Goal: Contribute content: Contribute content

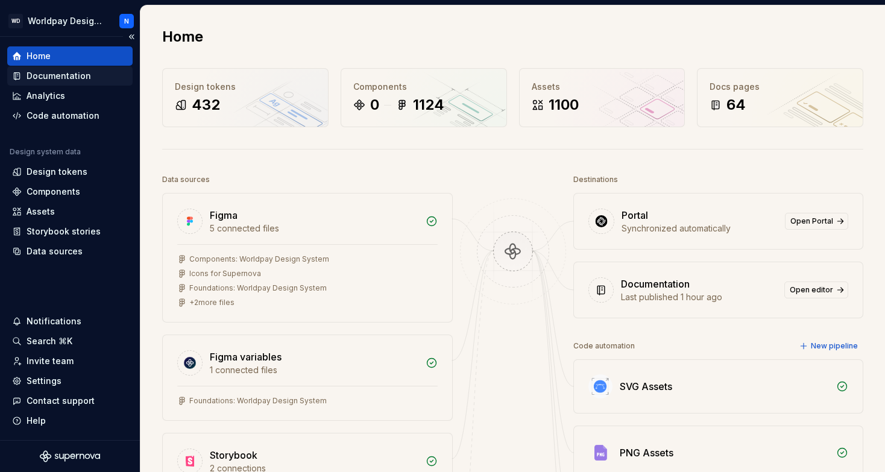
click at [68, 77] on div "Documentation" at bounding box center [59, 76] width 65 height 12
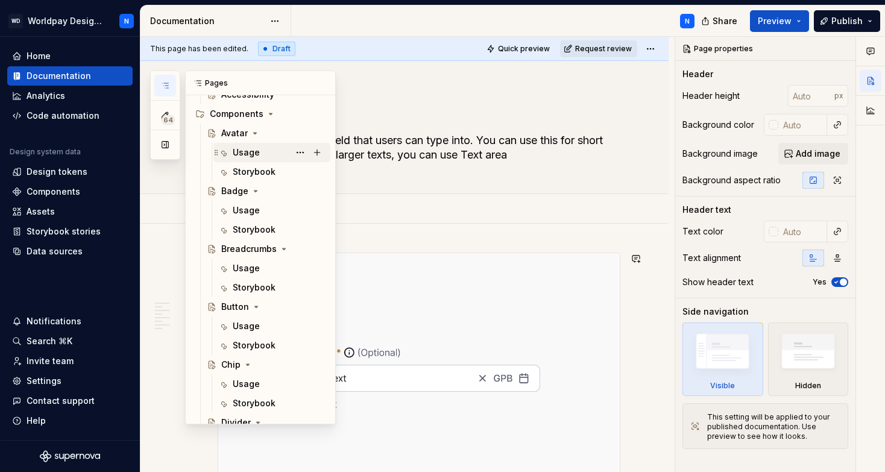
scroll to position [484, 0]
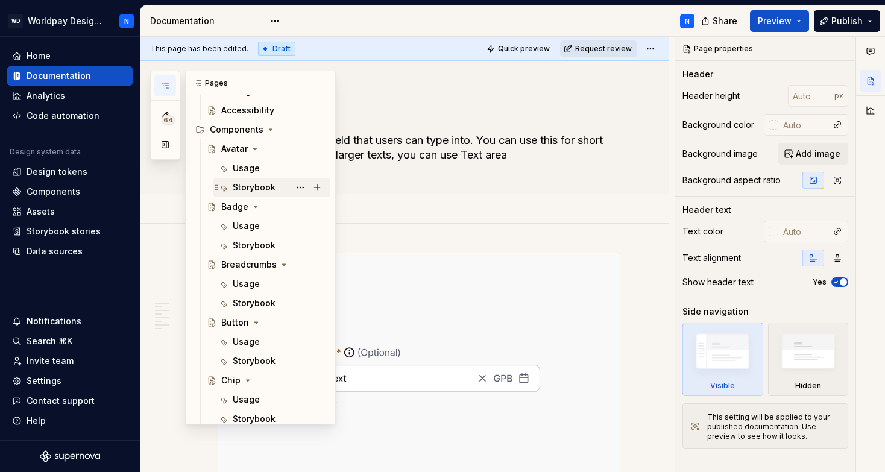
click at [257, 189] on div "Storybook" at bounding box center [254, 188] width 43 height 12
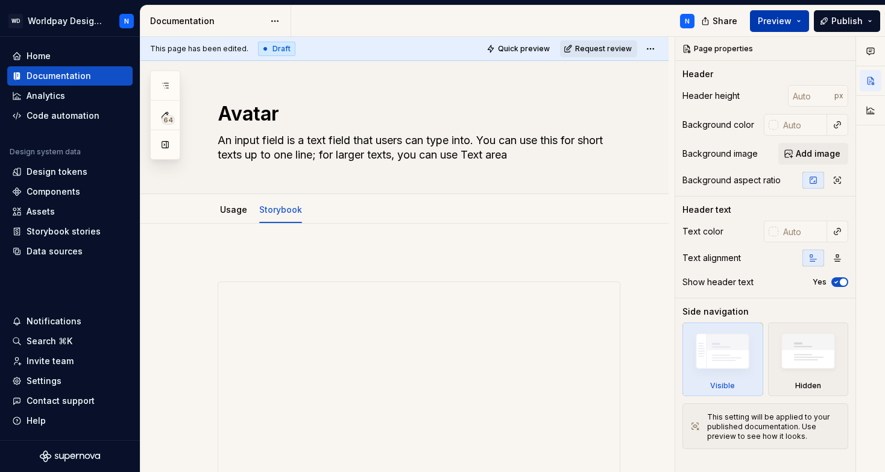
click at [772, 21] on span "Preview" at bounding box center [775, 21] width 34 height 12
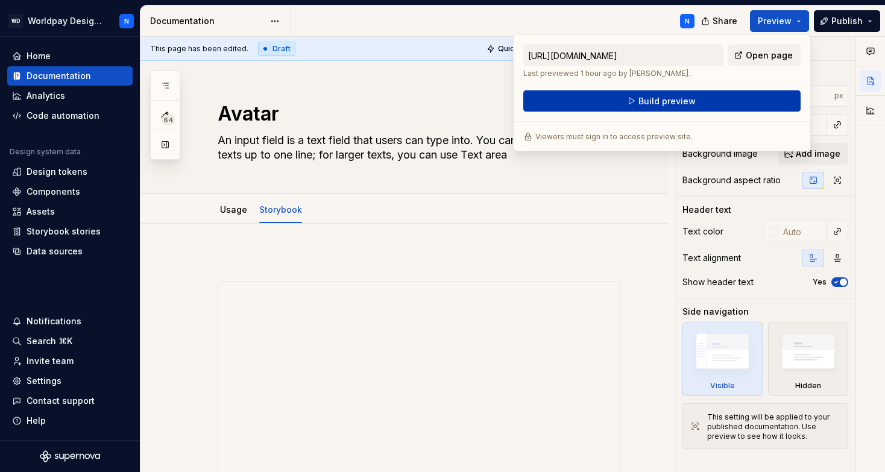
click at [639, 100] on button "Build preview" at bounding box center [662, 101] width 277 height 22
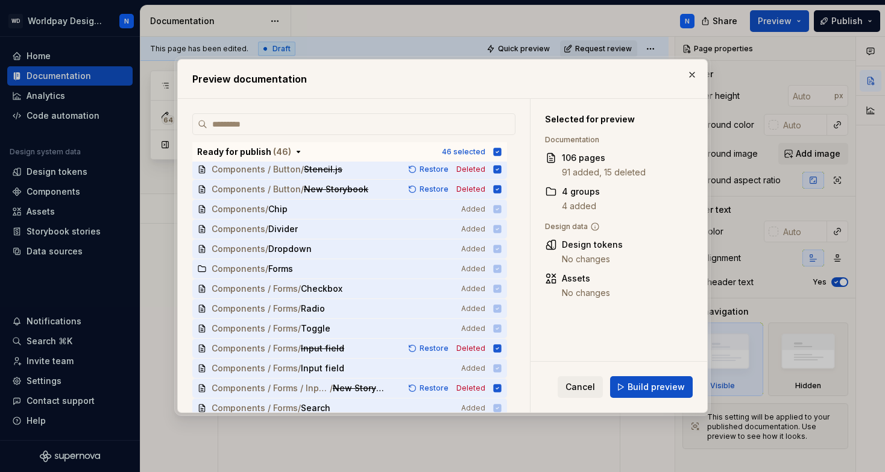
scroll to position [441, 0]
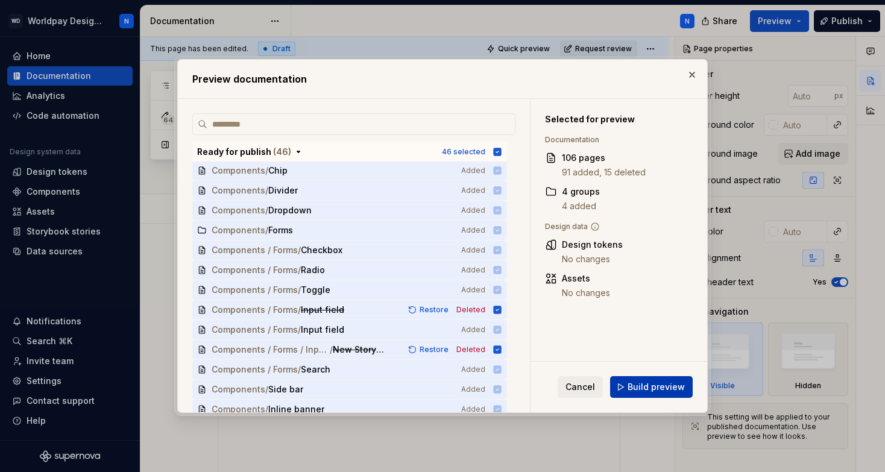
click at [653, 387] on span "Build preview" at bounding box center [656, 387] width 57 height 12
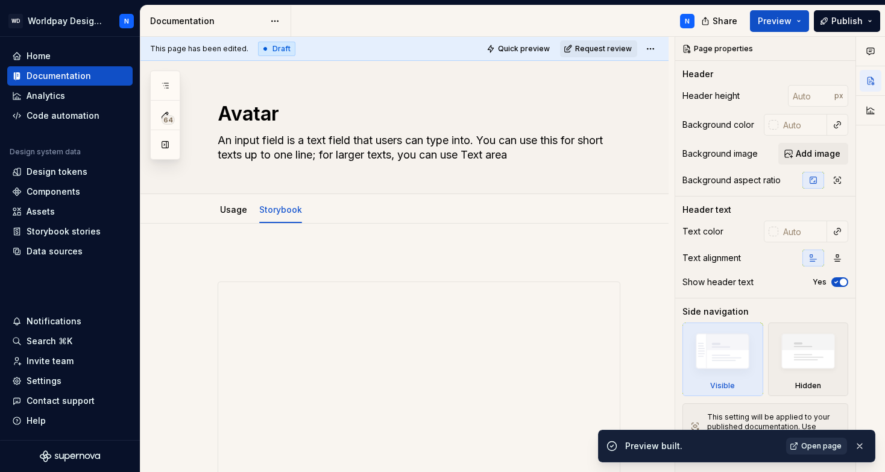
click at [819, 445] on span "Open page" at bounding box center [822, 447] width 40 height 10
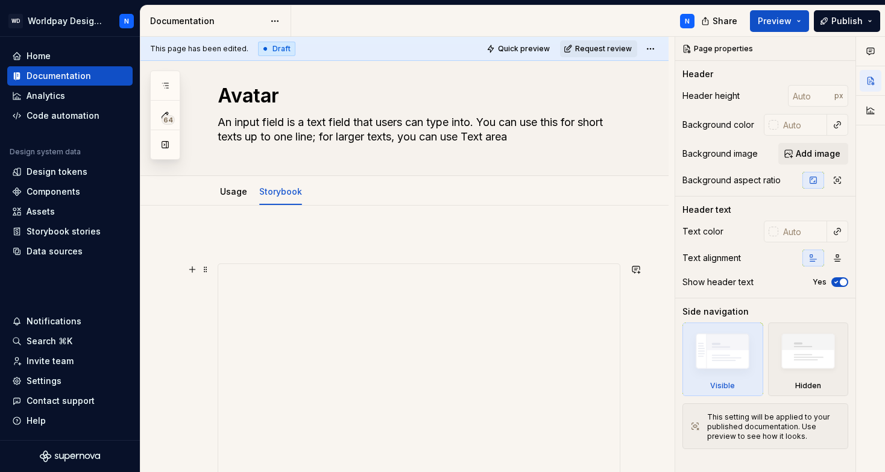
scroll to position [0, 0]
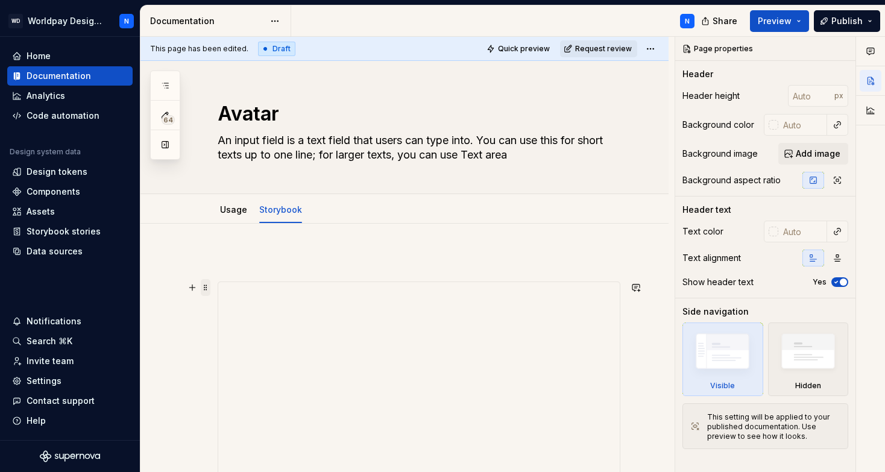
click at [205, 288] on span at bounding box center [206, 287] width 10 height 17
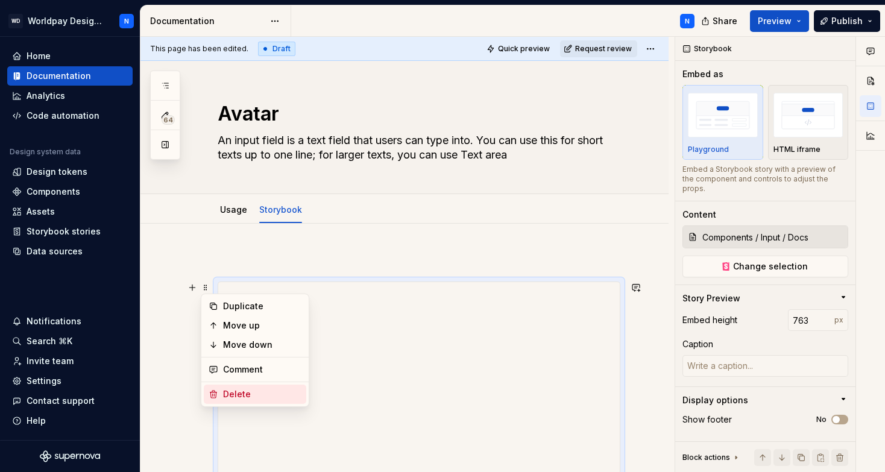
click at [255, 394] on div "Delete" at bounding box center [262, 394] width 78 height 12
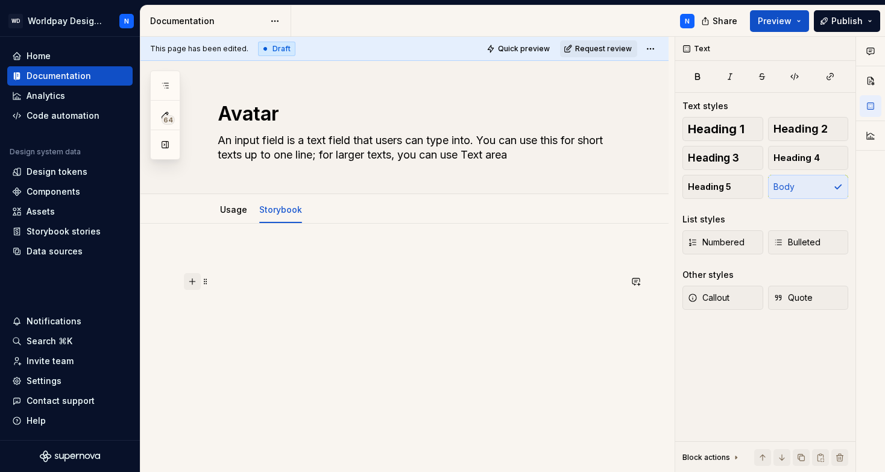
click at [193, 279] on button "button" at bounding box center [192, 281] width 17 height 17
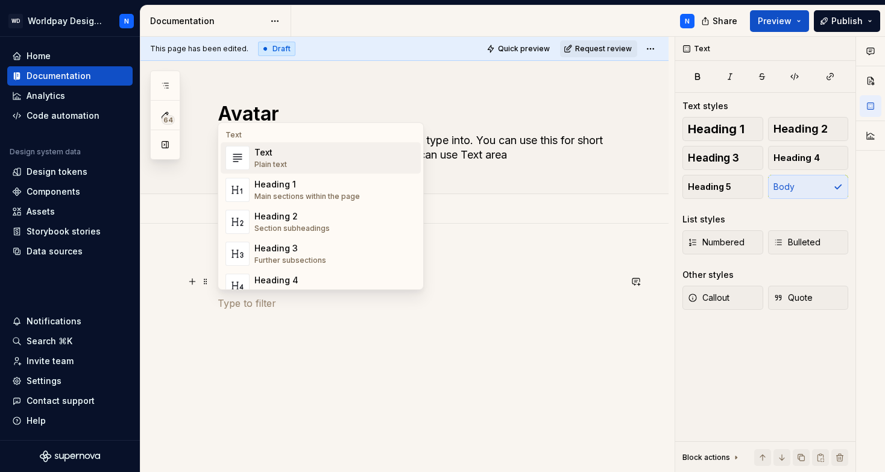
type textarea "*"
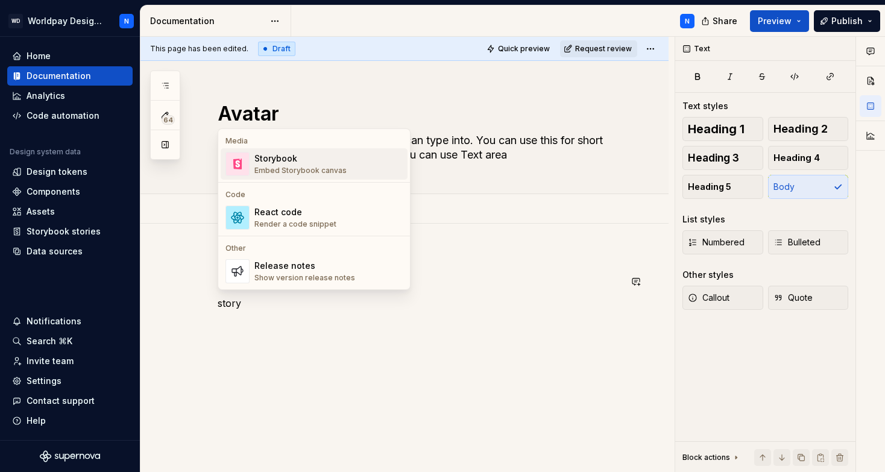
click at [284, 154] on div "Storybook" at bounding box center [301, 159] width 92 height 12
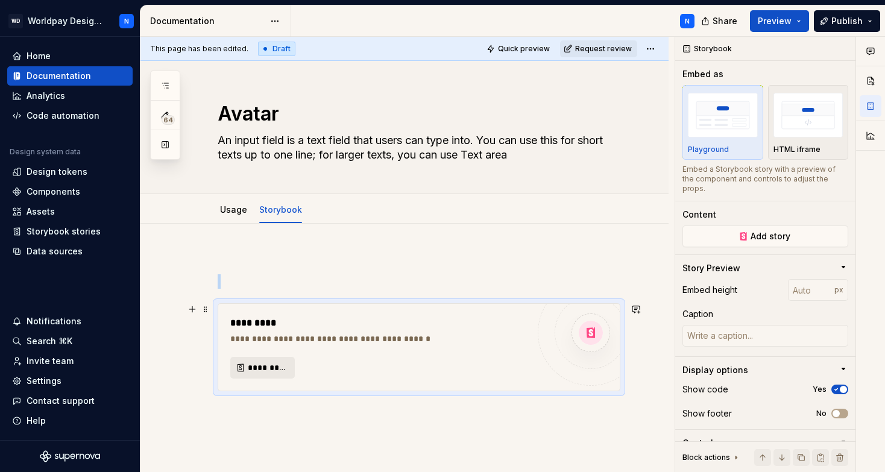
click at [268, 369] on span "*********" at bounding box center [267, 368] width 39 height 12
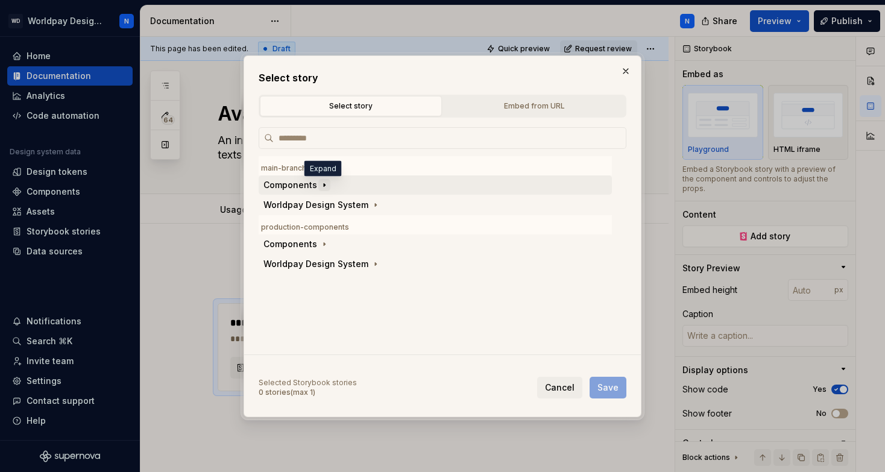
click at [320, 183] on icon "button" at bounding box center [325, 185] width 10 height 10
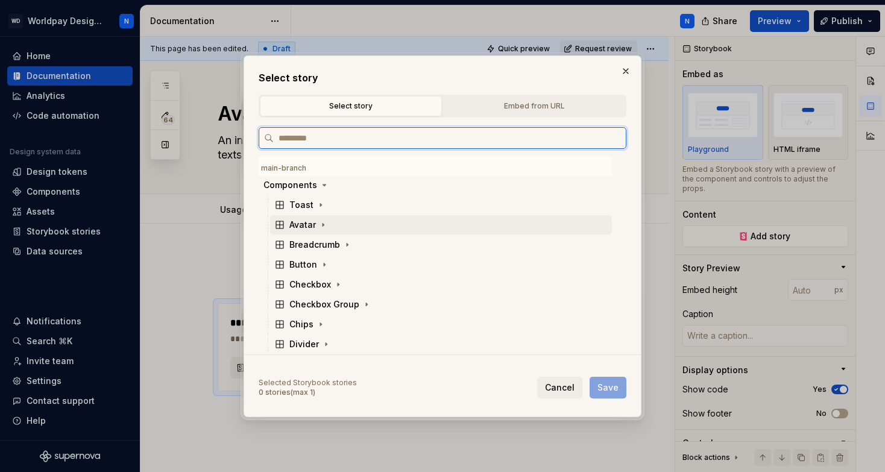
click at [311, 224] on div "Avatar" at bounding box center [303, 225] width 27 height 12
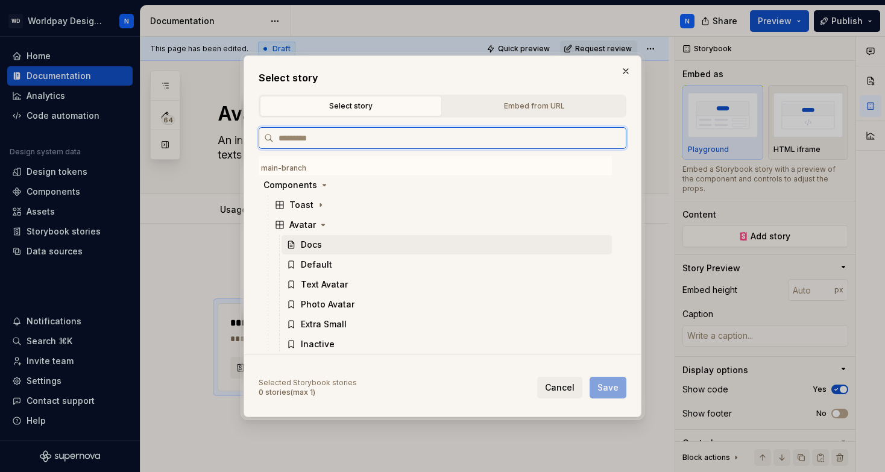
click at [331, 244] on div "Docs" at bounding box center [447, 244] width 331 height 19
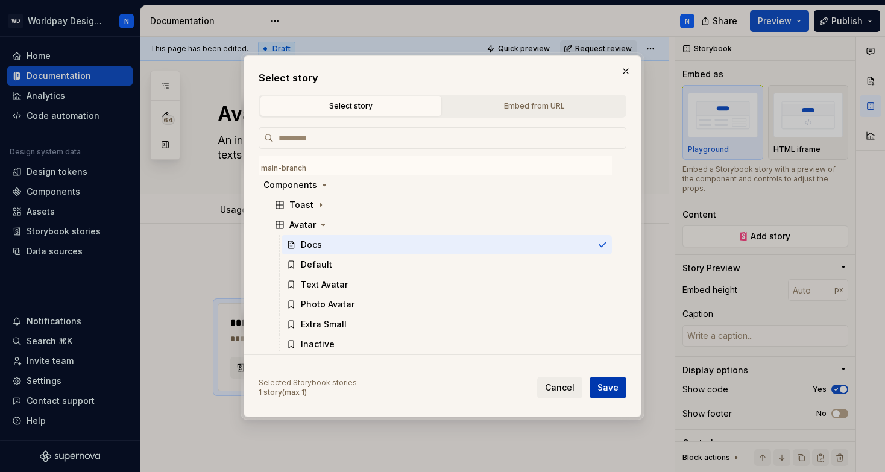
click at [617, 387] on span "Save" at bounding box center [608, 388] width 21 height 12
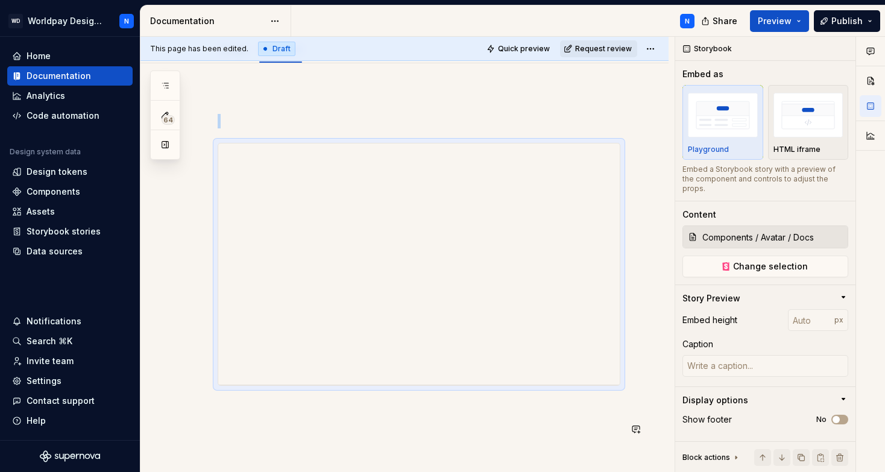
scroll to position [152, 0]
click at [282, 90] on div at bounding box center [405, 347] width 528 height 551
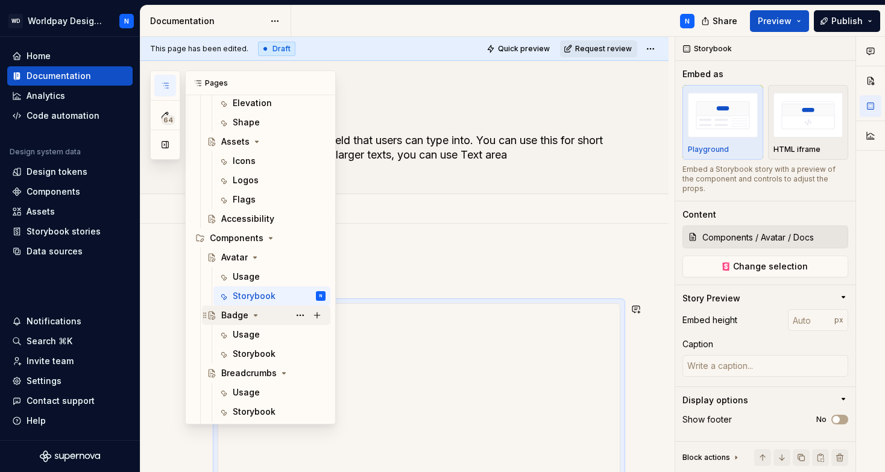
scroll to position [384, 0]
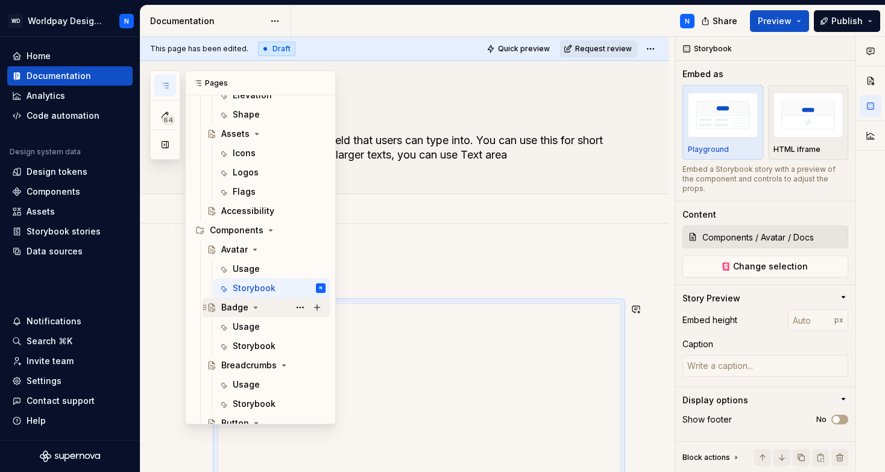
click at [232, 309] on div "Badge" at bounding box center [234, 308] width 27 height 12
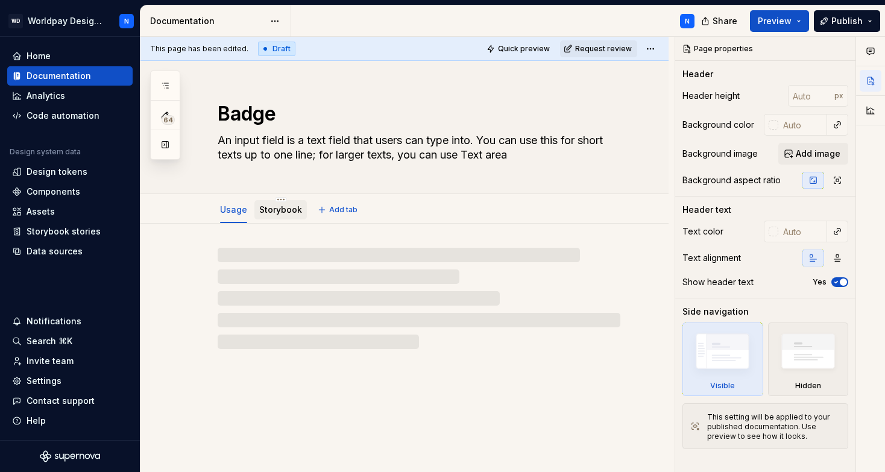
click at [282, 209] on link "Storybook" at bounding box center [280, 209] width 43 height 10
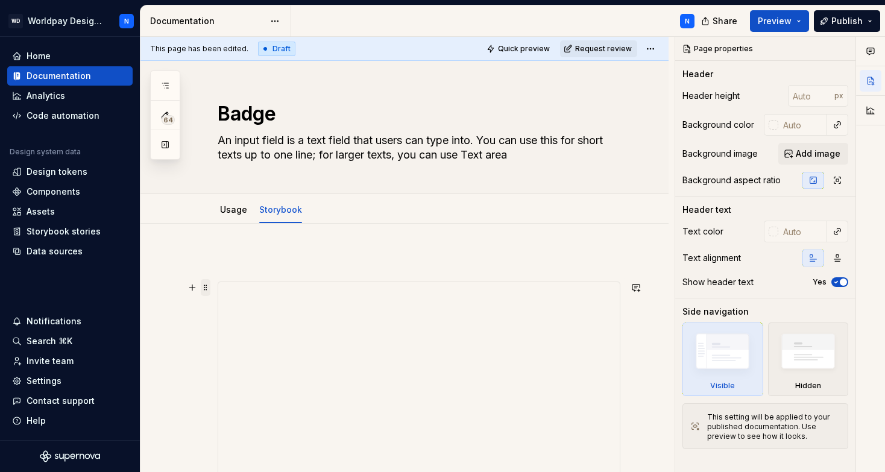
click at [206, 288] on span at bounding box center [206, 287] width 10 height 17
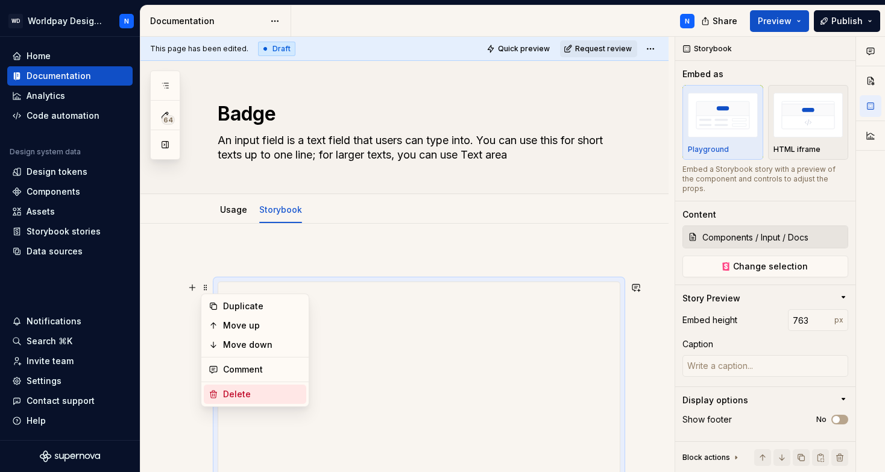
click at [252, 394] on div "Delete" at bounding box center [262, 394] width 78 height 12
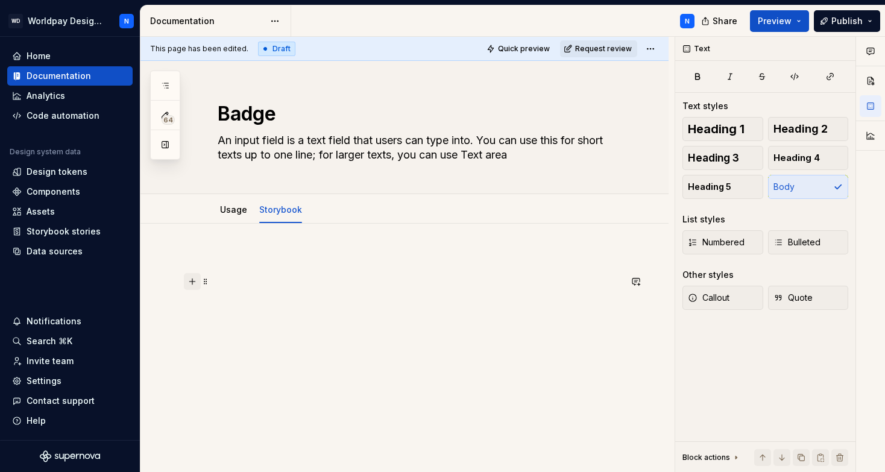
click at [192, 281] on button "button" at bounding box center [192, 281] width 17 height 17
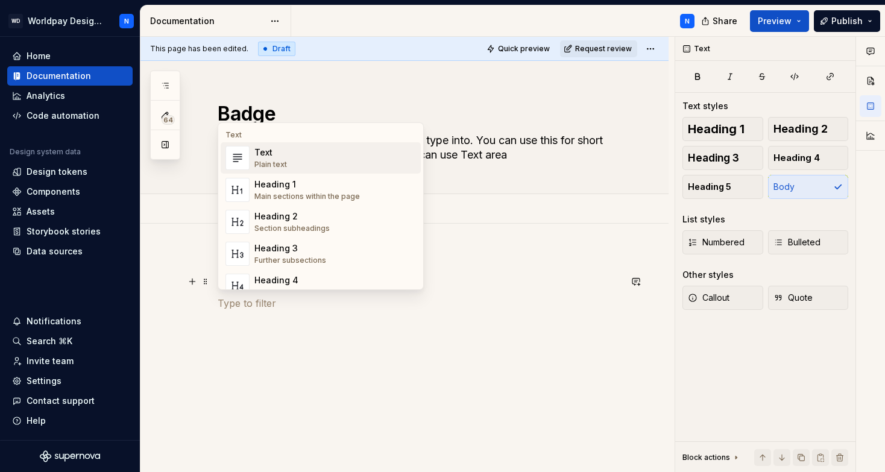
type textarea "*"
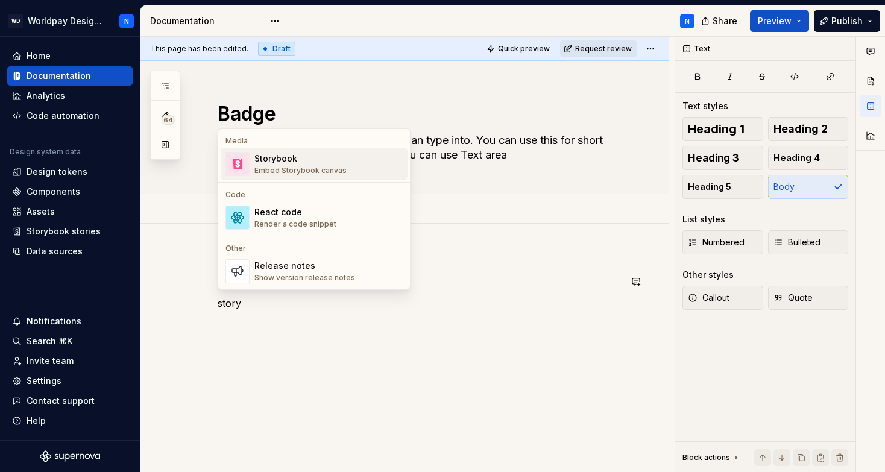
click at [317, 160] on div "Storybook" at bounding box center [301, 159] width 92 height 12
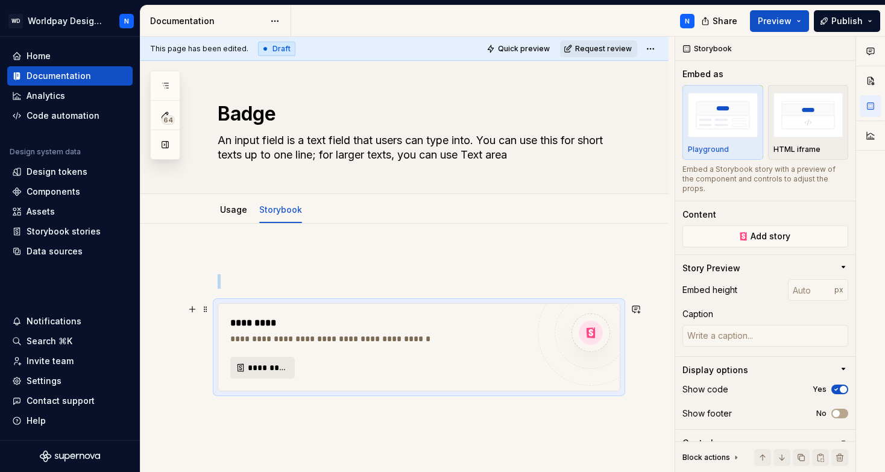
click at [265, 362] on span "*********" at bounding box center [267, 368] width 39 height 12
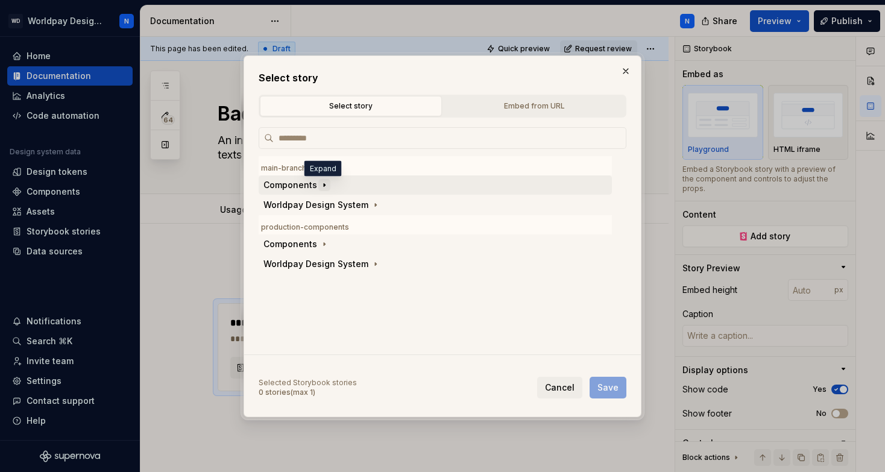
click at [318, 185] on button "button" at bounding box center [324, 185] width 12 height 12
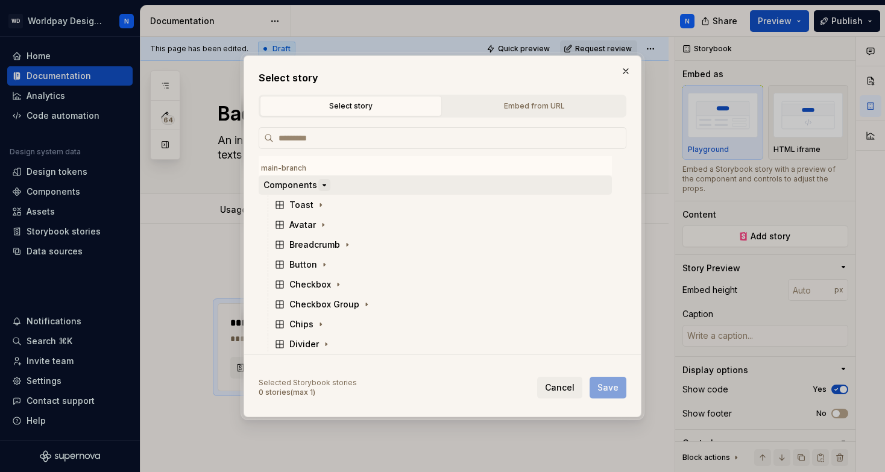
click at [318, 185] on button "button" at bounding box center [324, 185] width 12 height 12
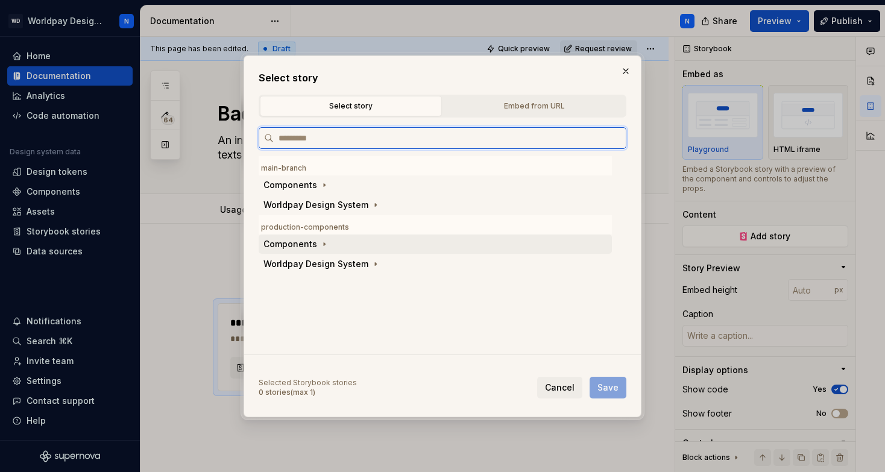
click at [306, 244] on div "Components" at bounding box center [291, 244] width 54 height 12
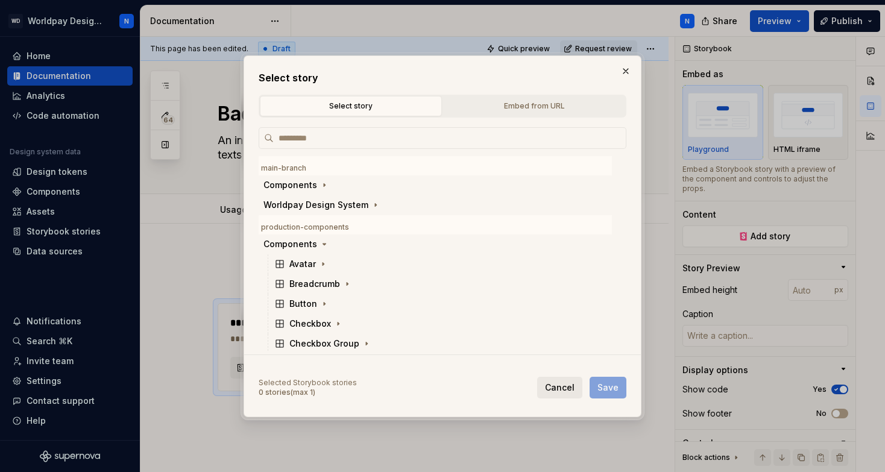
click at [566, 386] on span "Cancel" at bounding box center [560, 388] width 30 height 12
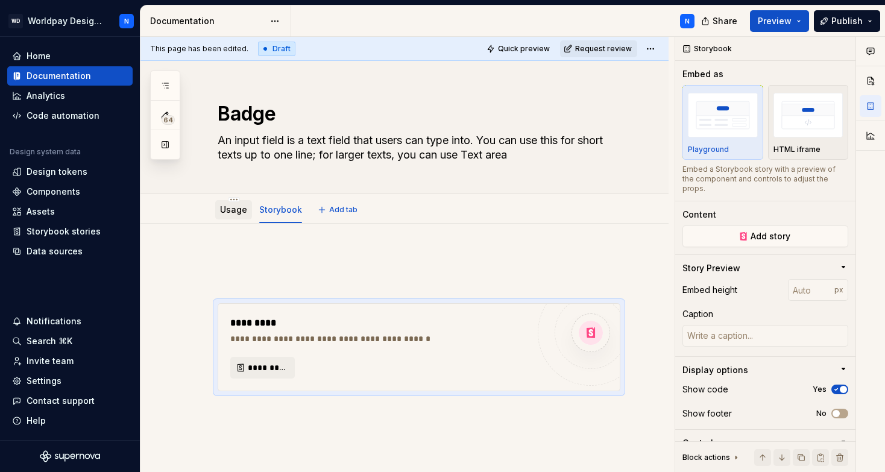
click at [236, 209] on link "Usage" at bounding box center [233, 209] width 27 height 10
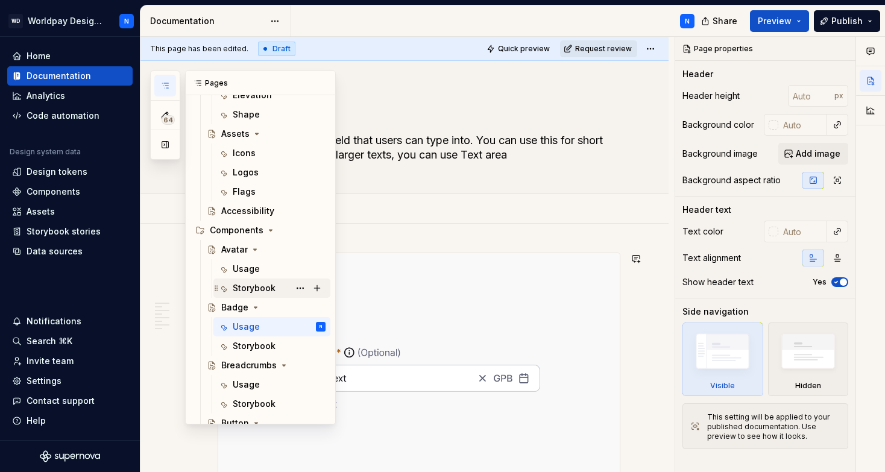
click at [263, 286] on div "Storybook" at bounding box center [254, 288] width 43 height 12
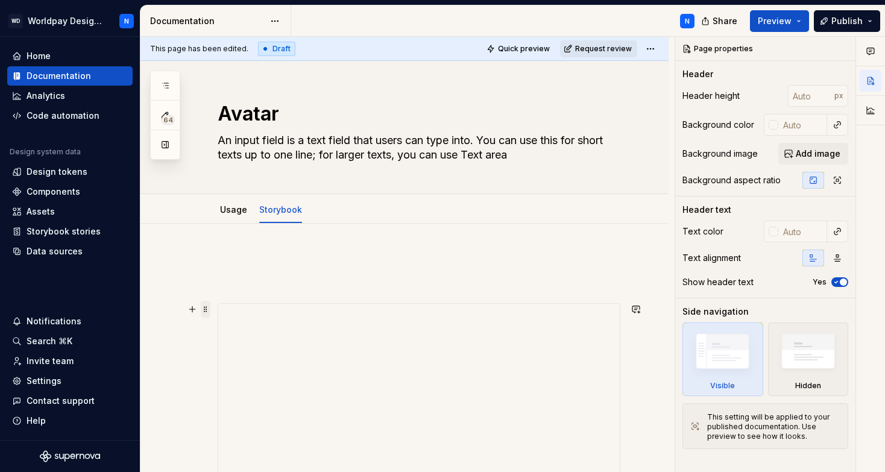
click at [207, 314] on span at bounding box center [206, 309] width 10 height 17
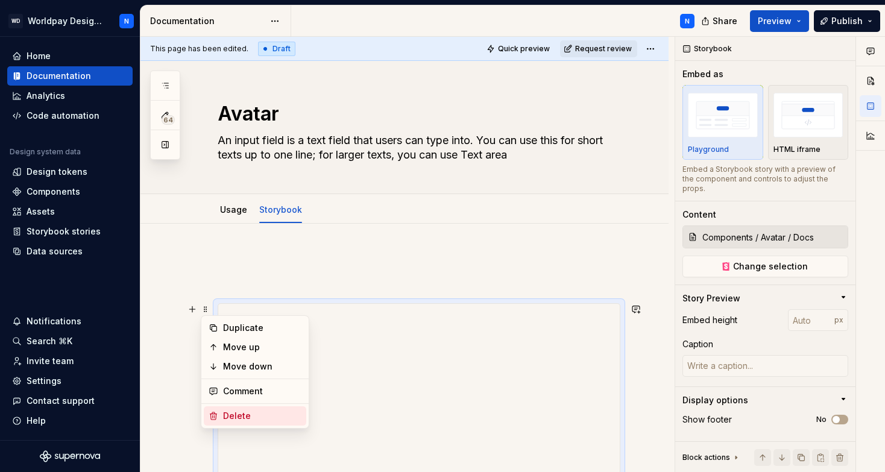
click at [254, 414] on div "Delete" at bounding box center [262, 416] width 78 height 12
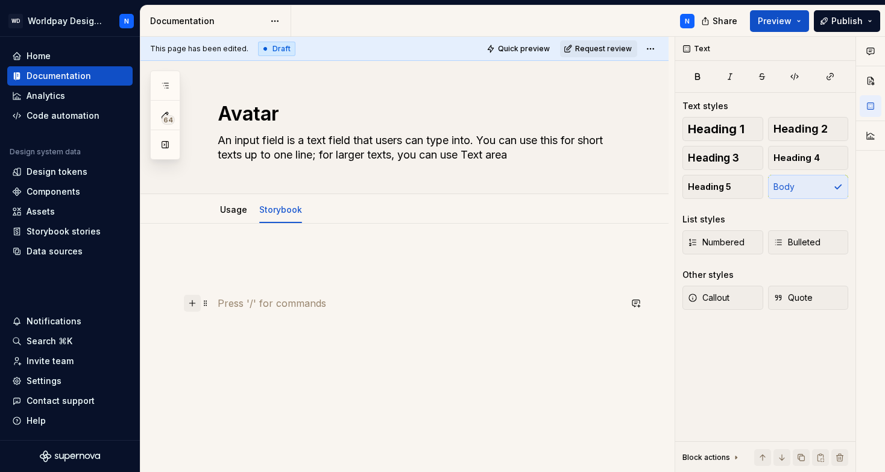
click at [192, 300] on button "button" at bounding box center [192, 303] width 17 height 17
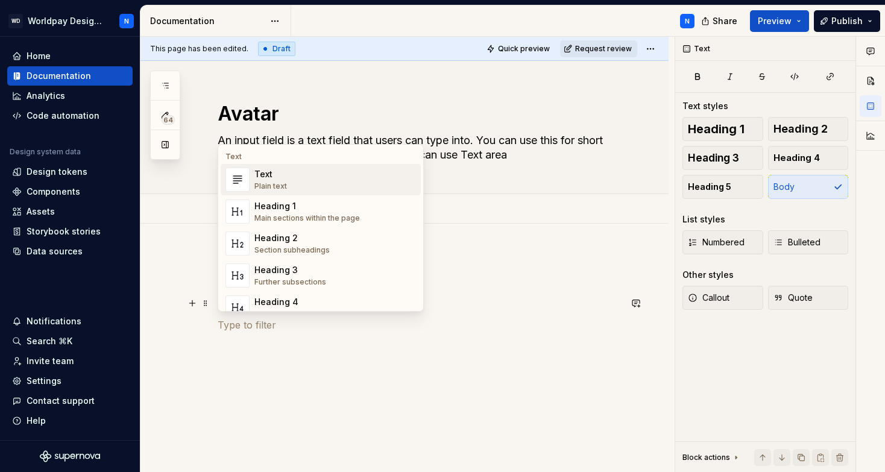
type textarea "*"
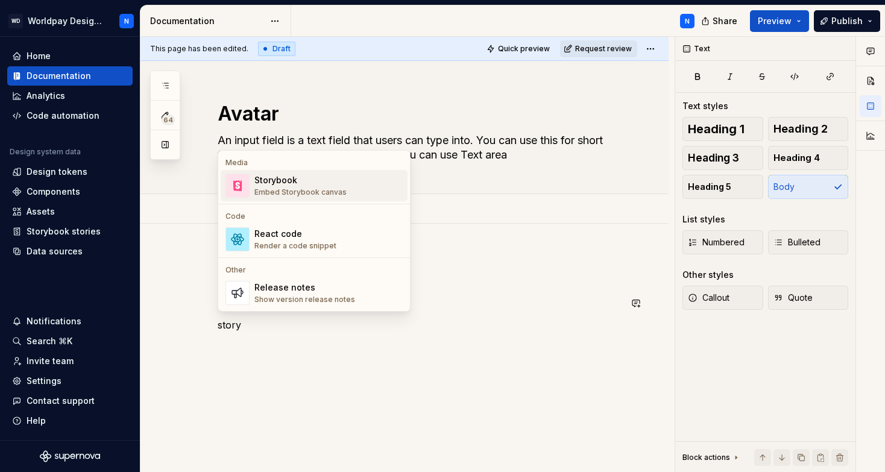
click at [296, 185] on div "Storybook" at bounding box center [301, 180] width 92 height 12
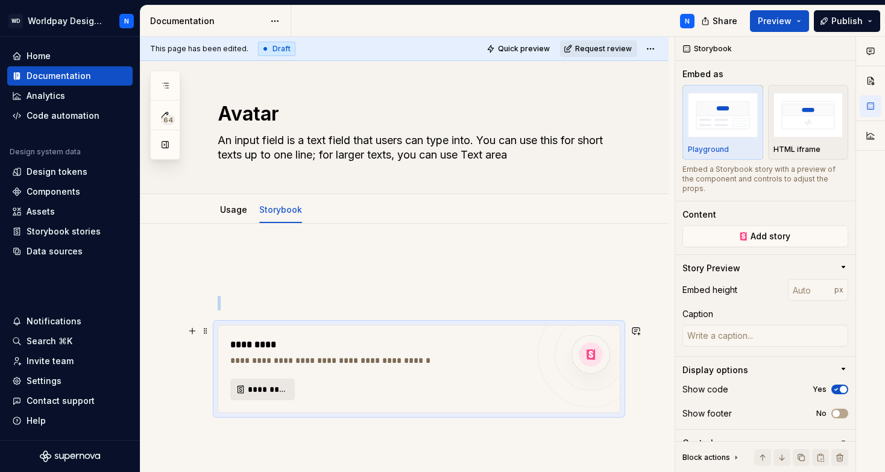
click at [263, 390] on span "*********" at bounding box center [267, 390] width 39 height 12
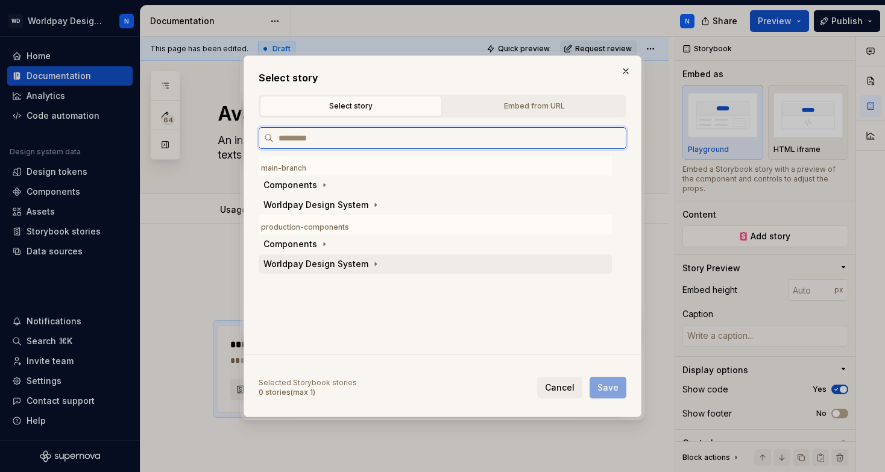
click at [337, 265] on div "Worldpay Design System" at bounding box center [316, 264] width 105 height 12
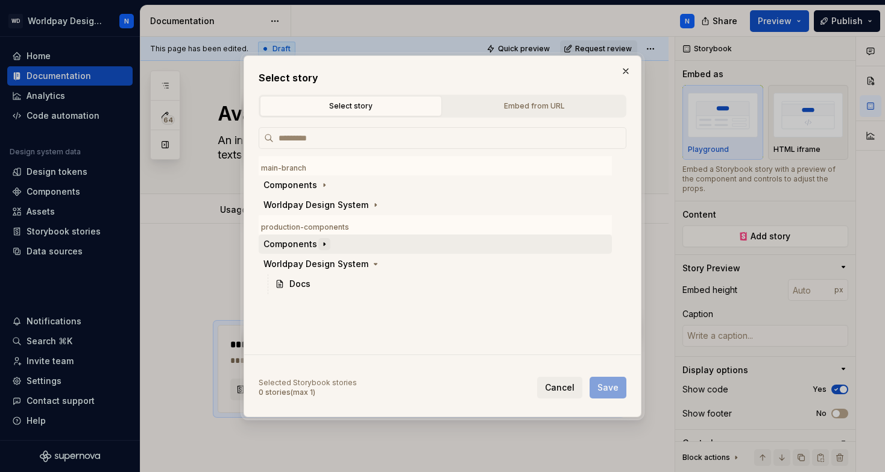
click at [318, 242] on button "button" at bounding box center [324, 244] width 12 height 12
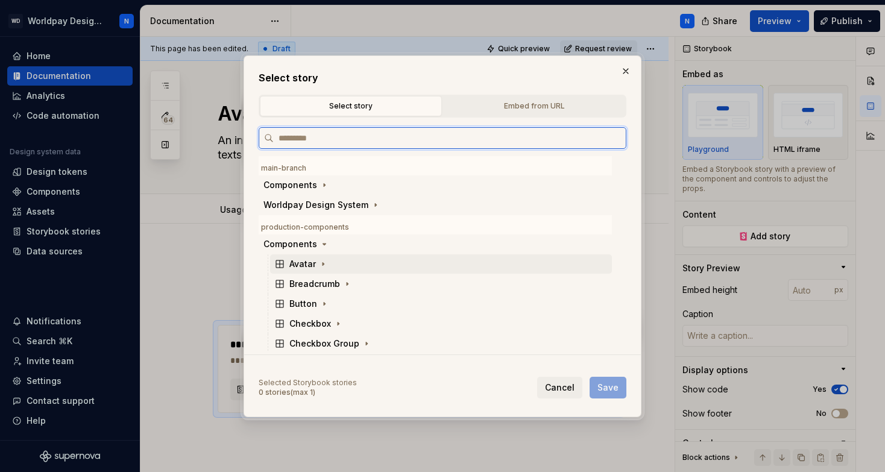
click at [310, 265] on div "Avatar" at bounding box center [303, 264] width 27 height 12
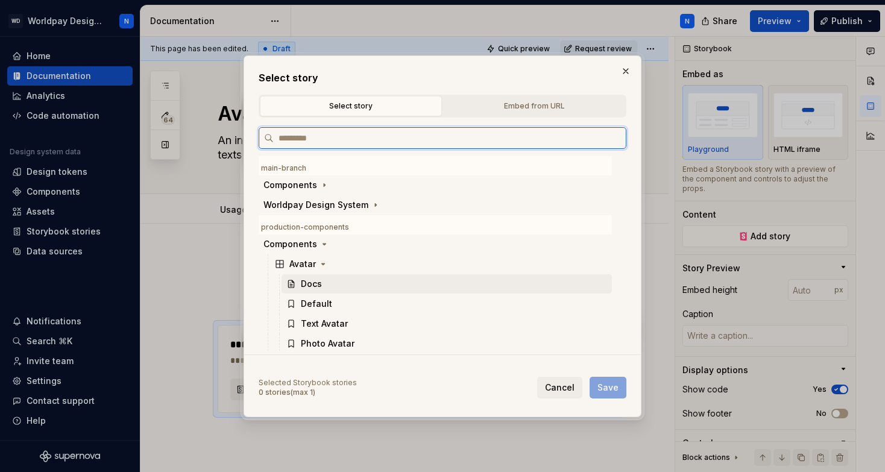
click at [317, 284] on div "Docs" at bounding box center [311, 284] width 21 height 12
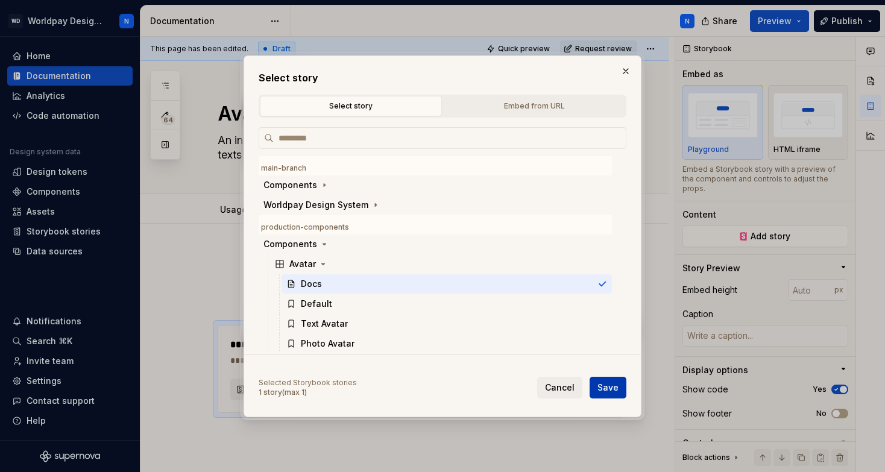
click at [618, 393] on span "Save" at bounding box center [608, 388] width 21 height 12
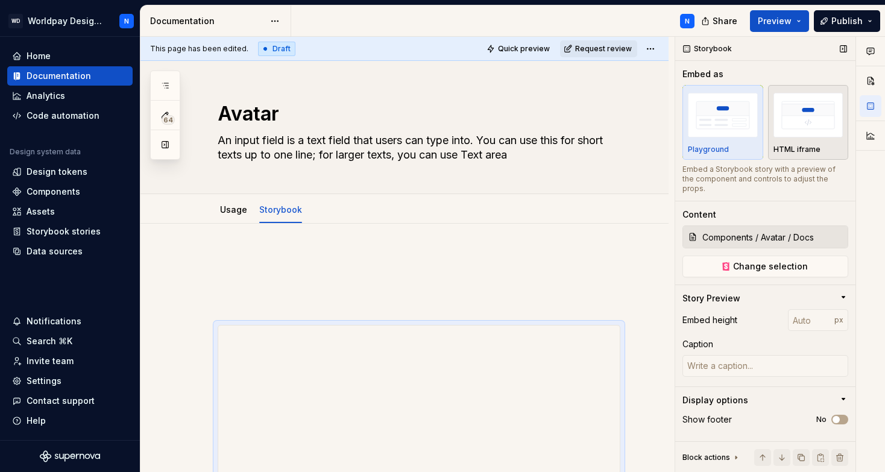
click at [820, 145] on div "HTML iframe" at bounding box center [809, 150] width 70 height 10
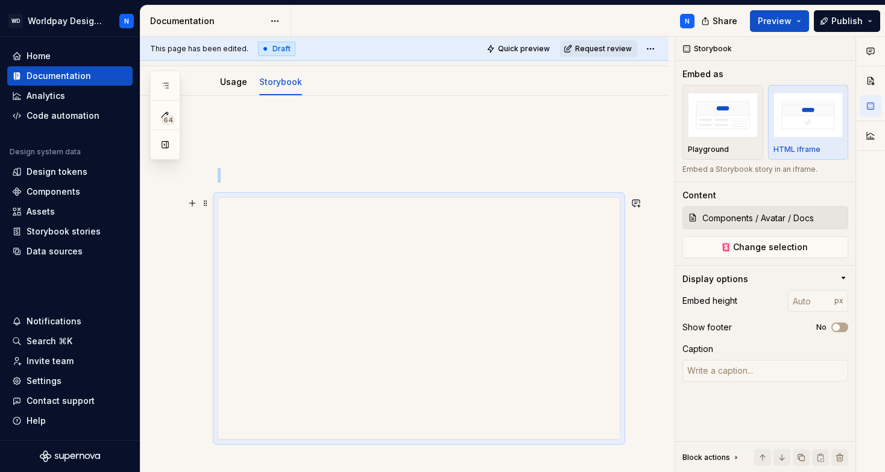
scroll to position [146, 0]
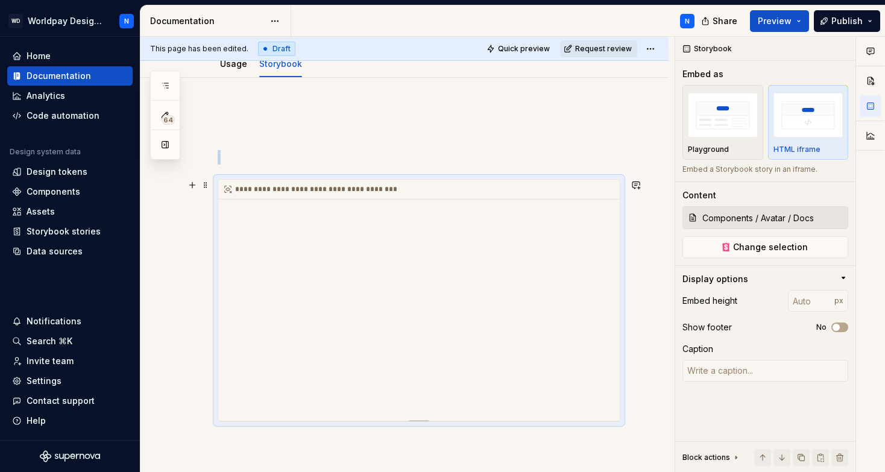
click at [577, 379] on div "**********" at bounding box center [419, 300] width 402 height 241
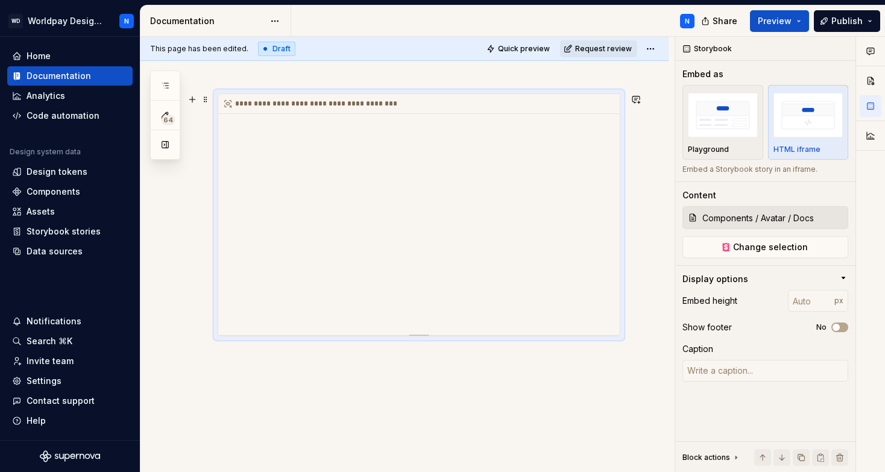
scroll to position [224, 0]
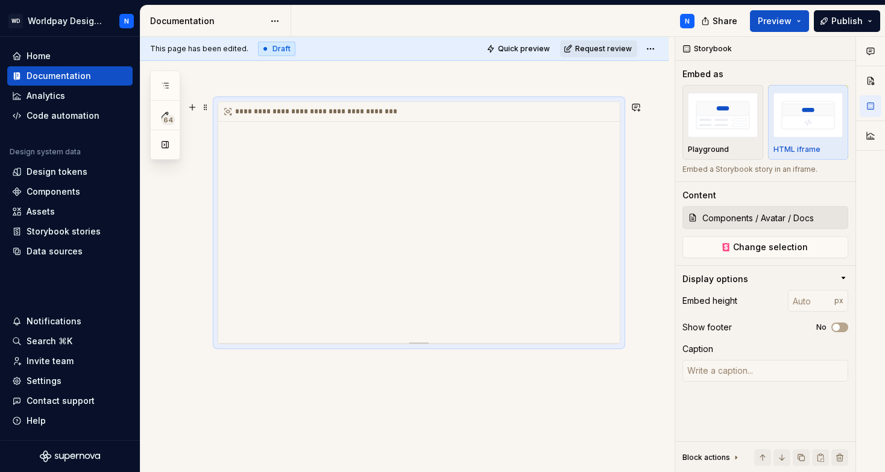
click at [417, 169] on div "**********" at bounding box center [419, 222] width 402 height 241
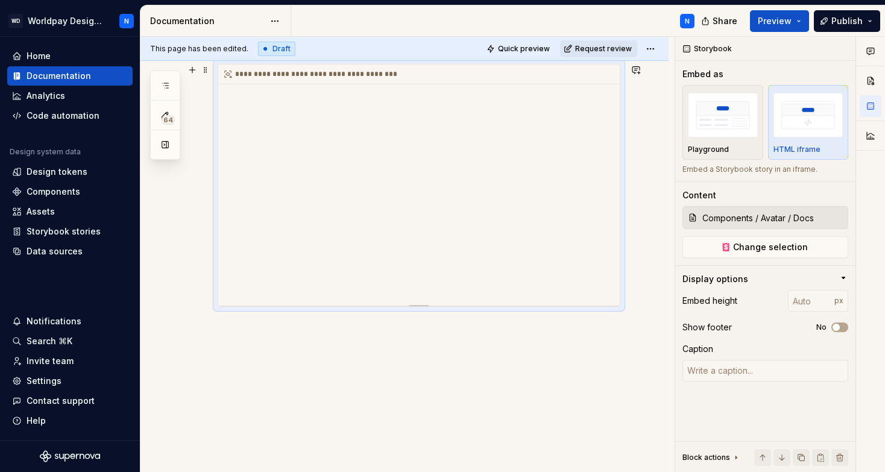
scroll to position [246, 0]
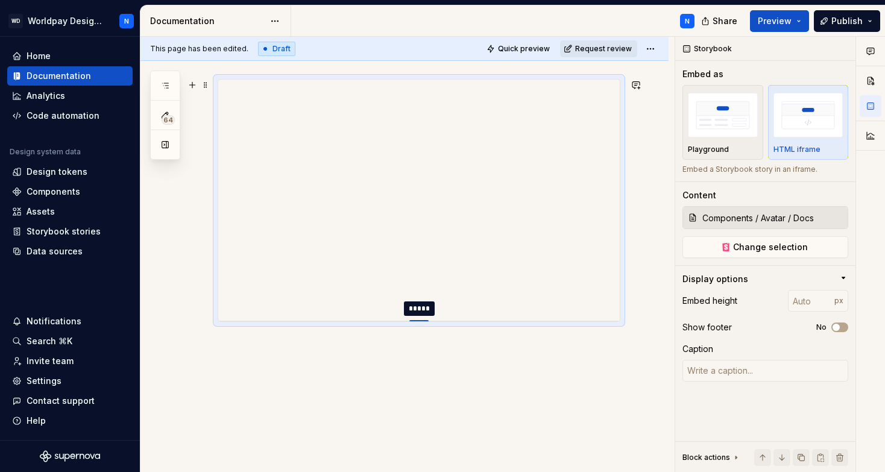
type textarea "*"
type input "440"
type textarea "*"
type input "443"
type textarea "*"
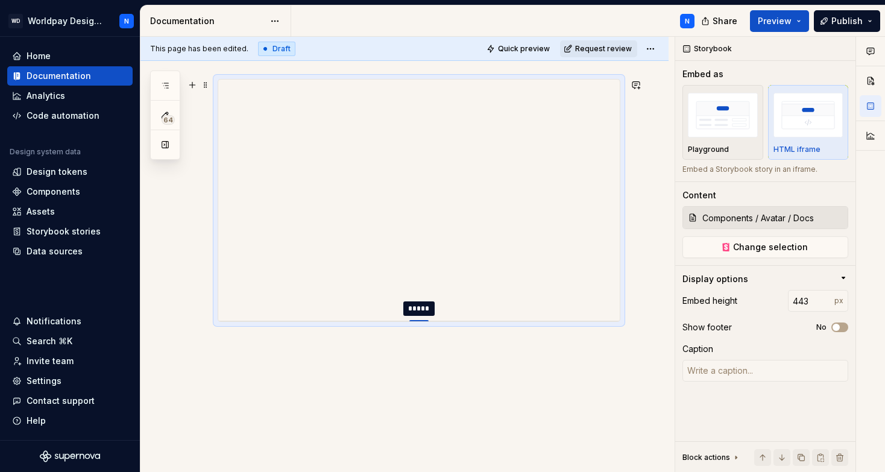
type input "446"
type textarea "*"
type input "448"
type textarea "*"
type input "449"
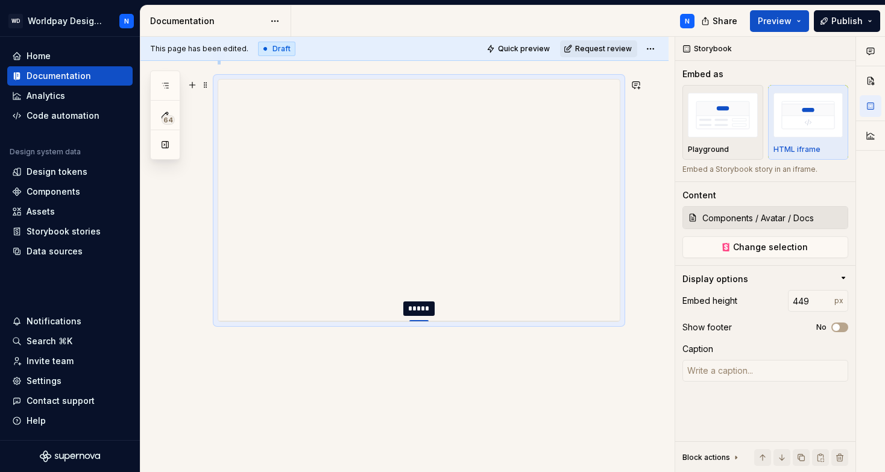
type textarea "*"
type input "450"
type textarea "*"
type input "452"
type textarea "*"
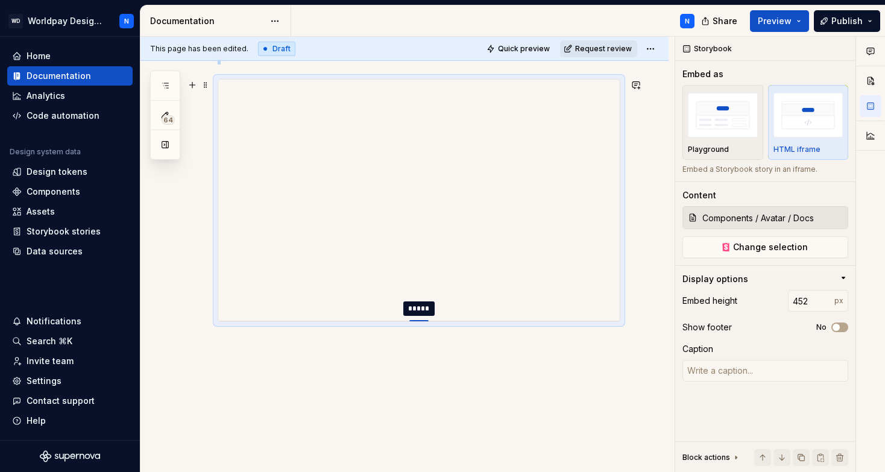
type input "453"
type textarea "*"
type input "455"
type textarea "*"
type input "457"
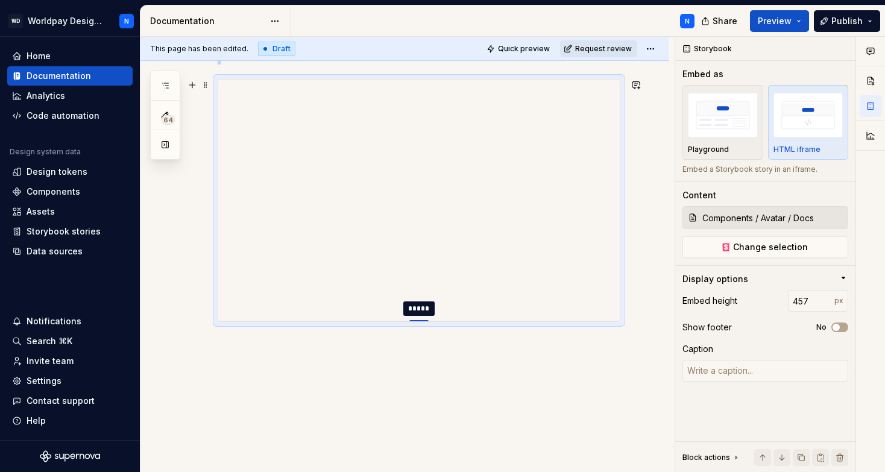
type textarea "*"
type input "459"
type textarea "*"
type input "460"
type textarea "*"
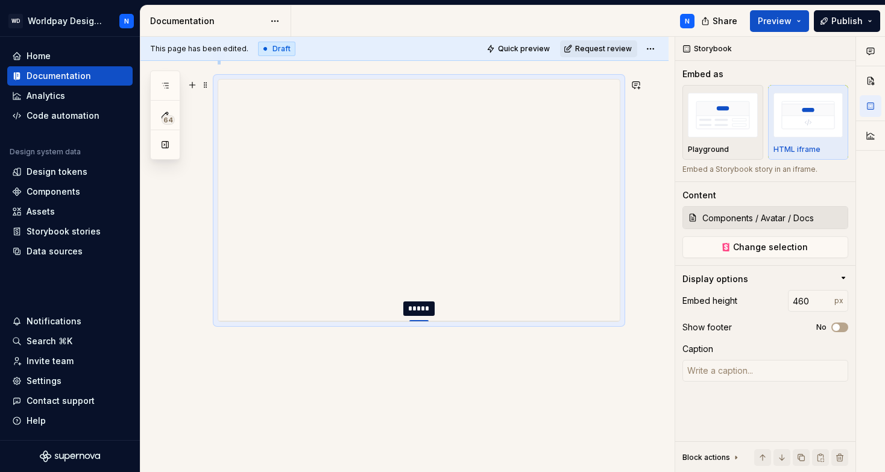
type input "462"
type textarea "*"
type input "463"
type textarea "*"
type input "464"
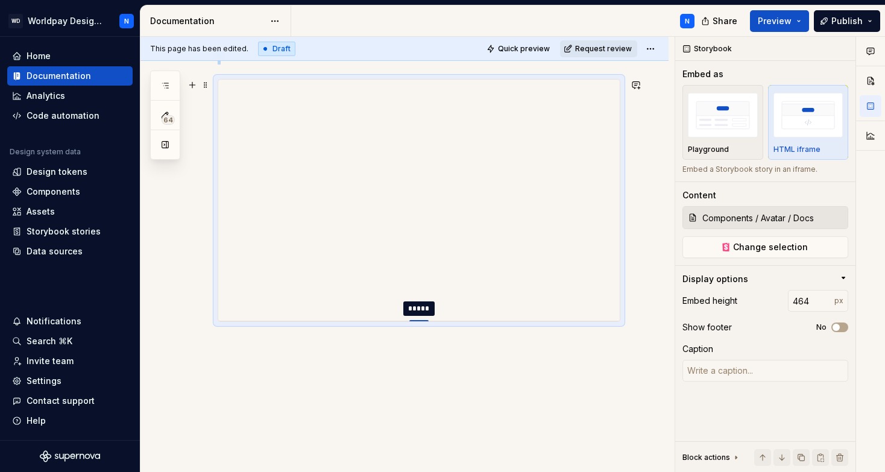
type textarea "*"
type input "465"
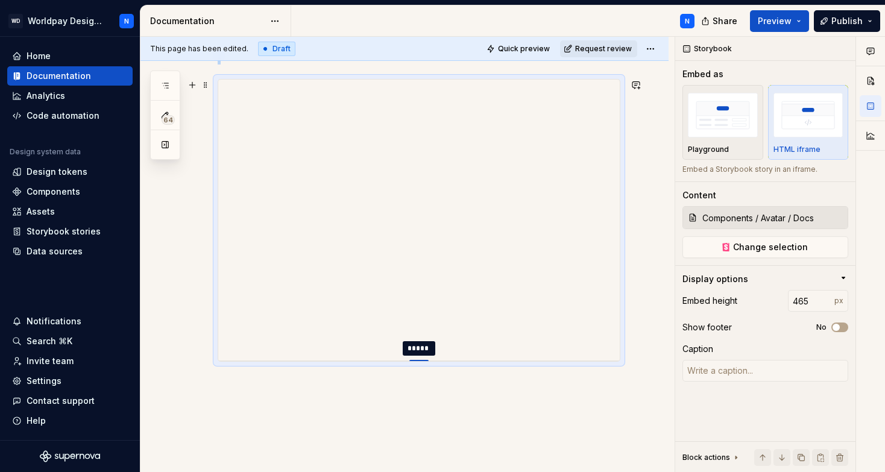
type textarea "*"
type input "466"
type textarea "*"
type input "467"
type textarea "*"
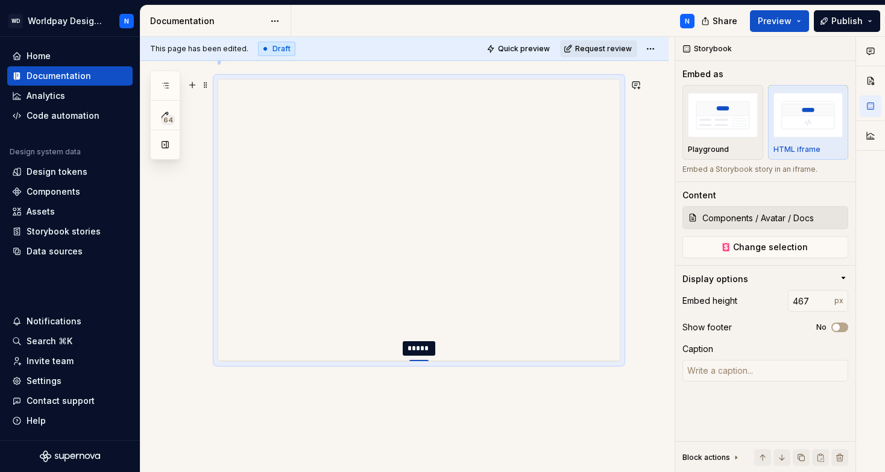
type input "468"
type textarea "*"
type input "469"
type textarea "*"
type input "470"
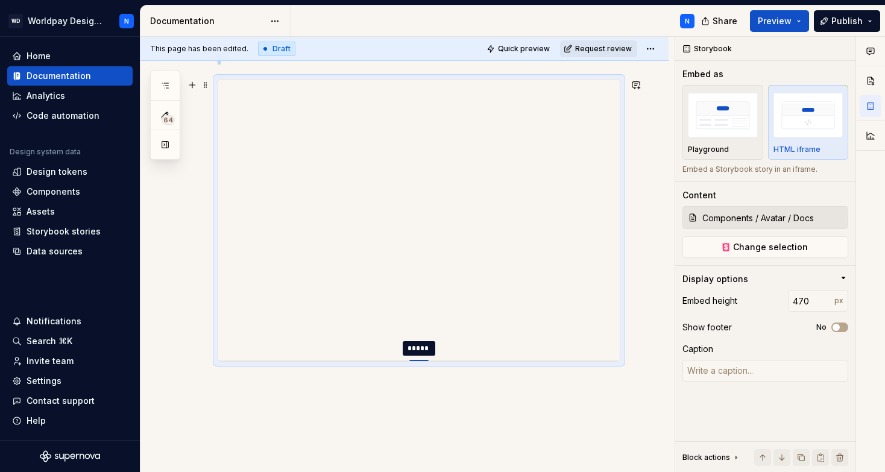
type textarea "*"
type input "472"
type textarea "*"
type input "473"
type textarea "*"
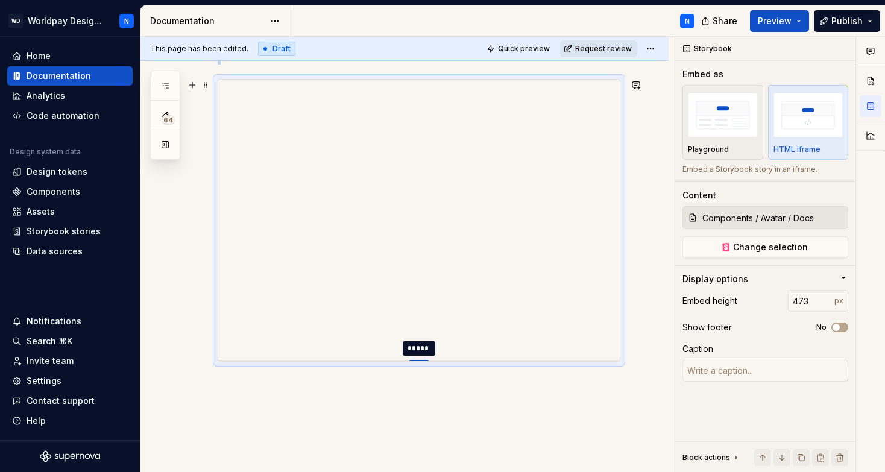
type input "474"
type textarea "*"
type input "476"
type textarea "*"
type input "478"
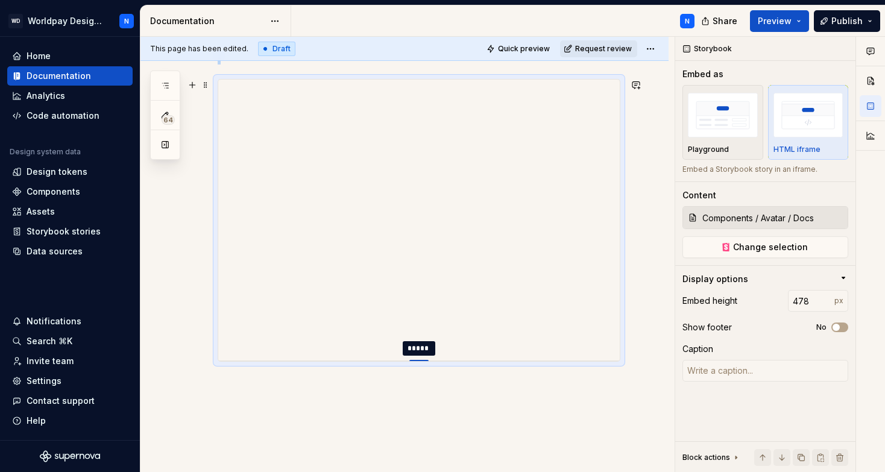
type textarea "*"
type input "480"
type textarea "*"
type input "482"
type textarea "*"
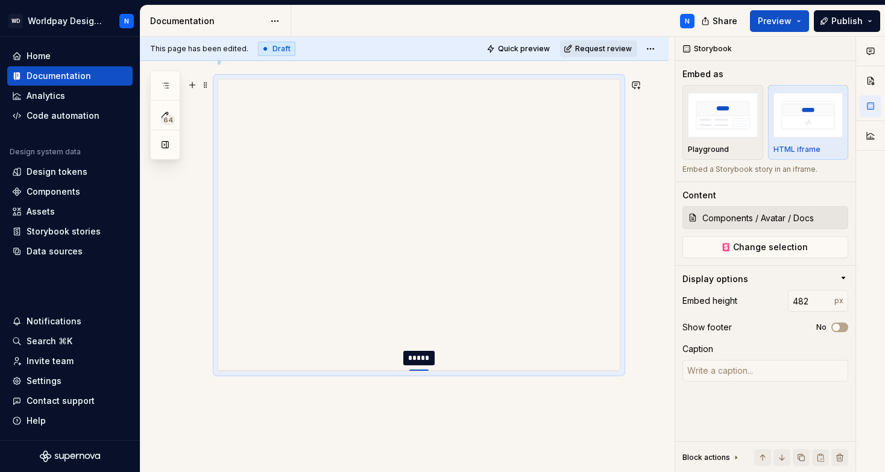
type input "485"
type textarea "*"
type input "493"
type textarea "*"
type input "496"
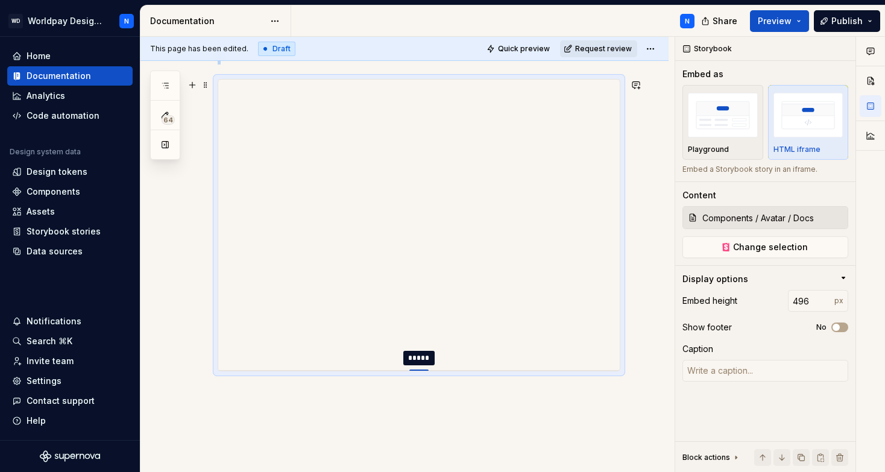
type textarea "*"
type input "500"
type textarea "*"
type input "505"
type textarea "*"
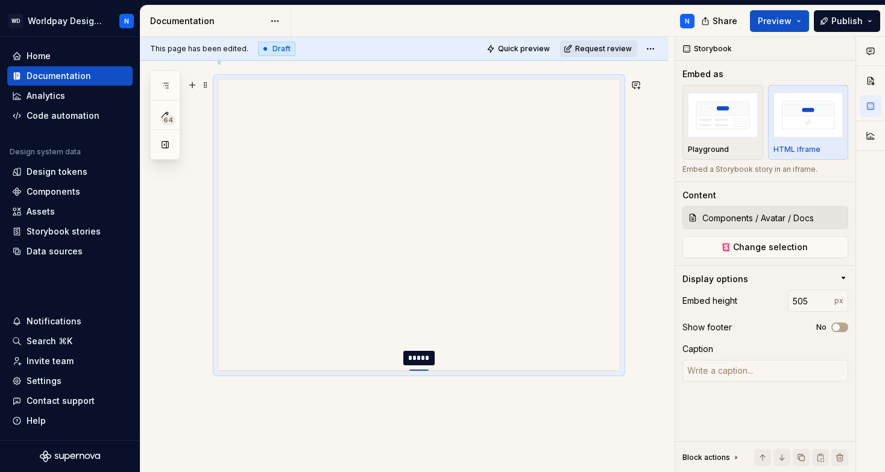
type input "509"
type textarea "*"
type input "515"
type textarea "*"
type input "518"
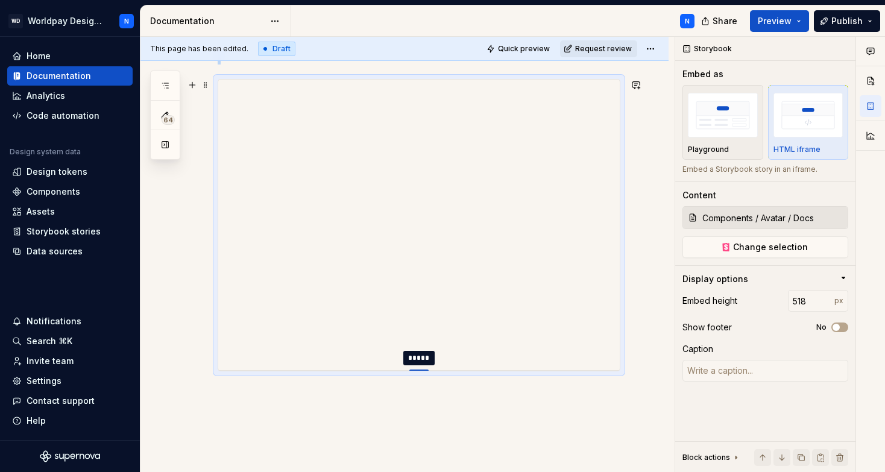
type textarea "*"
type input "521"
type textarea "*"
type input "523"
type textarea "*"
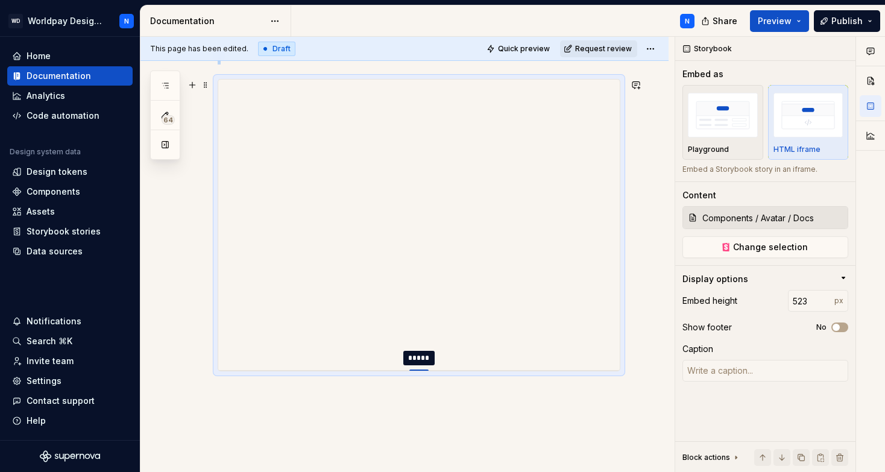
type input "524"
type textarea "*"
type input "526"
type textarea "*"
type input "528"
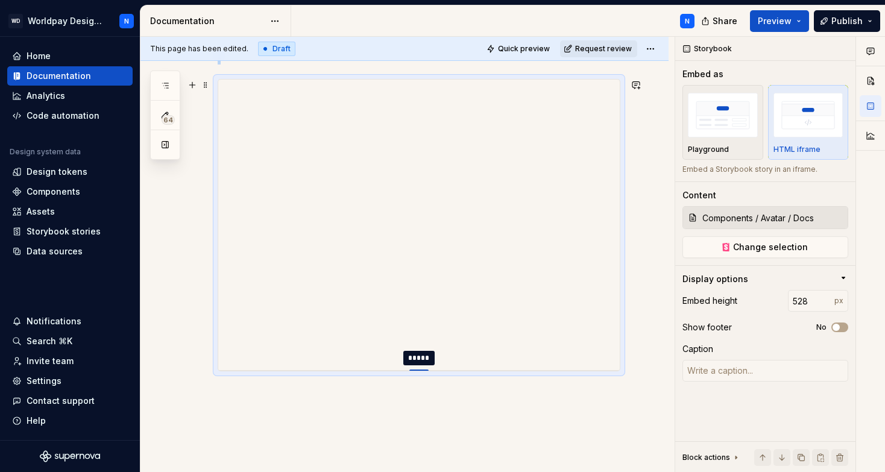
type textarea "*"
type input "529"
type textarea "*"
type input "530"
type textarea "*"
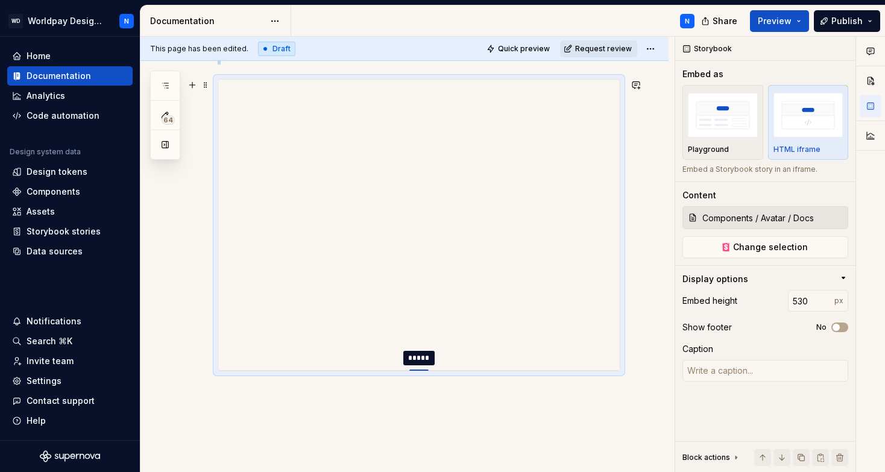
type input "531"
type textarea "*"
type input "534"
type textarea "*"
type input "535"
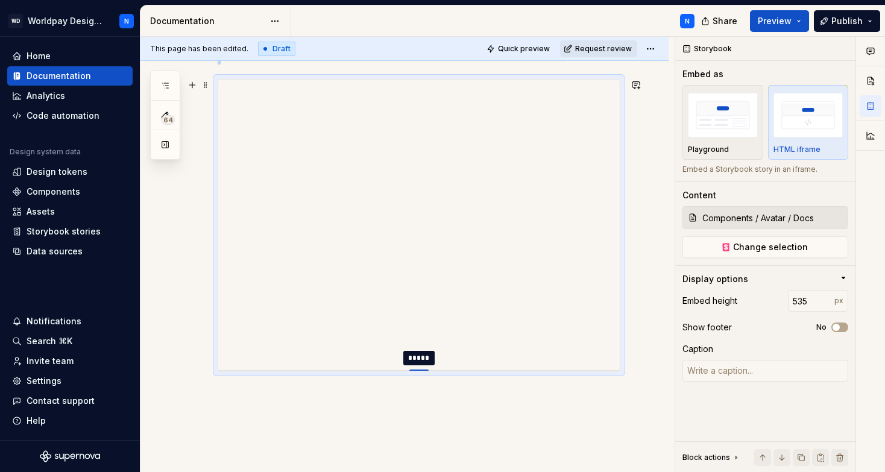
type textarea "*"
type input "537"
type textarea "*"
type input "539"
type textarea "*"
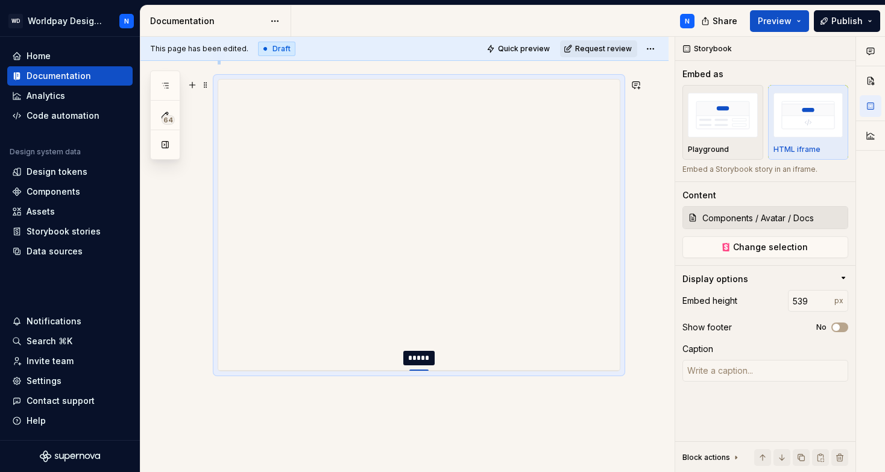
type input "540"
type textarea "*"
type input "542"
type textarea "*"
type input "543"
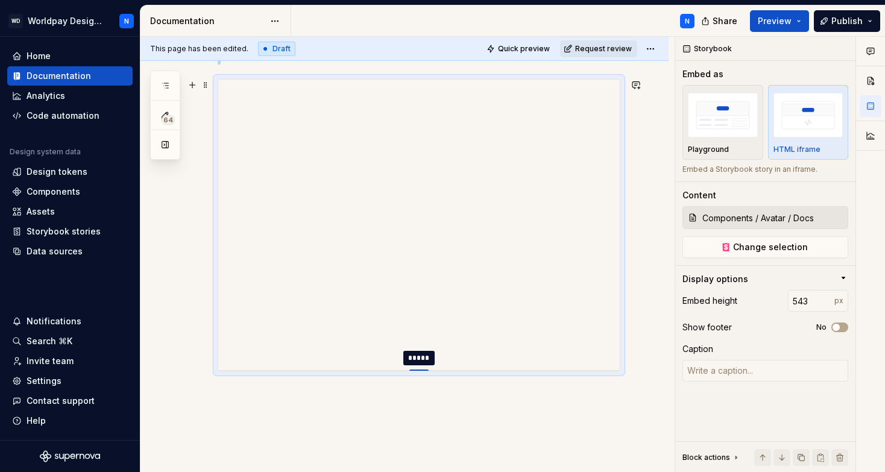
type textarea "*"
type input "544"
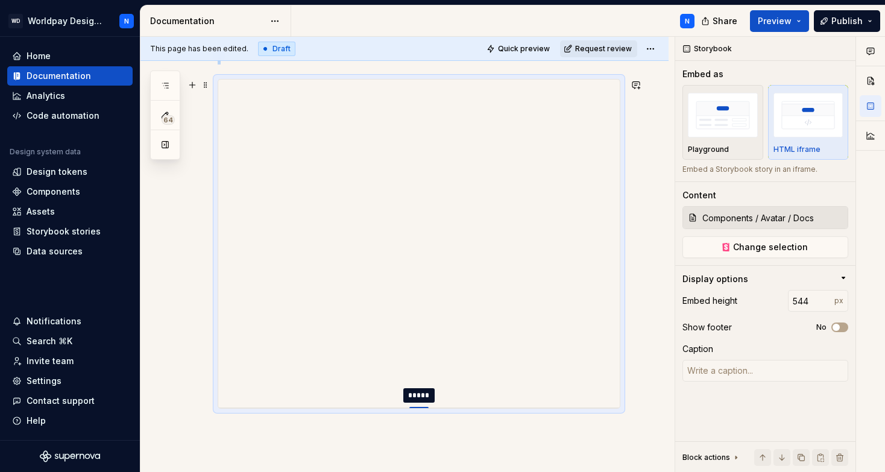
type textarea "*"
type input "546"
type textarea "*"
type input "547"
type textarea "*"
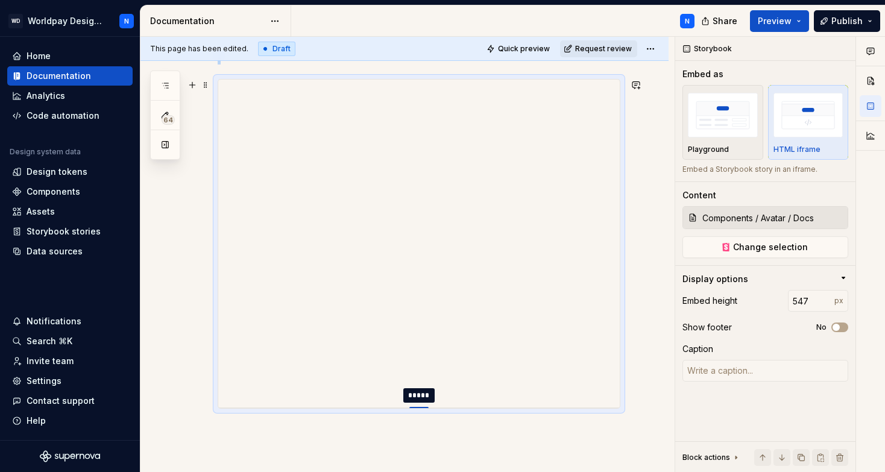
type input "549"
type textarea "*"
type input "550"
type textarea "*"
type input "551"
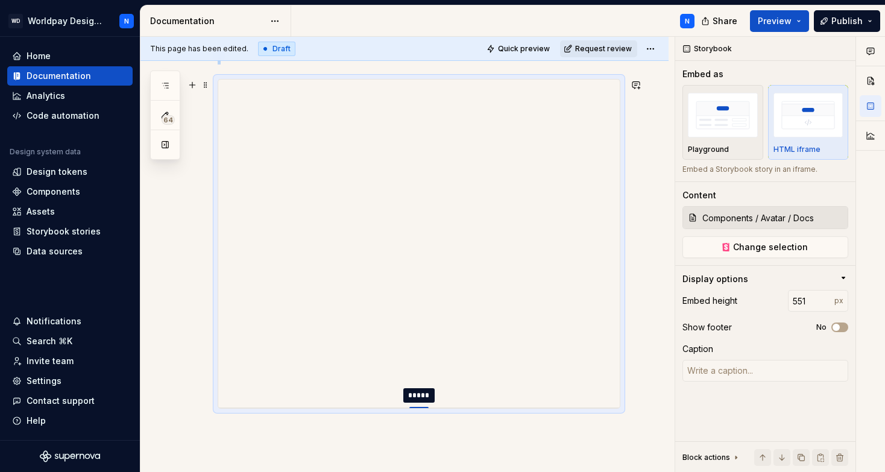
type textarea "*"
type input "552"
type textarea "*"
type input "553"
type textarea "*"
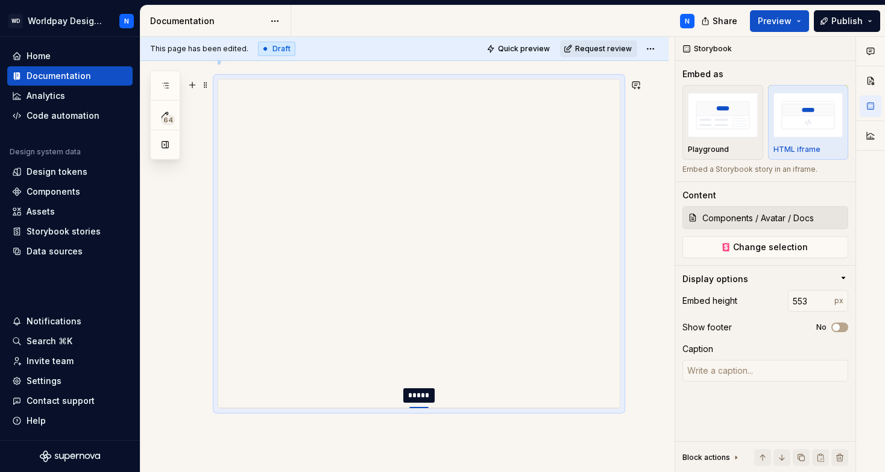
type input "554"
type textarea "*"
type input "555"
type textarea "*"
type input "556"
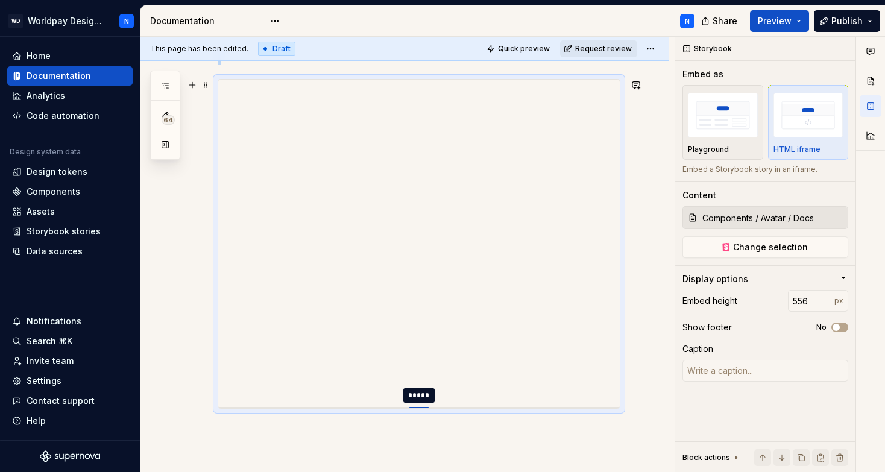
type textarea "*"
type input "557"
type textarea "*"
type input "558"
type textarea "*"
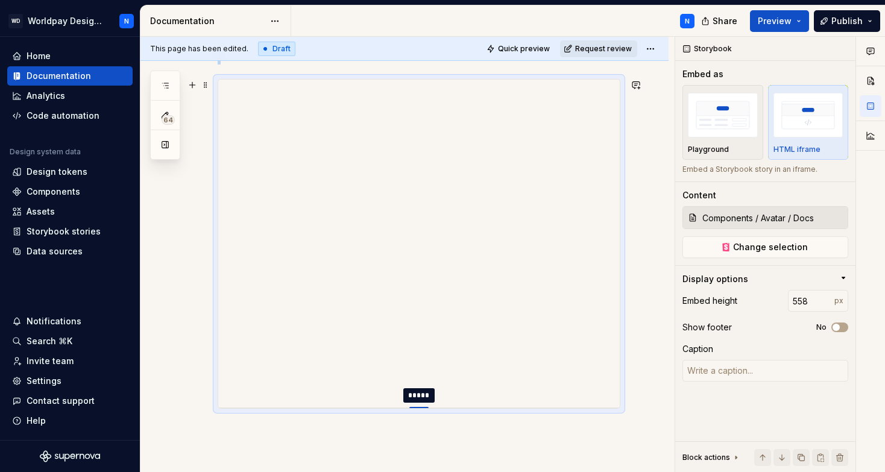
type input "559"
type textarea "*"
type input "561"
type textarea "*"
type input "562"
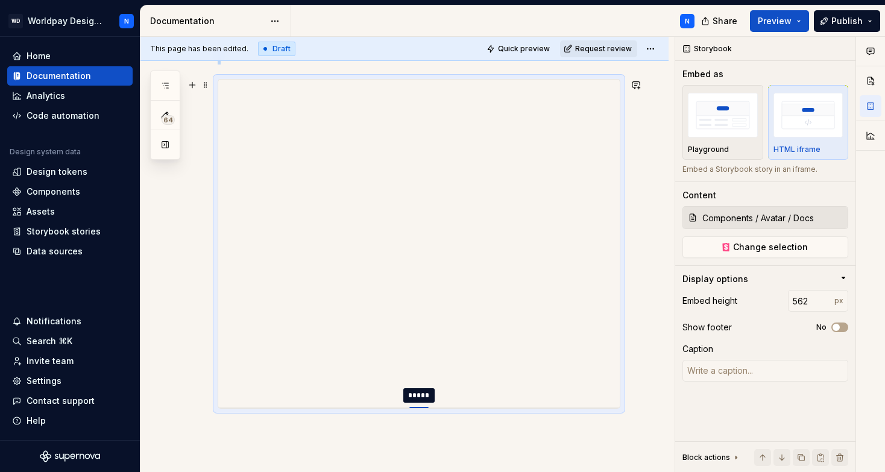
type textarea "*"
type input "563"
type textarea "*"
type input "564"
type textarea "*"
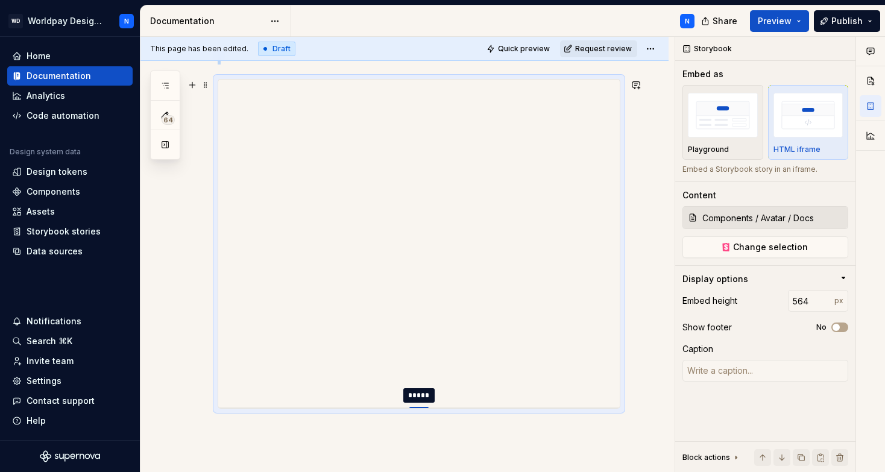
type input "566"
type textarea "*"
type input "567"
type textarea "*"
type input "569"
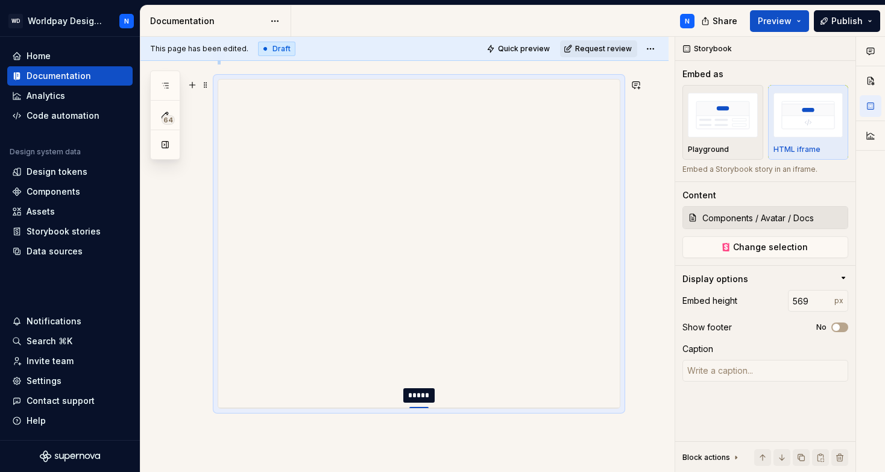
type textarea "*"
type input "570"
type textarea "*"
type input "572"
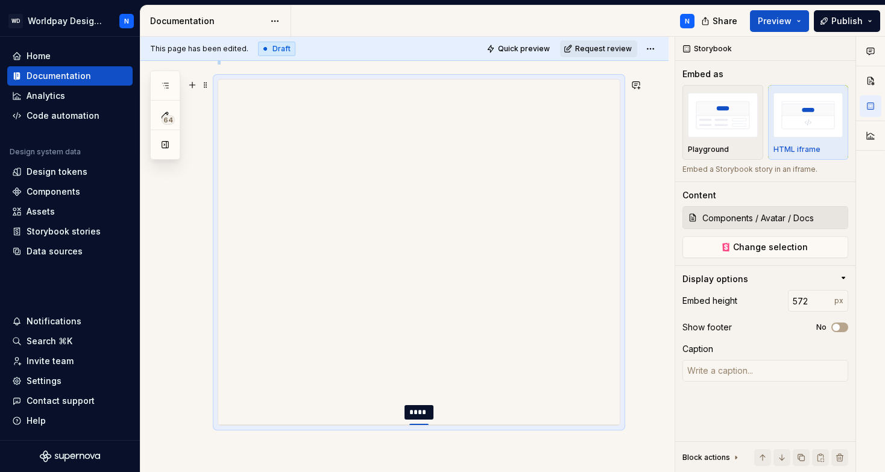
type textarea "*"
type input "573"
type textarea "*"
type input "574"
type textarea "*"
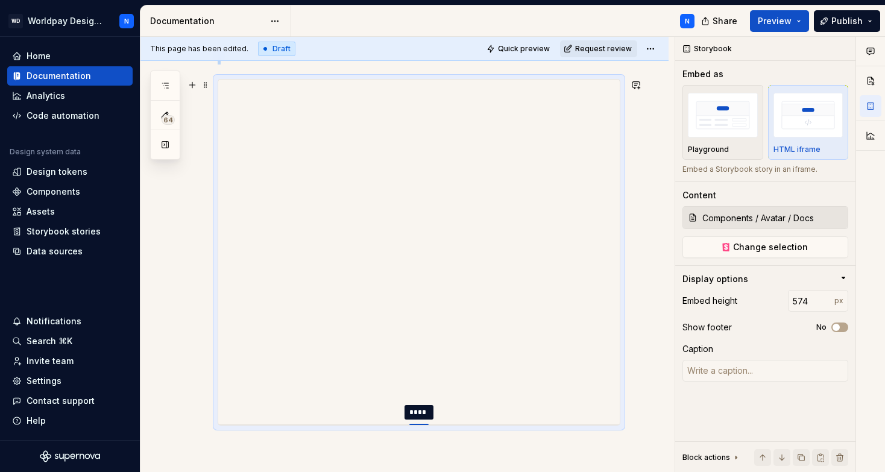
type input "576"
drag, startPoint x: 423, startPoint y: 320, endPoint x: 426, endPoint y: 427, distance: 106.8
click at [426, 427] on div at bounding box center [419, 427] width 19 height 2
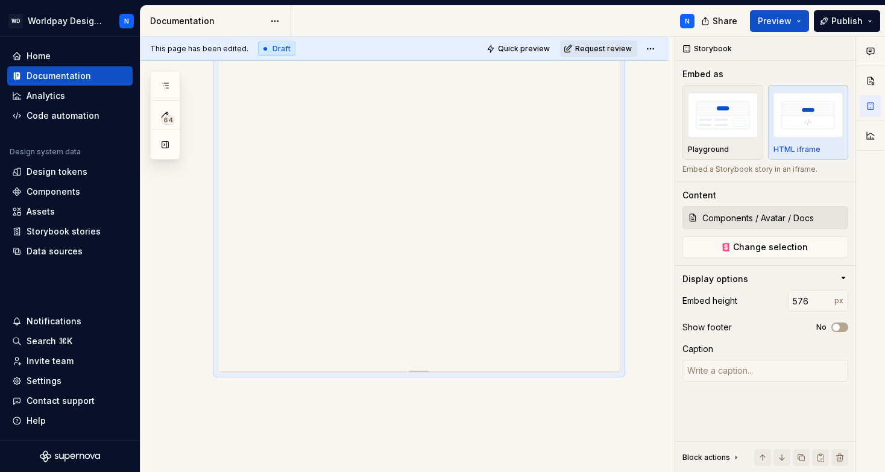
scroll to position [304, 0]
click at [840, 326] on span "button" at bounding box center [836, 327] width 7 height 7
click at [840, 329] on icon "button" at bounding box center [837, 327] width 10 height 7
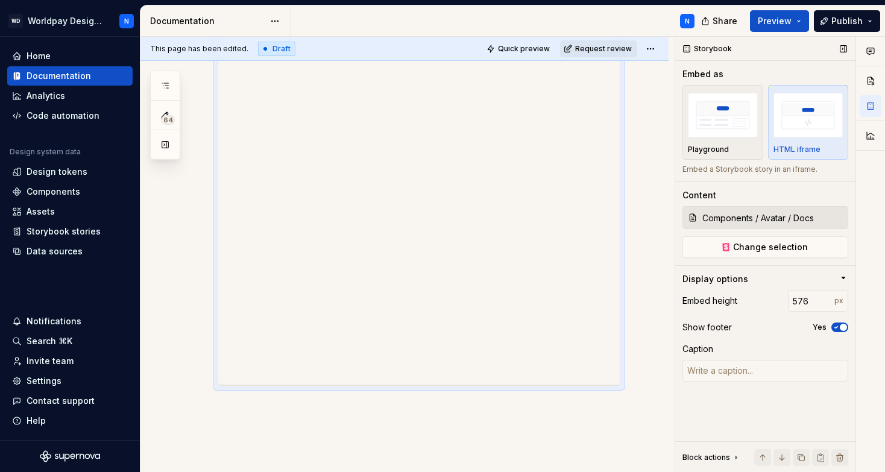
click at [840, 329] on icon "button" at bounding box center [837, 327] width 10 height 7
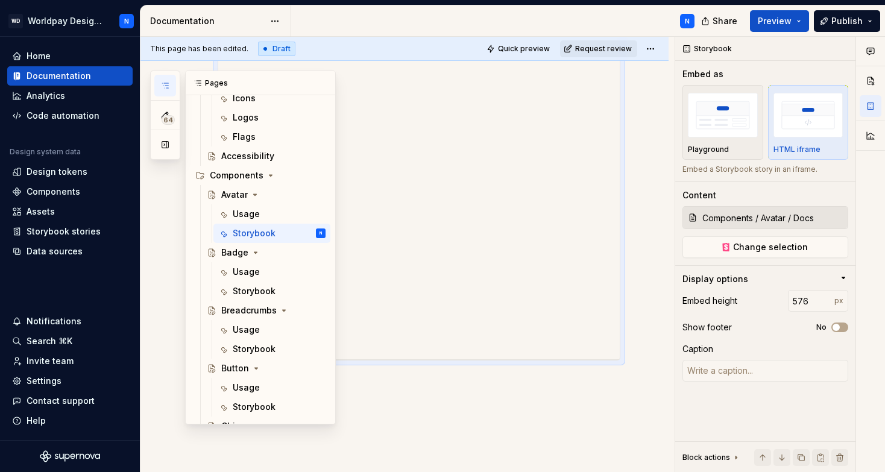
scroll to position [408, 0]
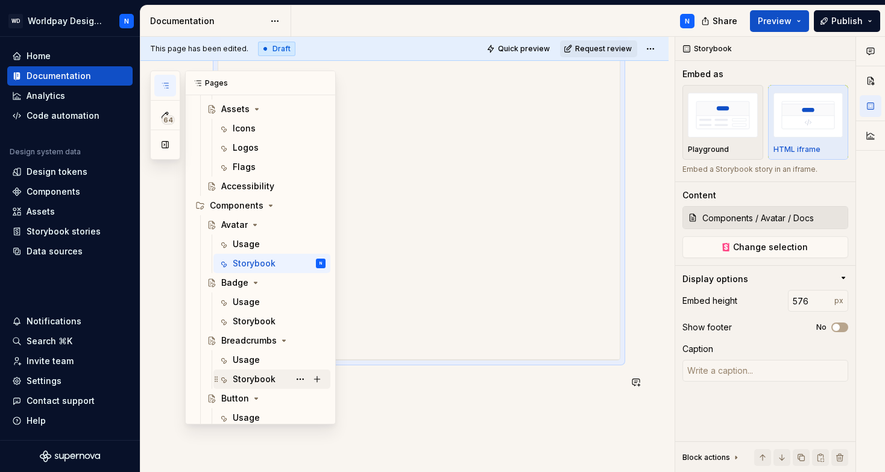
click at [267, 377] on div "Storybook" at bounding box center [254, 379] width 43 height 12
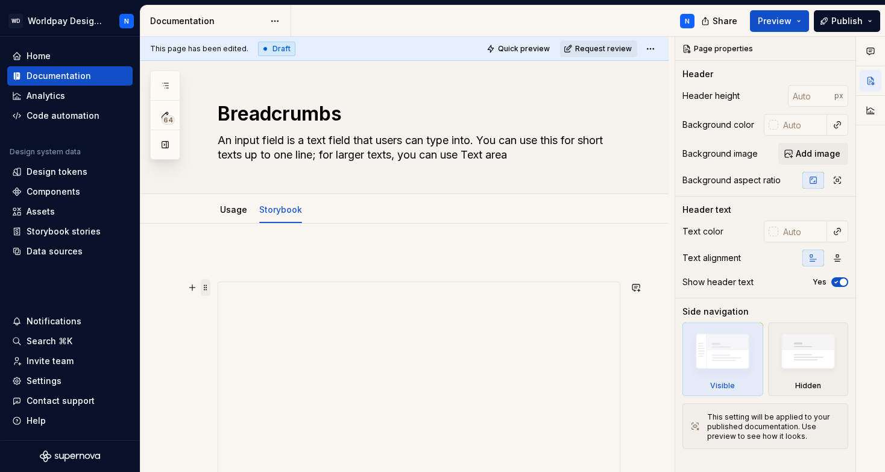
click at [203, 286] on span at bounding box center [206, 287] width 10 height 17
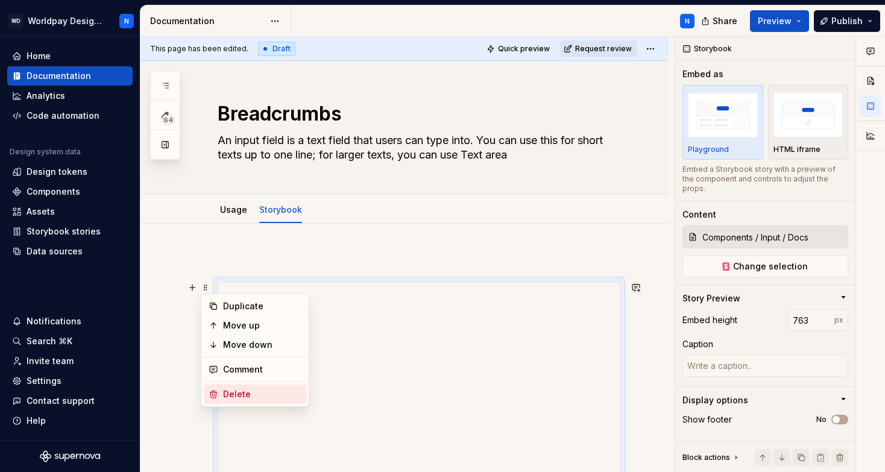
click at [251, 396] on div "Delete" at bounding box center [262, 394] width 78 height 12
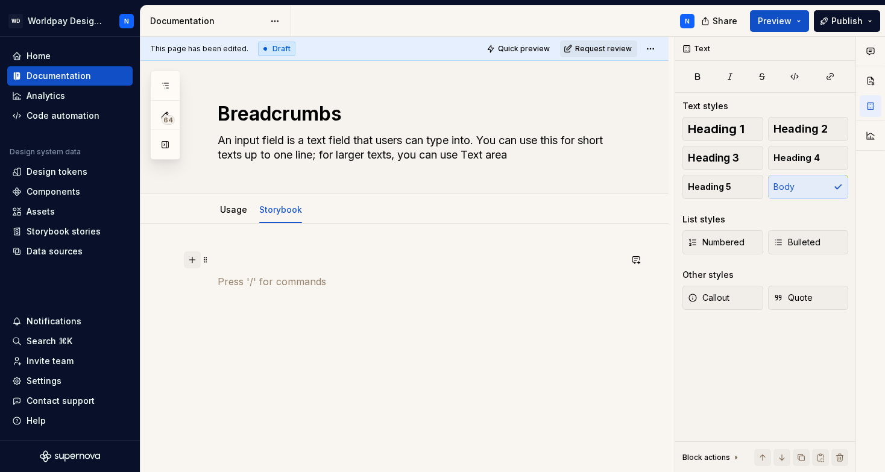
click at [192, 256] on button "button" at bounding box center [192, 260] width 17 height 17
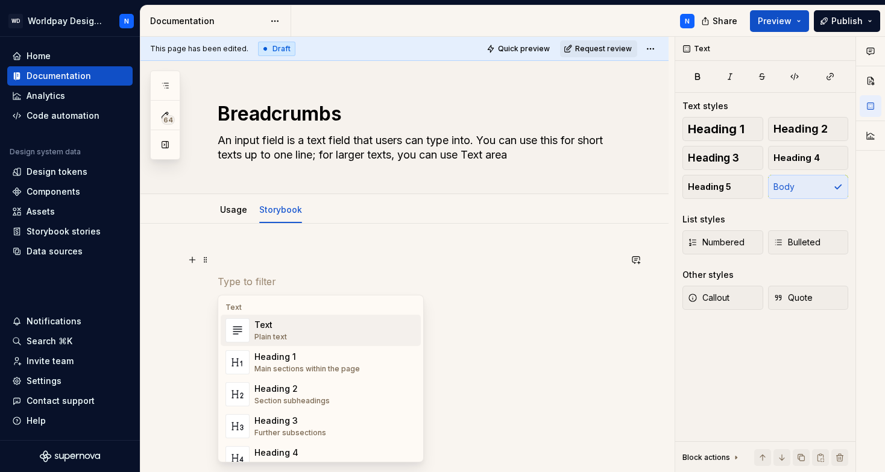
type textarea "*"
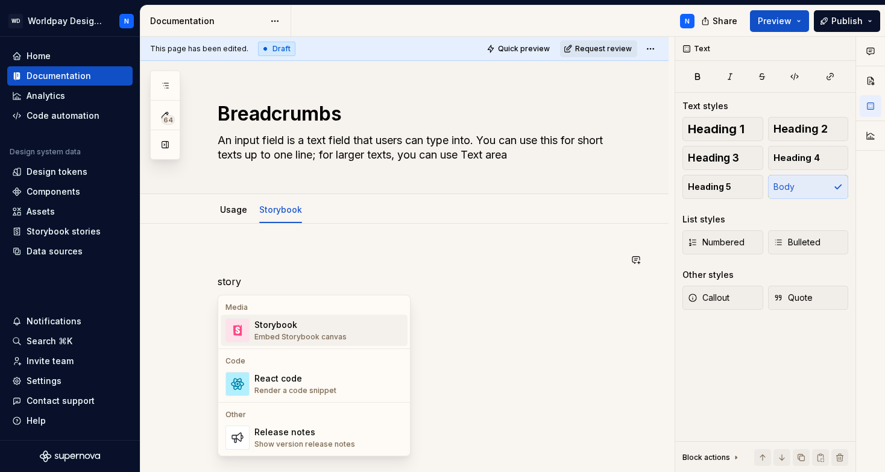
click at [315, 331] on div "Storybook Embed Storybook canvas" at bounding box center [301, 330] width 92 height 23
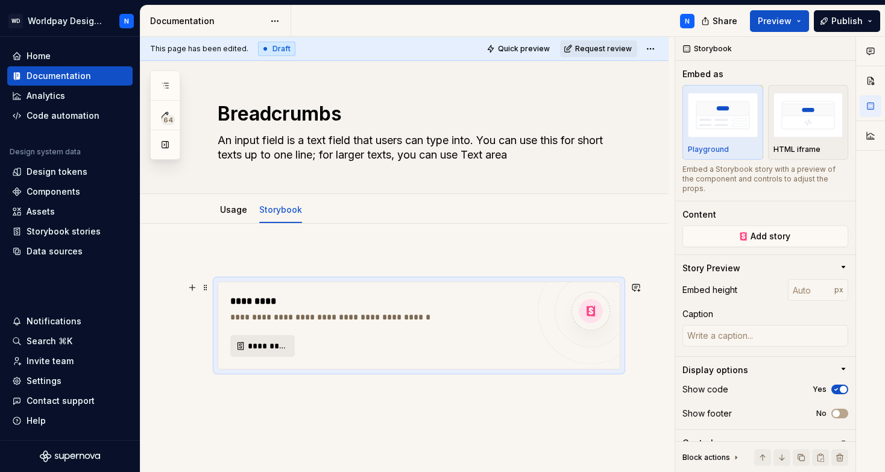
click at [253, 346] on span "*********" at bounding box center [267, 346] width 39 height 12
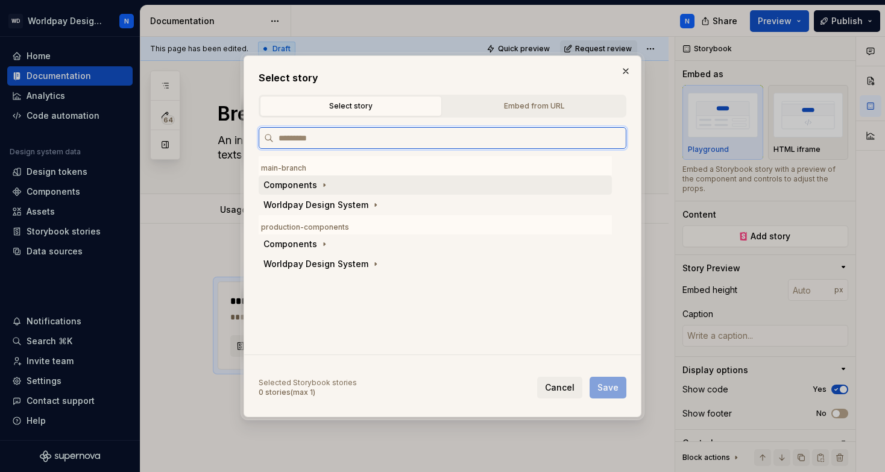
click at [304, 185] on div "Components" at bounding box center [291, 185] width 54 height 12
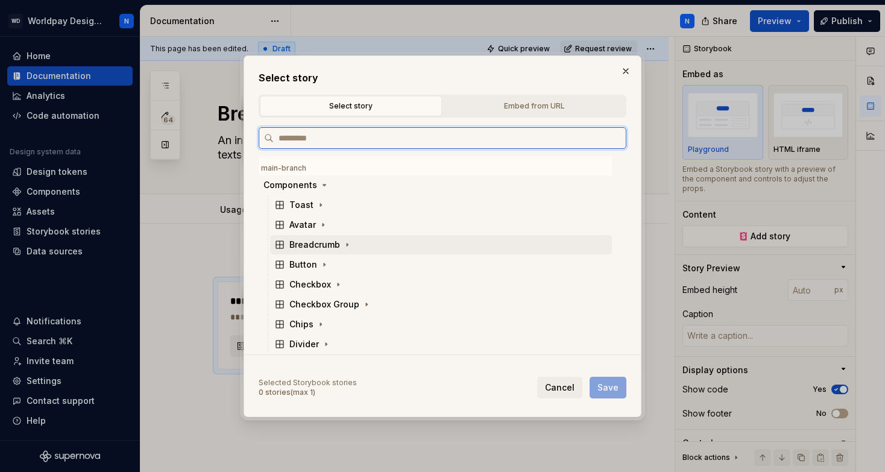
click at [319, 244] on div "Breadcrumb" at bounding box center [315, 245] width 51 height 12
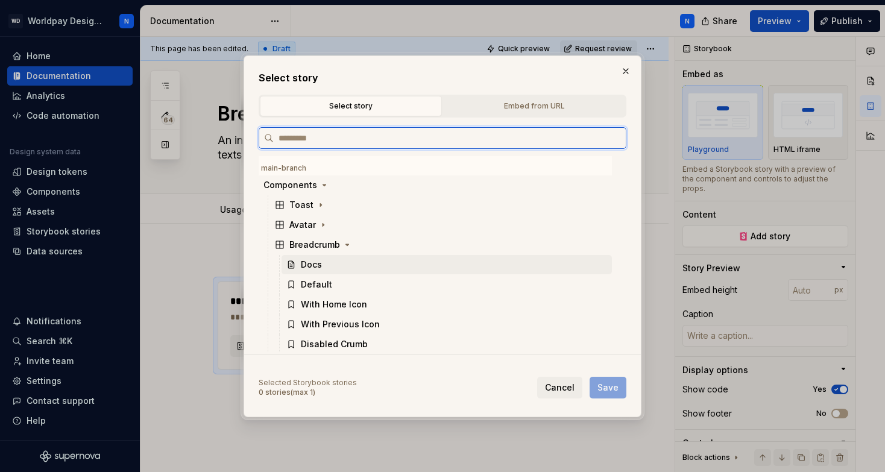
click at [319, 268] on div "Docs" at bounding box center [311, 265] width 21 height 12
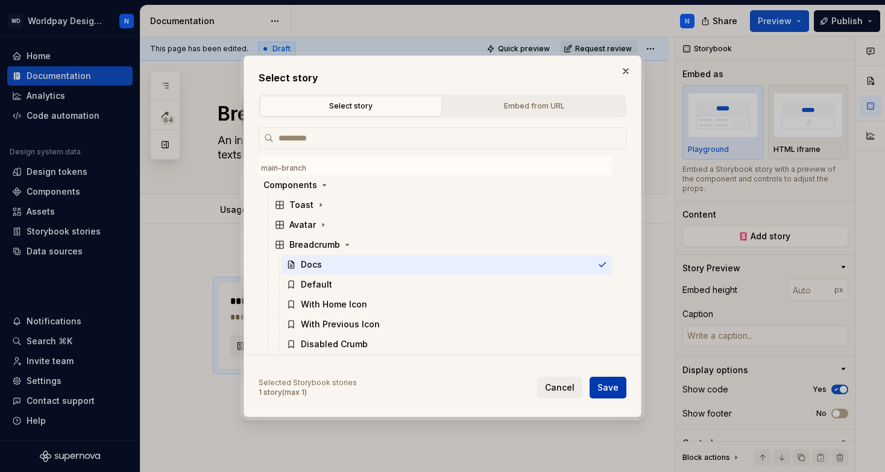
click at [616, 389] on span "Save" at bounding box center [608, 388] width 21 height 12
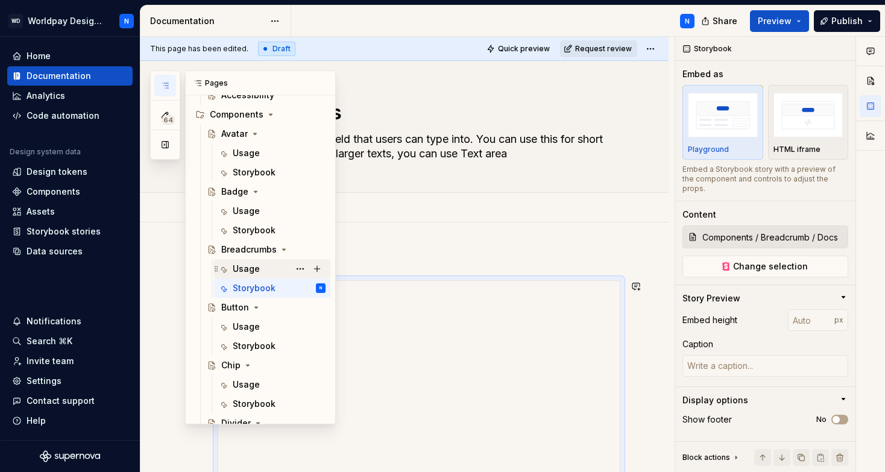
scroll to position [501, 0]
click at [269, 347] on div "Storybook" at bounding box center [254, 345] width 43 height 12
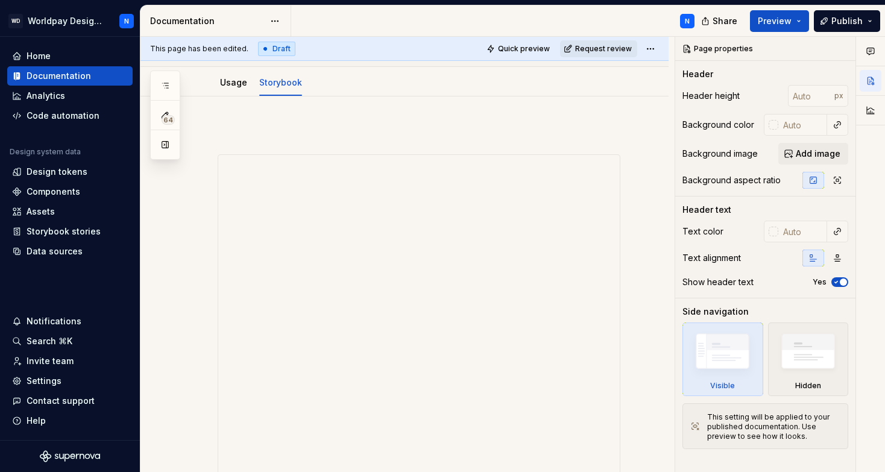
scroll to position [161, 0]
type textarea "*"
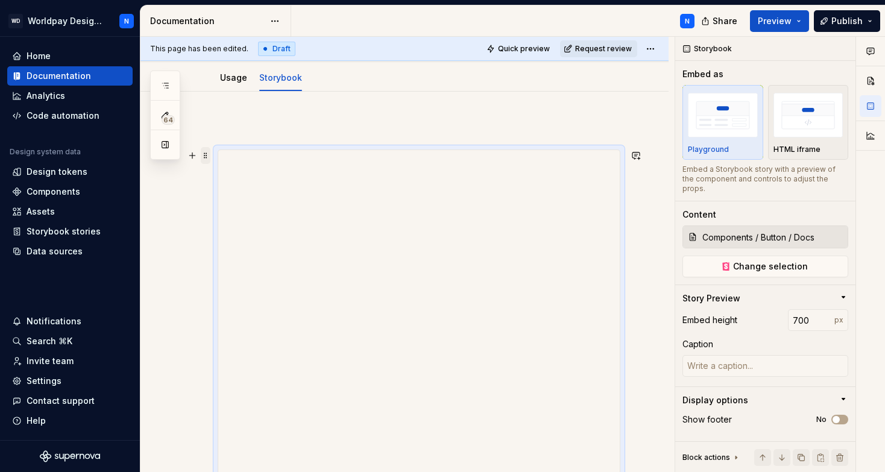
click at [206, 156] on span at bounding box center [206, 155] width 10 height 17
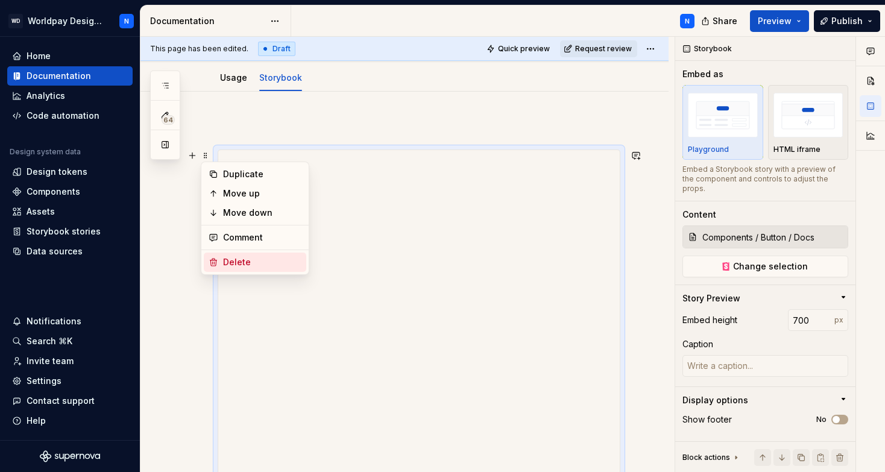
click at [239, 261] on div "Delete" at bounding box center [262, 262] width 78 height 12
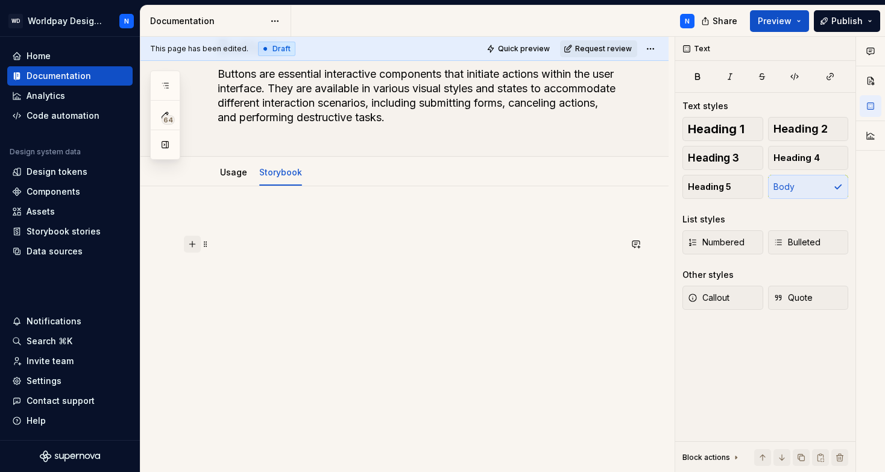
click at [191, 245] on button "button" at bounding box center [192, 244] width 17 height 17
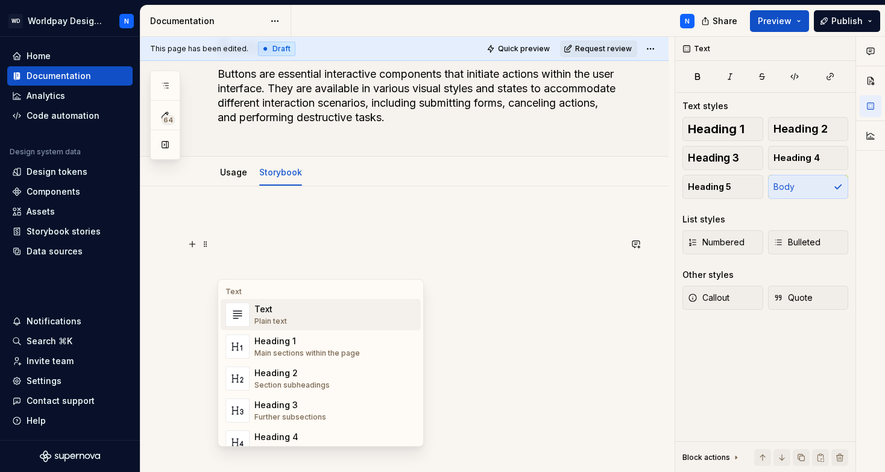
click at [274, 285] on div "Text Text Plain text Heading 1 Main sections within the page Heading 2 Section …" at bounding box center [320, 451] width 205 height 339
click at [267, 290] on div "Text" at bounding box center [321, 292] width 200 height 10
click at [265, 291] on div "Text" at bounding box center [321, 292] width 200 height 10
click at [289, 242] on p at bounding box center [419, 244] width 403 height 14
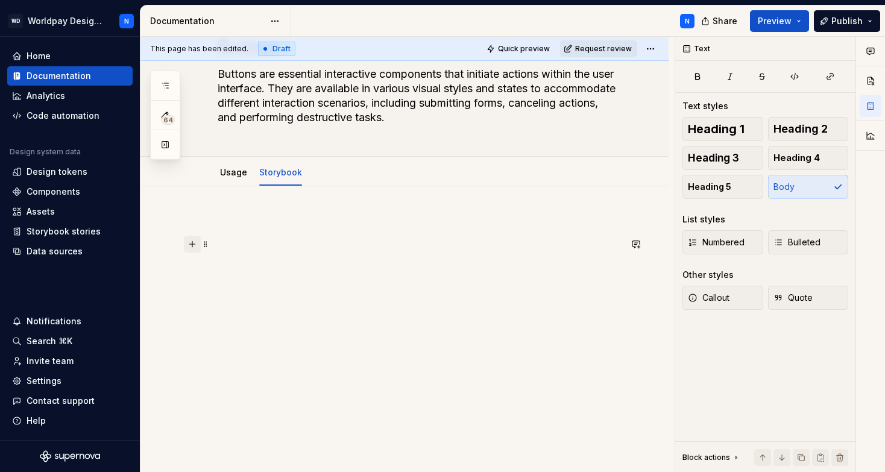
click at [194, 242] on button "button" at bounding box center [192, 244] width 17 height 17
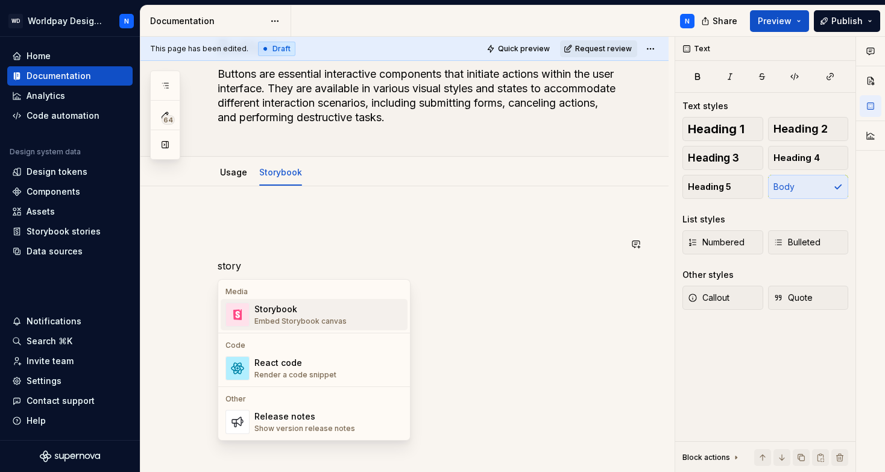
click at [274, 314] on div "Storybook" at bounding box center [301, 309] width 92 height 12
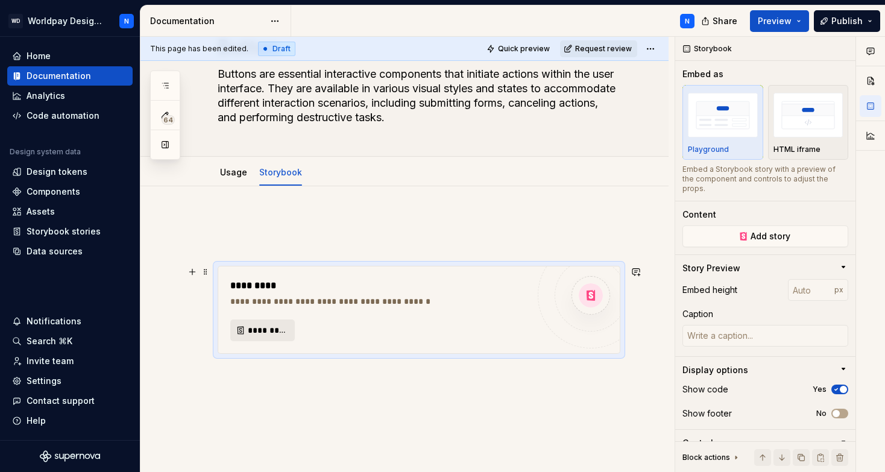
click at [268, 332] on span "*********" at bounding box center [267, 330] width 39 height 12
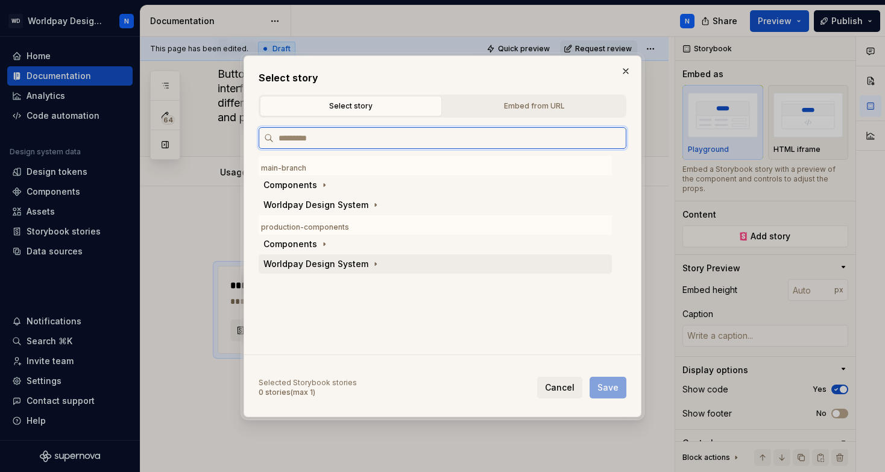
click at [338, 264] on div "Worldpay Design System" at bounding box center [316, 264] width 105 height 12
click at [304, 244] on div "Components" at bounding box center [291, 244] width 54 height 12
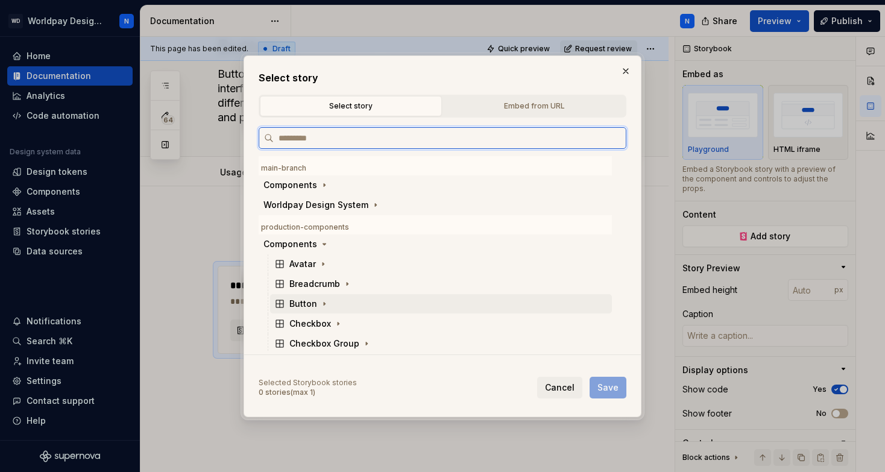
click at [311, 306] on div "Button" at bounding box center [304, 304] width 28 height 12
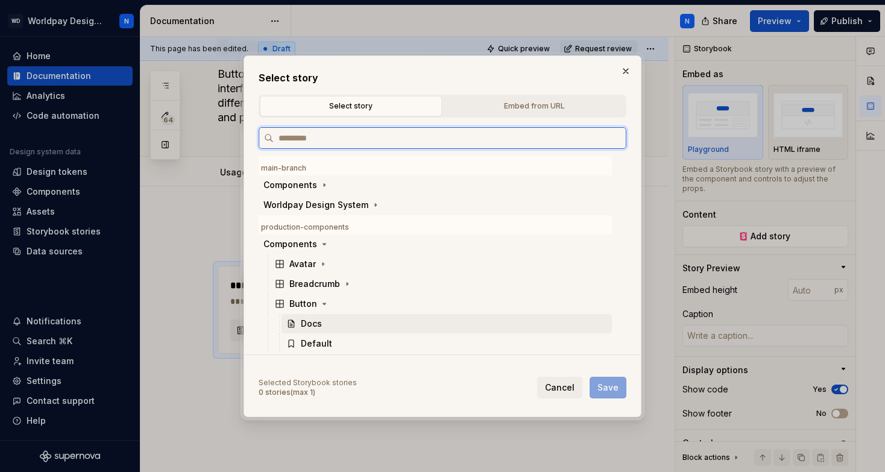
click at [313, 327] on div "Docs" at bounding box center [311, 324] width 21 height 12
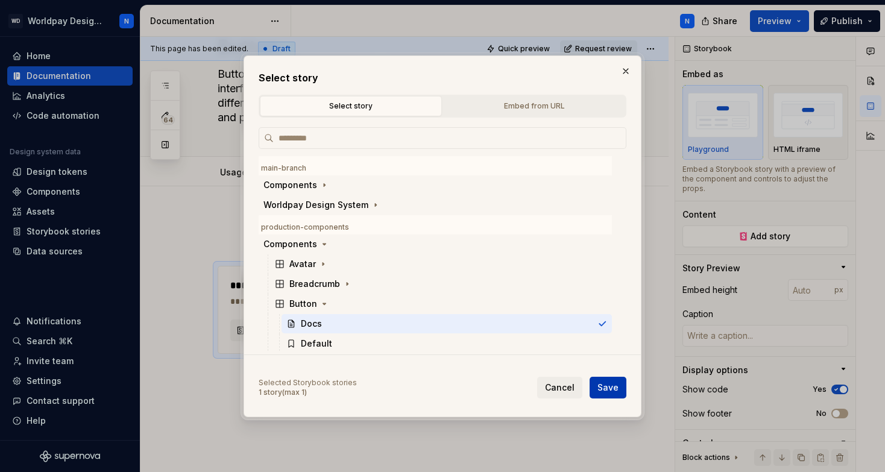
click at [616, 388] on span "Save" at bounding box center [608, 388] width 21 height 12
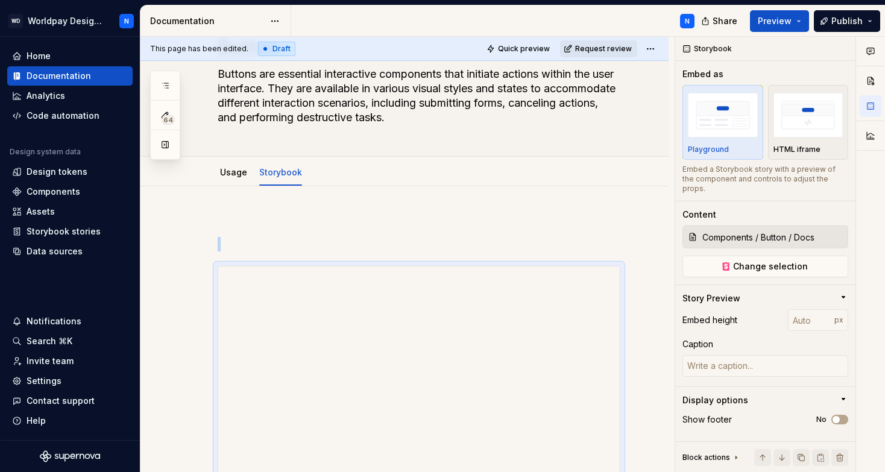
scroll to position [103, 0]
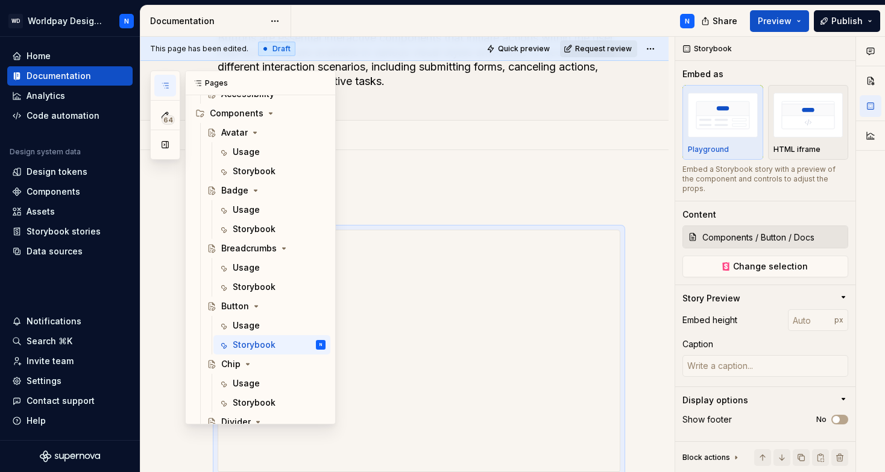
click at [168, 86] on icon "button" at bounding box center [165, 86] width 10 height 10
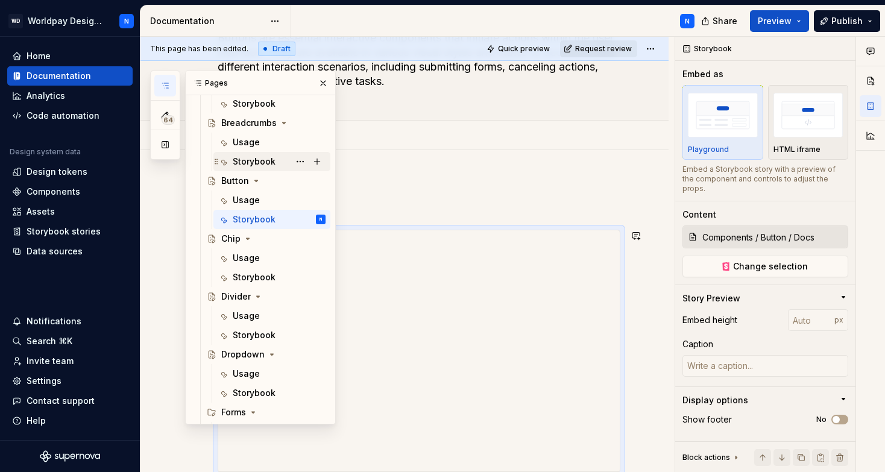
scroll to position [630, 0]
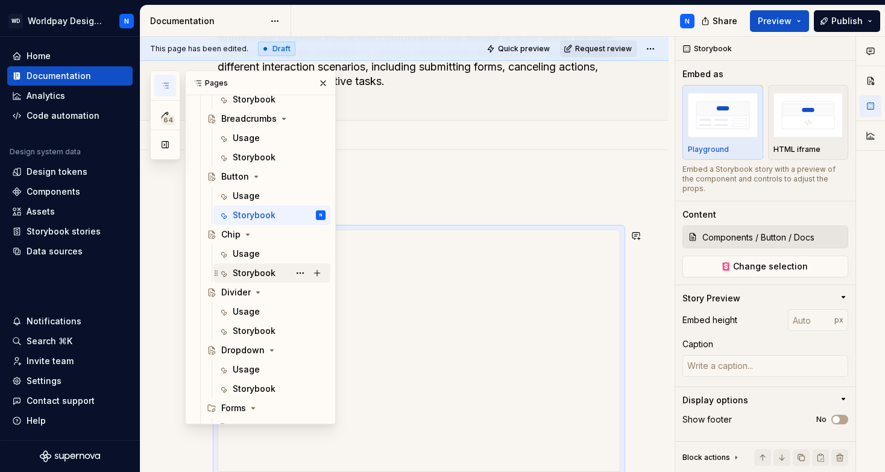
click at [264, 274] on div "Storybook" at bounding box center [254, 273] width 43 height 12
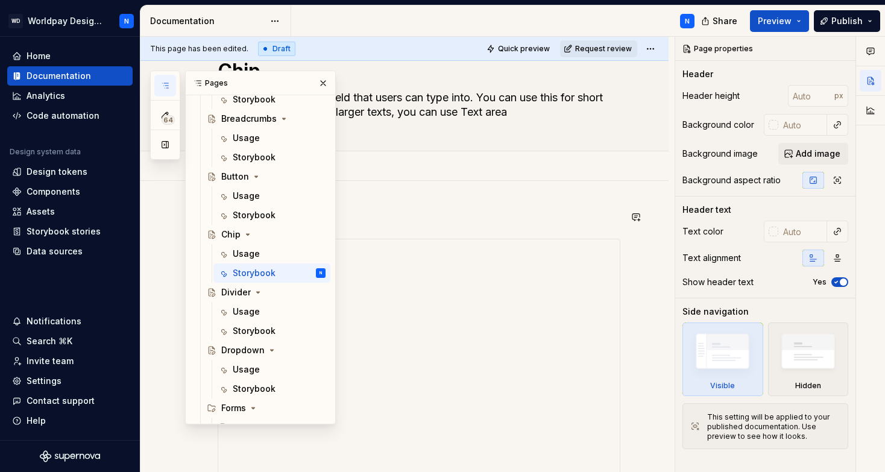
scroll to position [22, 0]
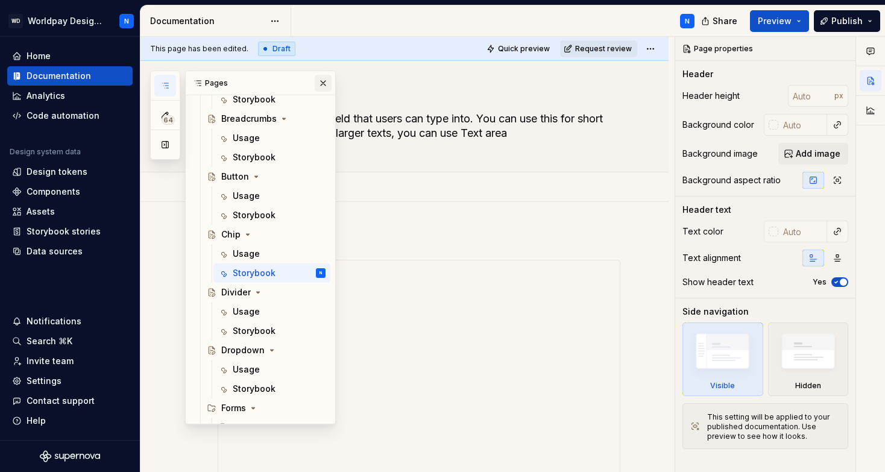
click at [326, 86] on button "button" at bounding box center [323, 83] width 17 height 17
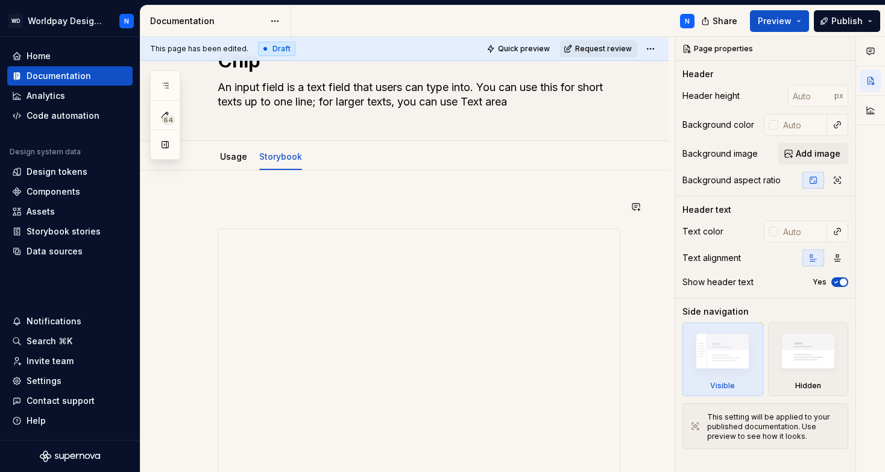
scroll to position [78, 0]
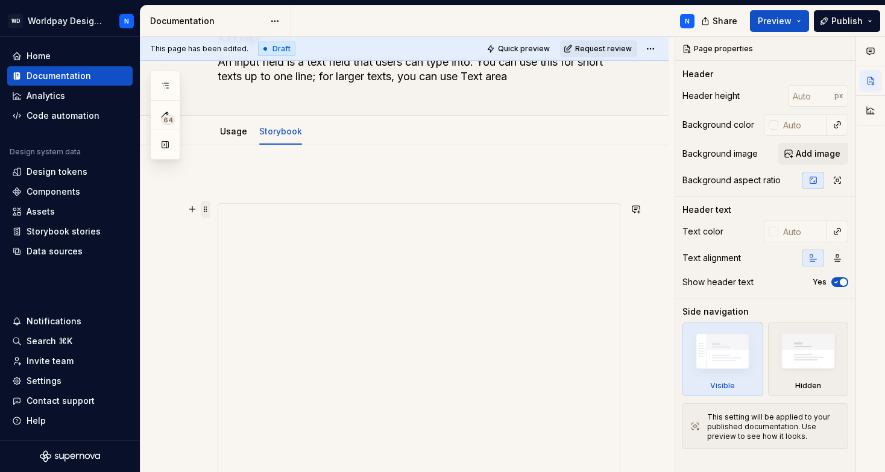
click at [203, 209] on span at bounding box center [206, 209] width 10 height 17
type textarea "*"
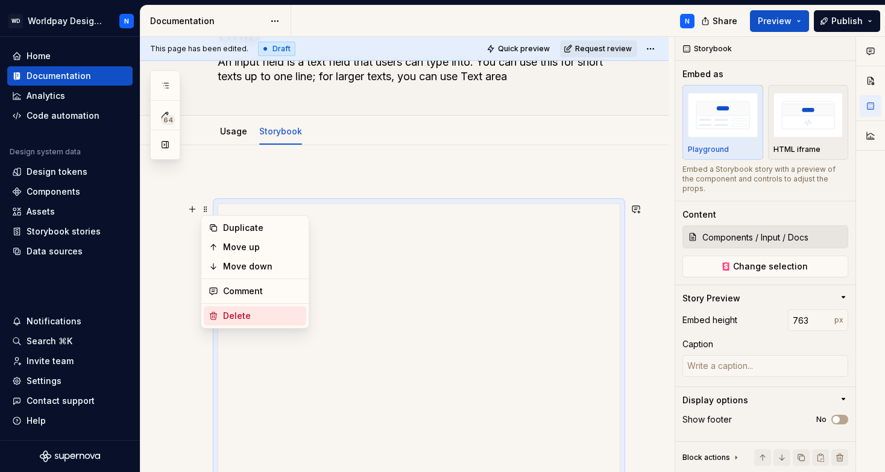
click at [238, 316] on div "Delete" at bounding box center [262, 316] width 78 height 12
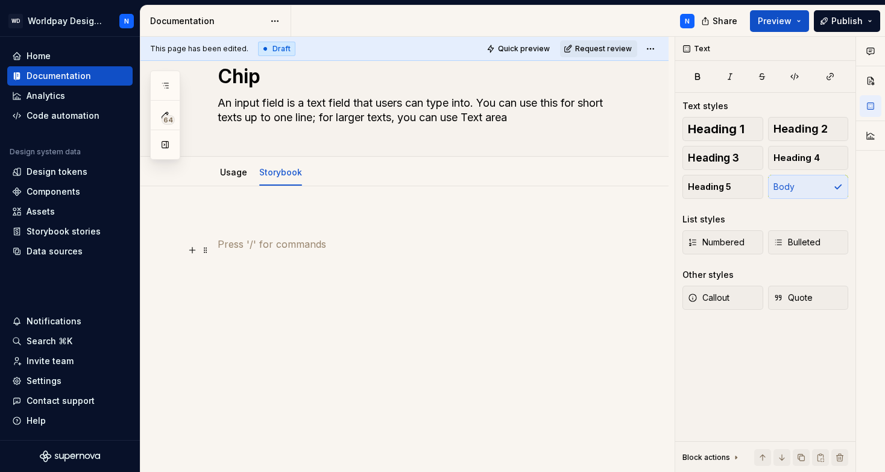
scroll to position [37, 0]
click at [222, 200] on div at bounding box center [405, 329] width 528 height 286
click at [194, 224] on button "button" at bounding box center [192, 222] width 17 height 17
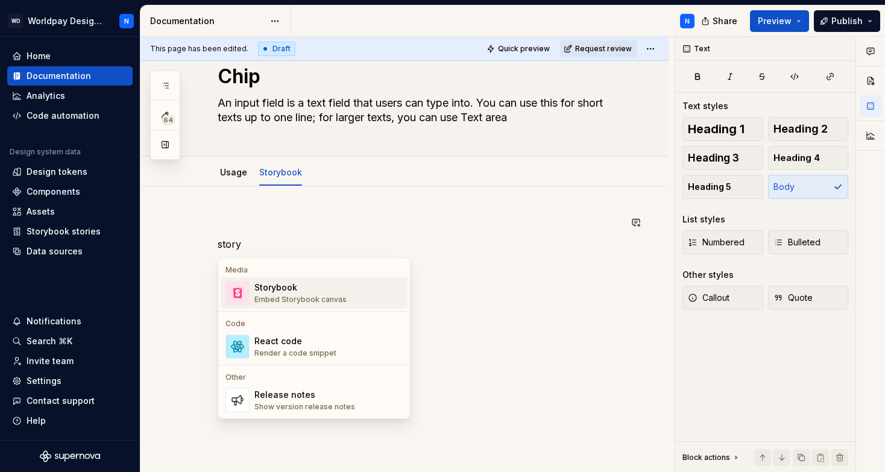
click at [312, 297] on div "Embed Storybook canvas" at bounding box center [301, 300] width 92 height 10
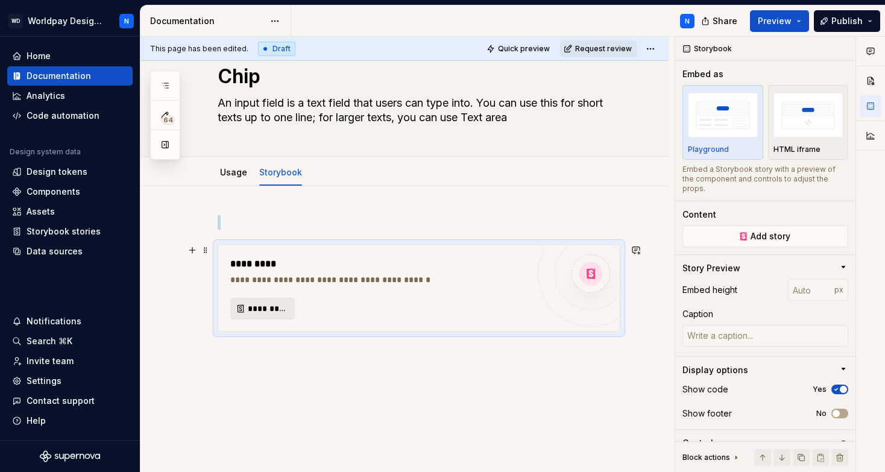
click at [273, 308] on span "*********" at bounding box center [267, 309] width 39 height 12
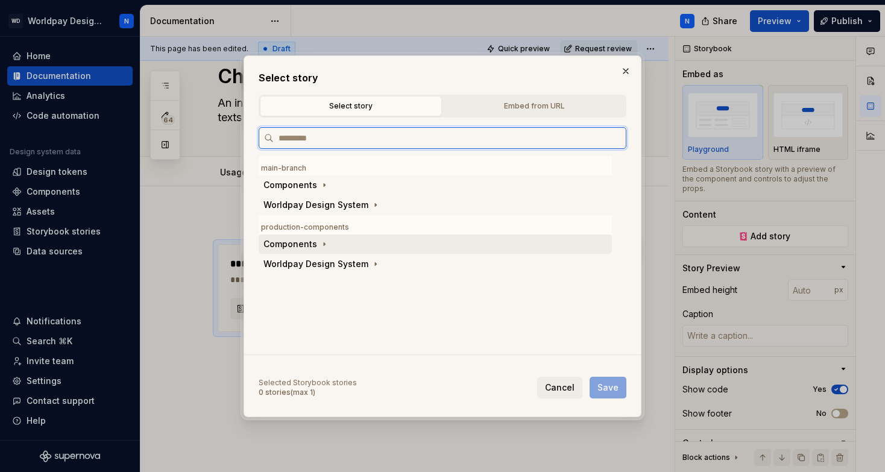
click at [310, 245] on div "Components" at bounding box center [291, 244] width 54 height 12
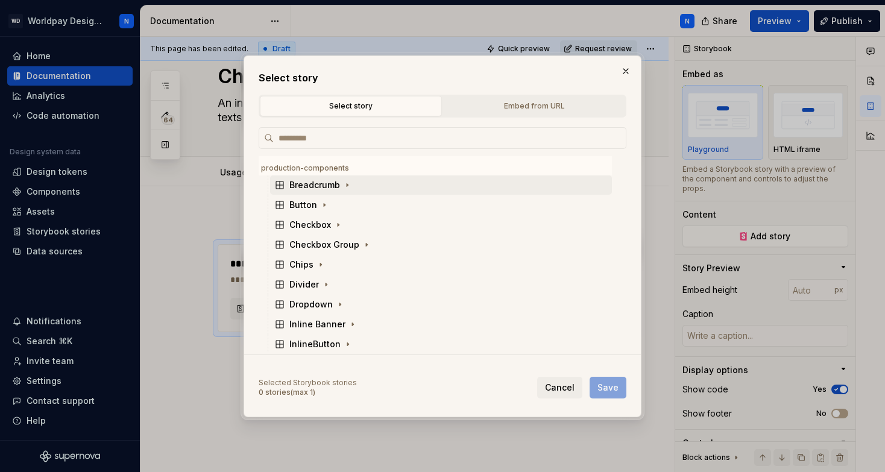
scroll to position [109, 0]
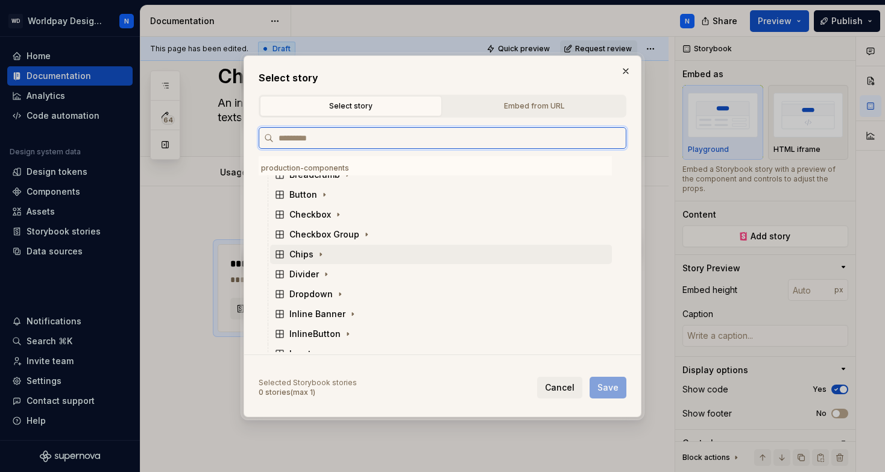
click at [299, 256] on div "Chips" at bounding box center [302, 254] width 24 height 12
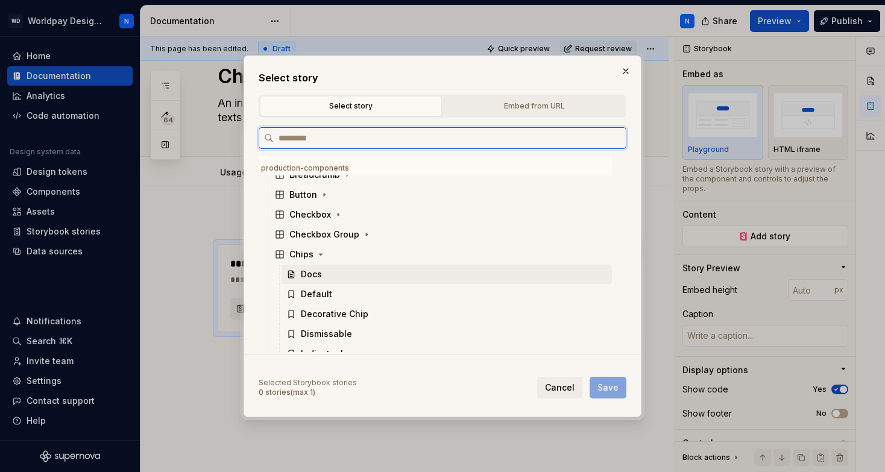
click at [324, 276] on div "Docs" at bounding box center [447, 274] width 331 height 19
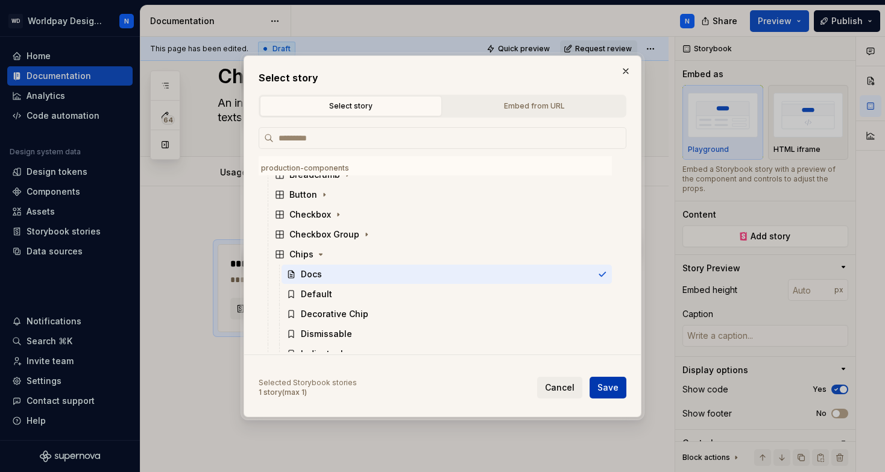
click at [610, 388] on span "Save" at bounding box center [608, 388] width 21 height 12
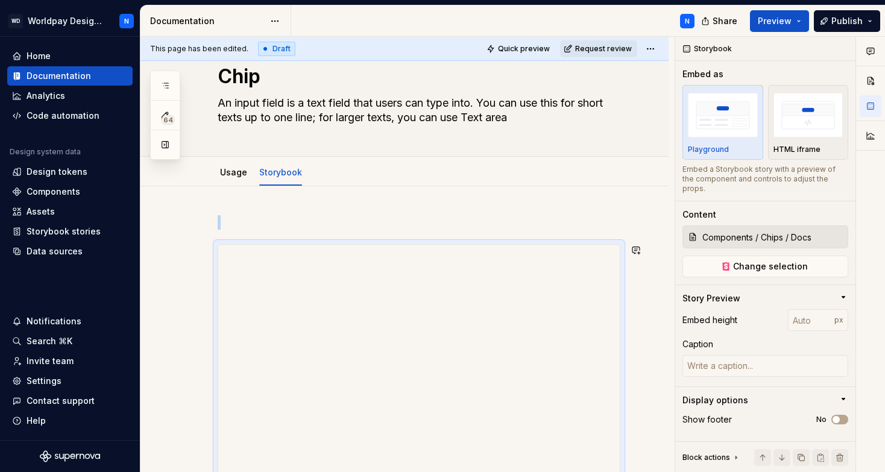
scroll to position [52, 0]
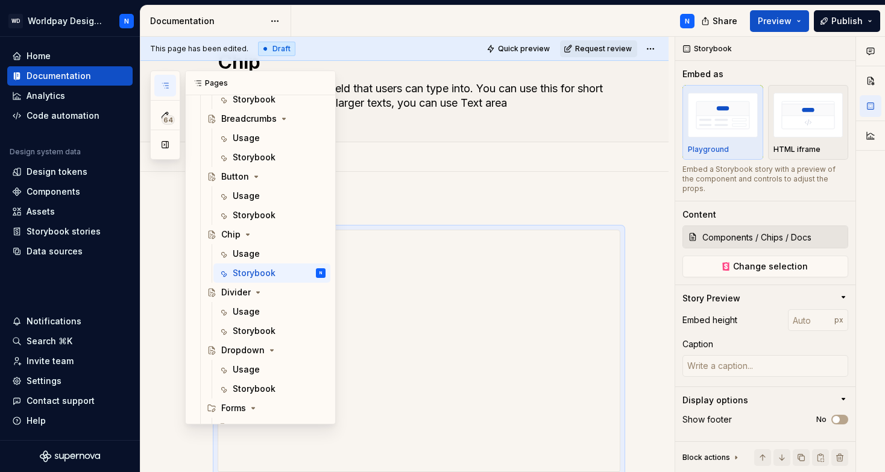
click at [165, 84] on icon "button" at bounding box center [165, 86] width 10 height 10
click at [269, 331] on div "Storybook" at bounding box center [254, 331] width 43 height 12
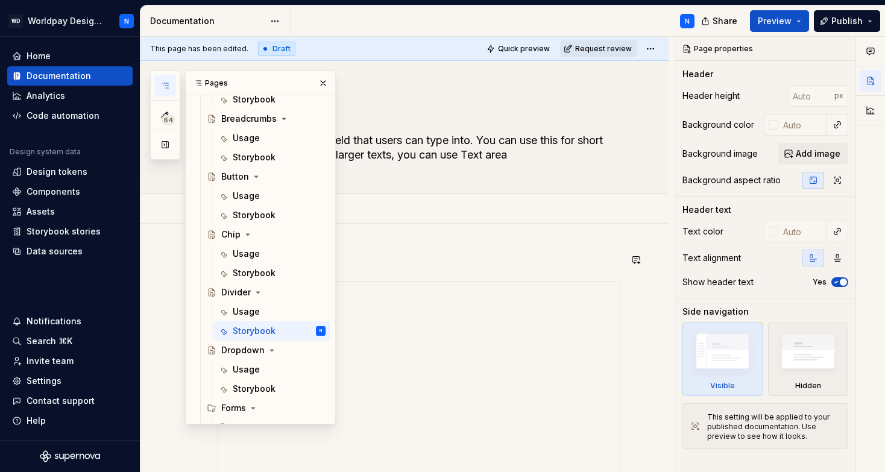
click at [324, 83] on button "button" at bounding box center [323, 83] width 17 height 17
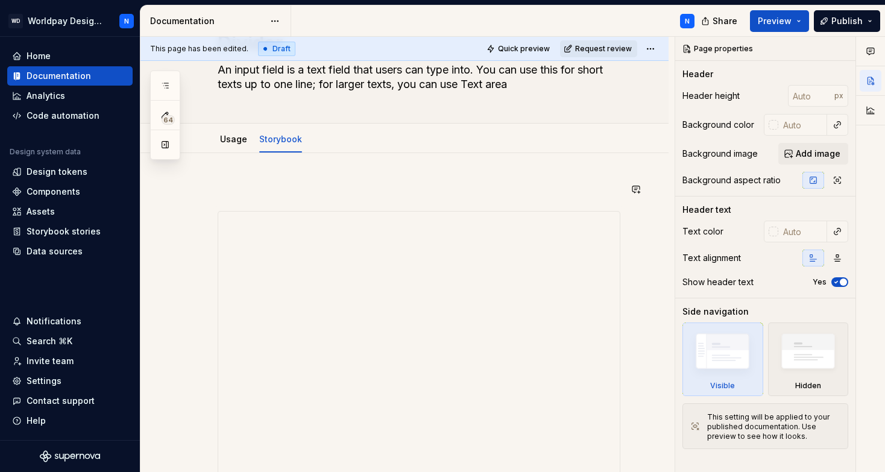
scroll to position [77, 0]
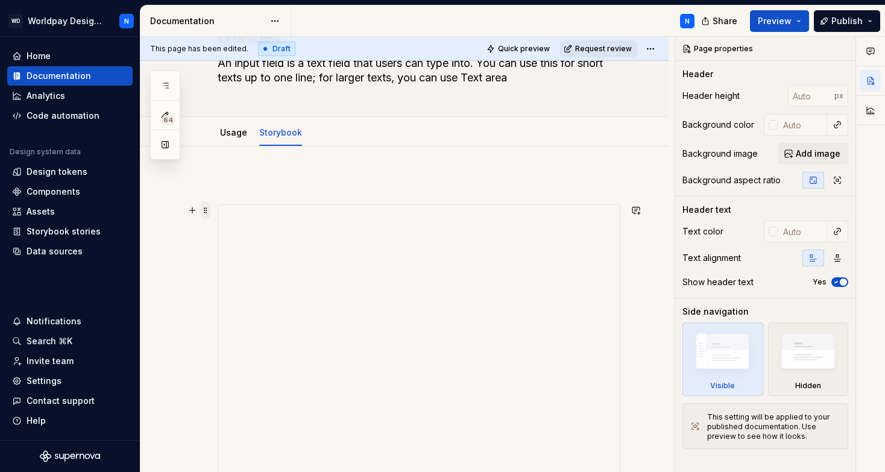
click at [204, 209] on span at bounding box center [206, 210] width 10 height 17
type textarea "*"
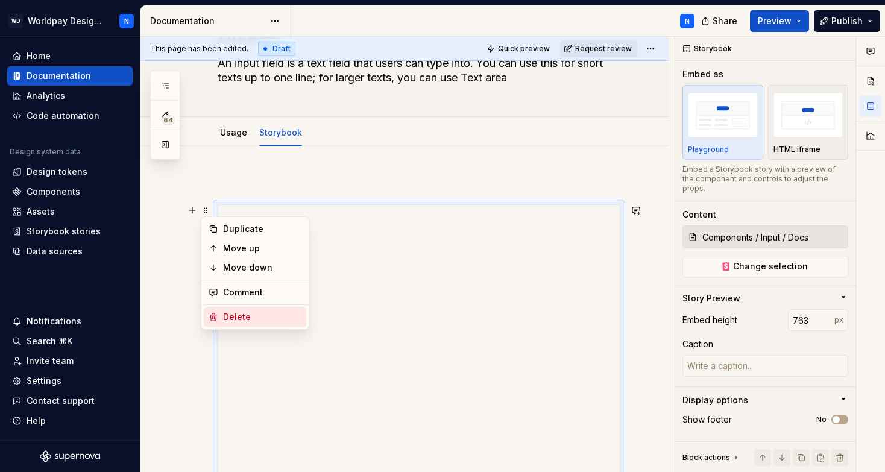
click at [252, 320] on div "Delete" at bounding box center [262, 317] width 78 height 12
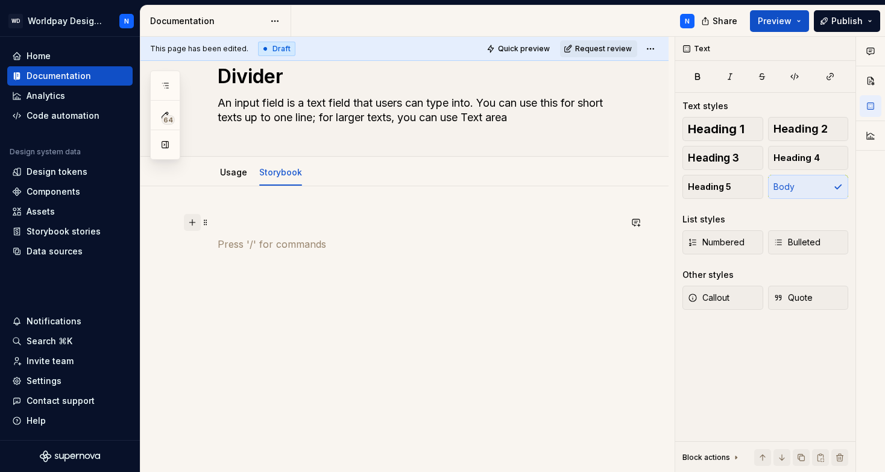
click at [194, 221] on button "button" at bounding box center [192, 222] width 17 height 17
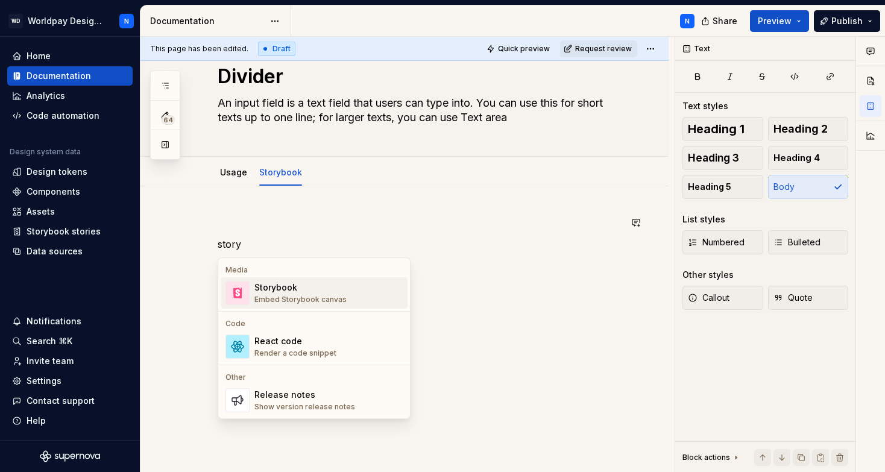
click at [316, 295] on div "Embed Storybook canvas" at bounding box center [301, 300] width 92 height 10
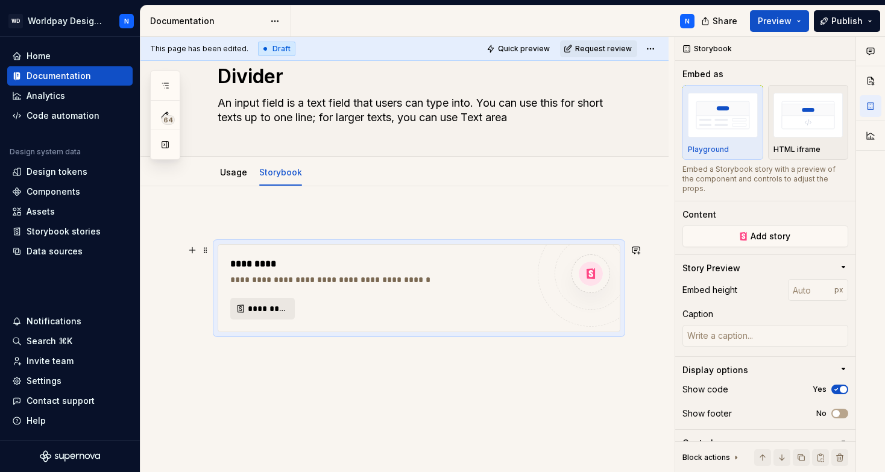
click at [267, 309] on span "*********" at bounding box center [267, 309] width 39 height 12
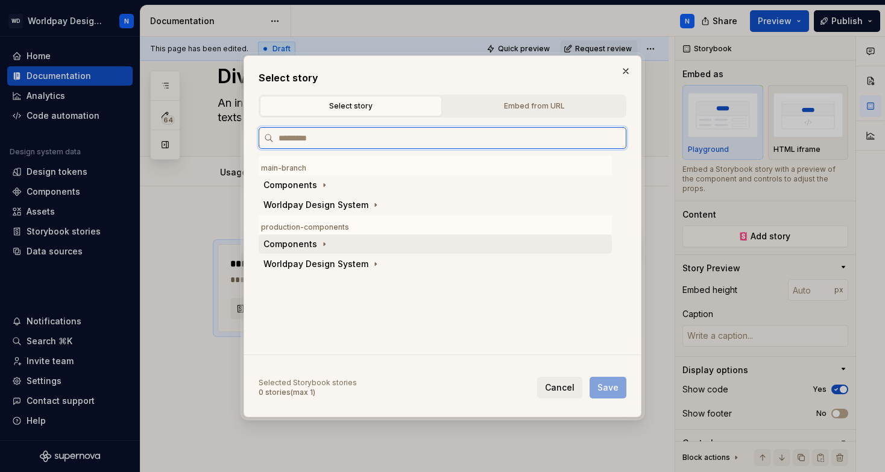
click at [311, 249] on div "Components" at bounding box center [291, 244] width 54 height 12
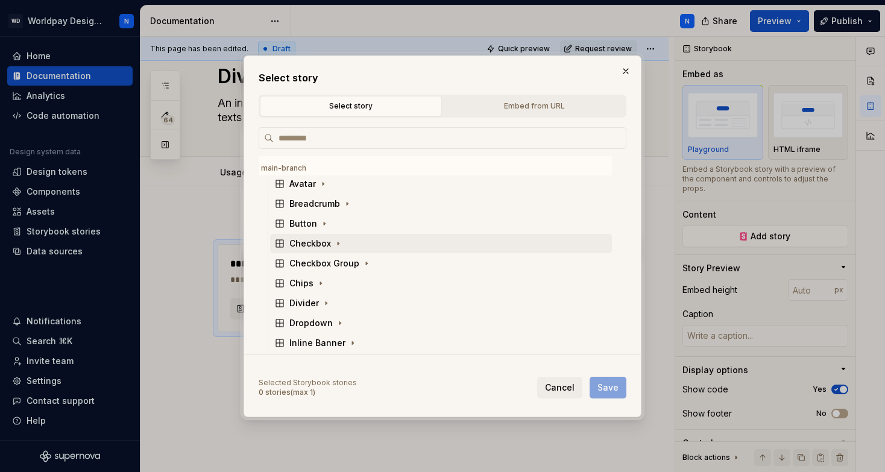
scroll to position [84, 0]
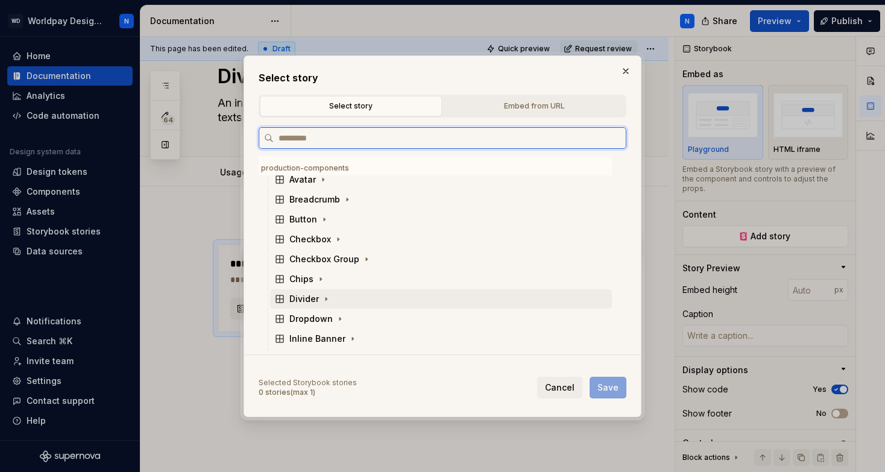
click at [312, 299] on div "Divider" at bounding box center [305, 299] width 30 height 12
click at [323, 321] on div "Docs" at bounding box center [447, 318] width 331 height 19
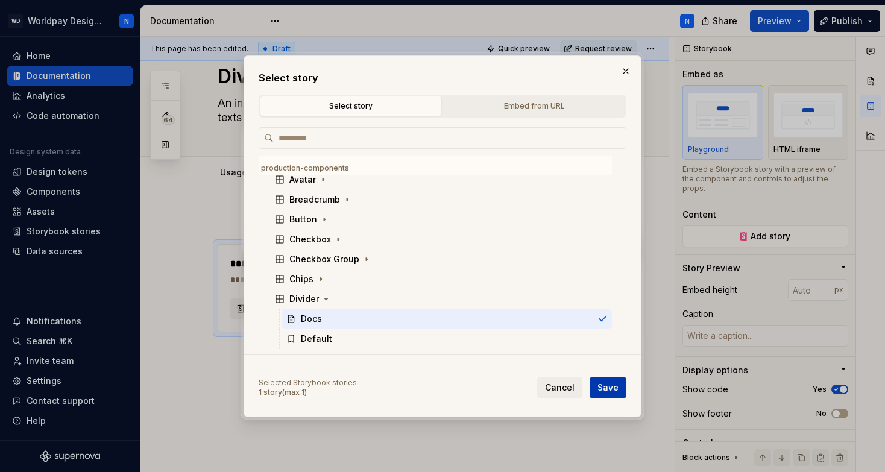
click at [614, 390] on span "Save" at bounding box center [608, 388] width 21 height 12
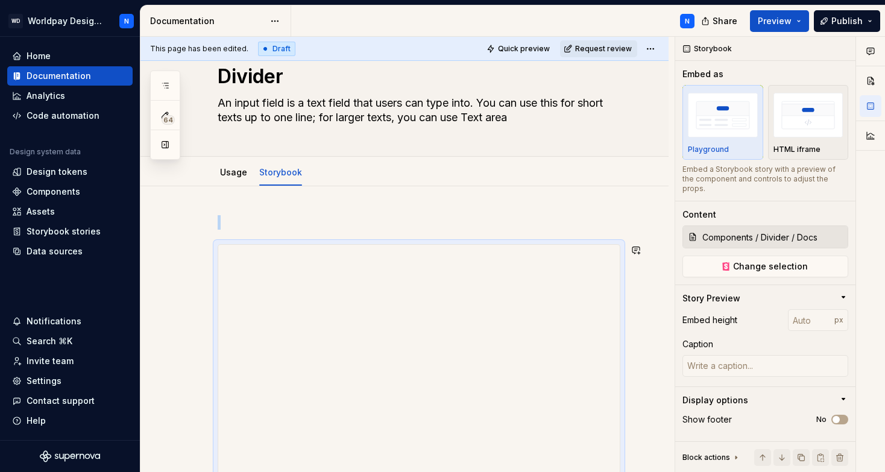
scroll to position [52, 0]
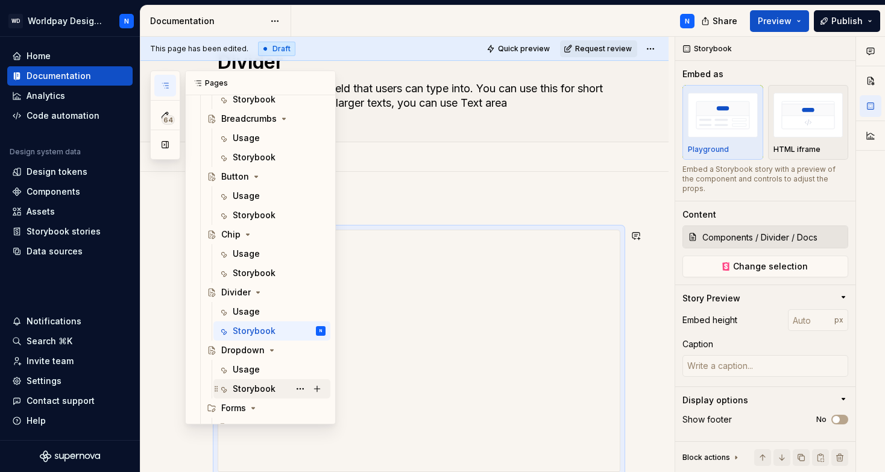
click at [268, 390] on div "Storybook" at bounding box center [254, 389] width 43 height 12
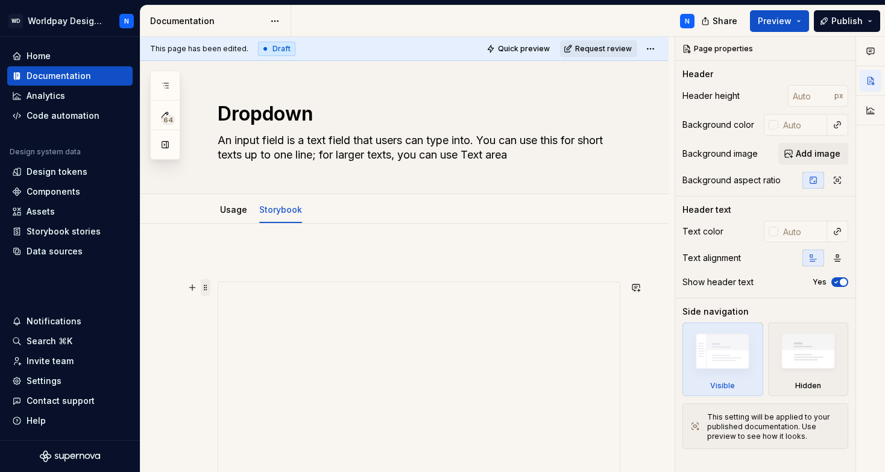
click at [206, 290] on span at bounding box center [206, 287] width 10 height 17
type textarea "*"
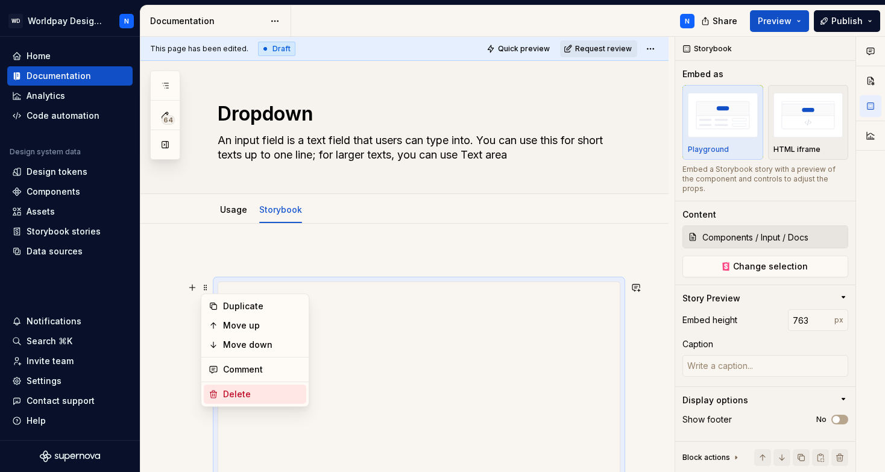
click at [244, 395] on div "Delete" at bounding box center [262, 394] width 78 height 12
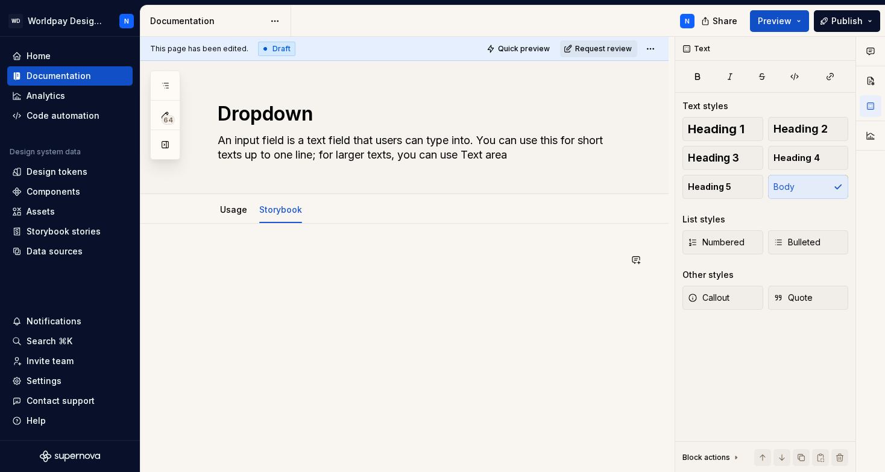
click at [209, 239] on div at bounding box center [405, 367] width 528 height 286
click at [195, 261] on button "button" at bounding box center [192, 260] width 17 height 17
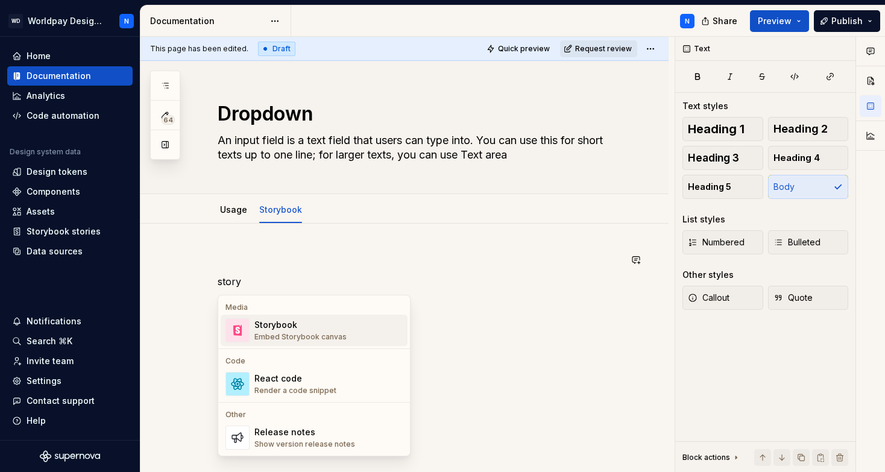
click at [326, 329] on div "Storybook" at bounding box center [301, 325] width 92 height 12
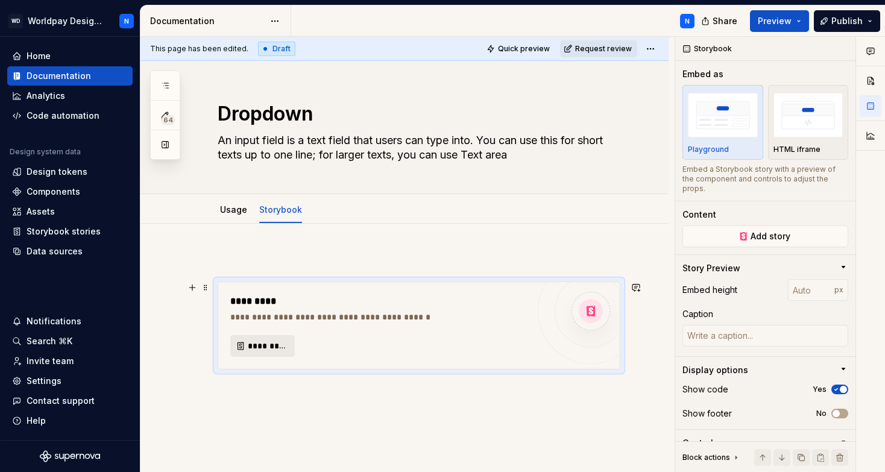
click at [264, 344] on span "*********" at bounding box center [267, 346] width 39 height 12
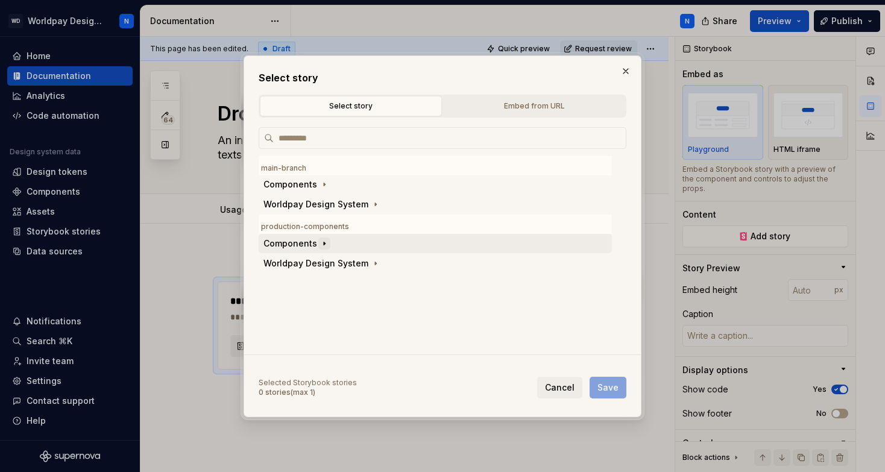
click at [324, 245] on icon "button" at bounding box center [325, 244] width 10 height 10
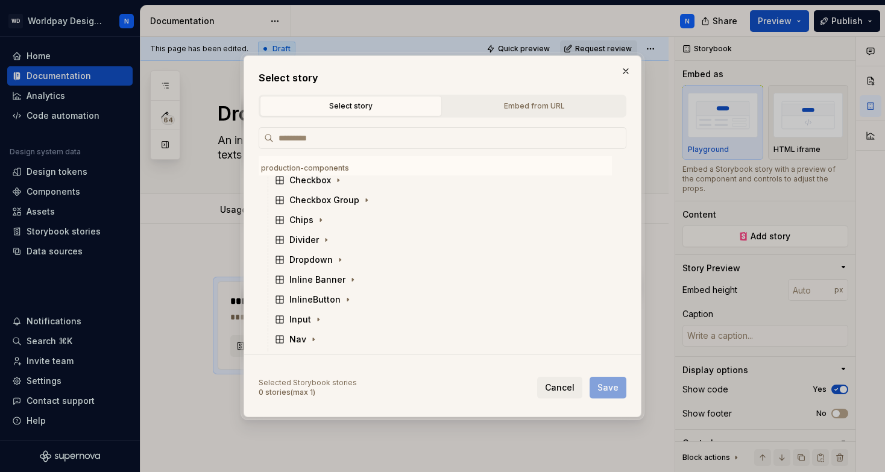
scroll to position [150, 0]
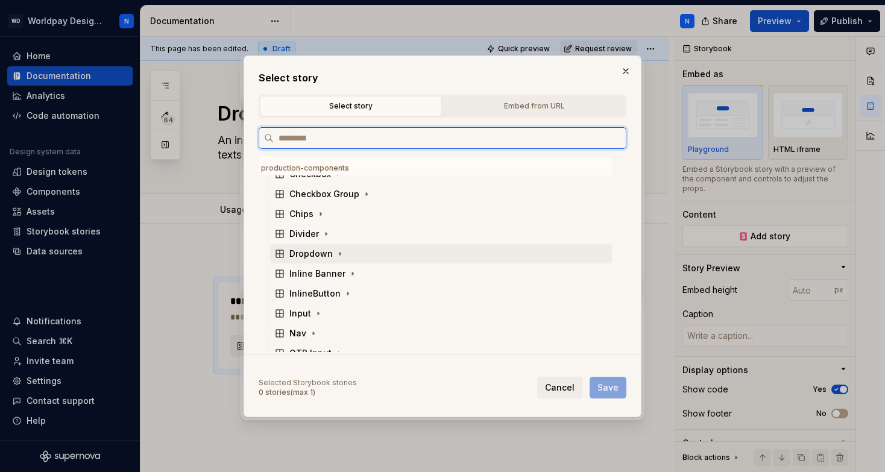
click at [327, 250] on div "Dropdown" at bounding box center [311, 254] width 43 height 12
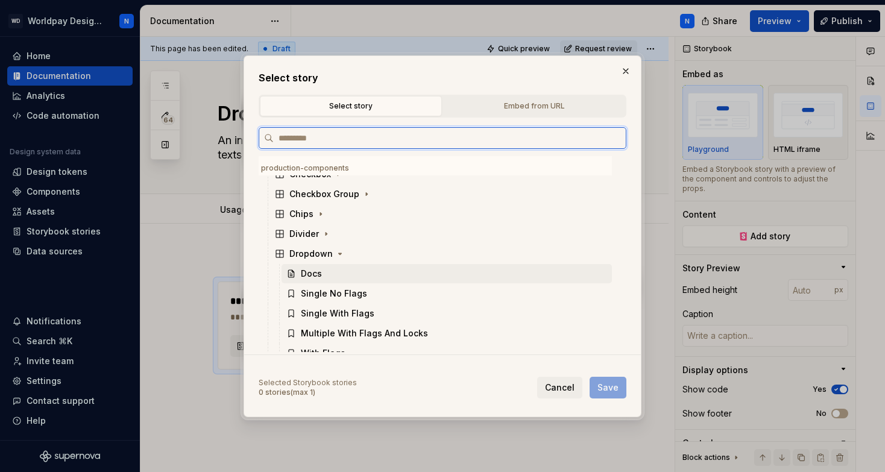
click at [335, 271] on div "Docs" at bounding box center [447, 273] width 331 height 19
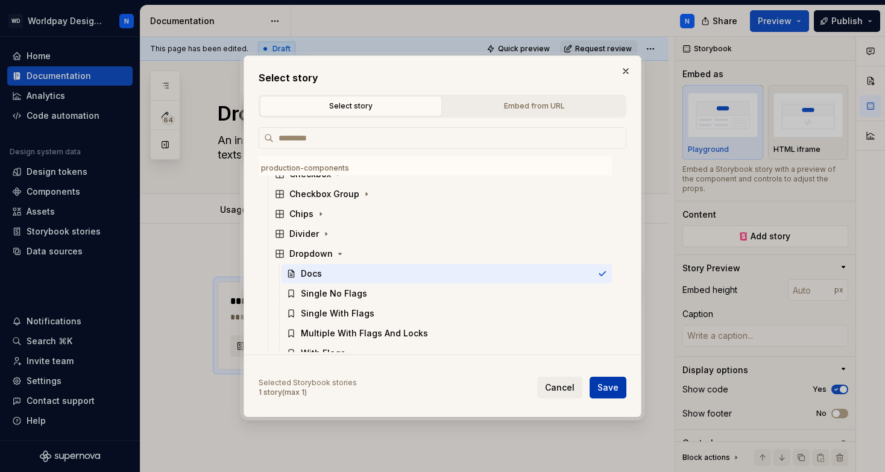
click at [613, 389] on span "Save" at bounding box center [608, 388] width 21 height 12
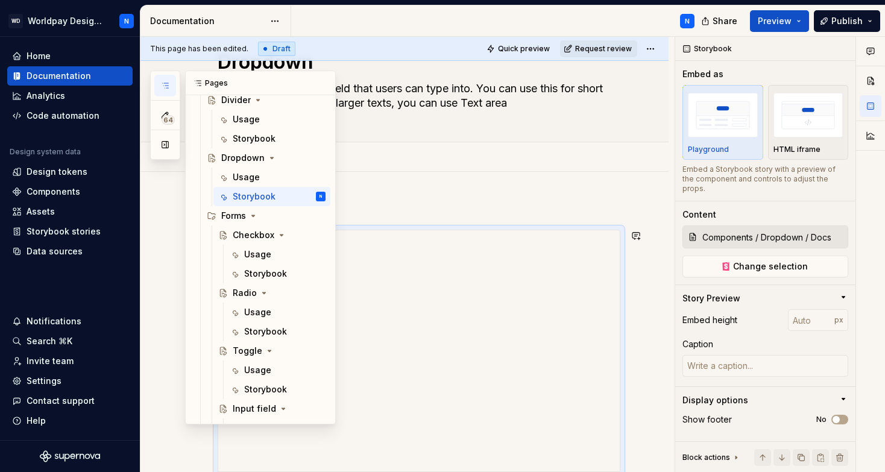
scroll to position [825, 0]
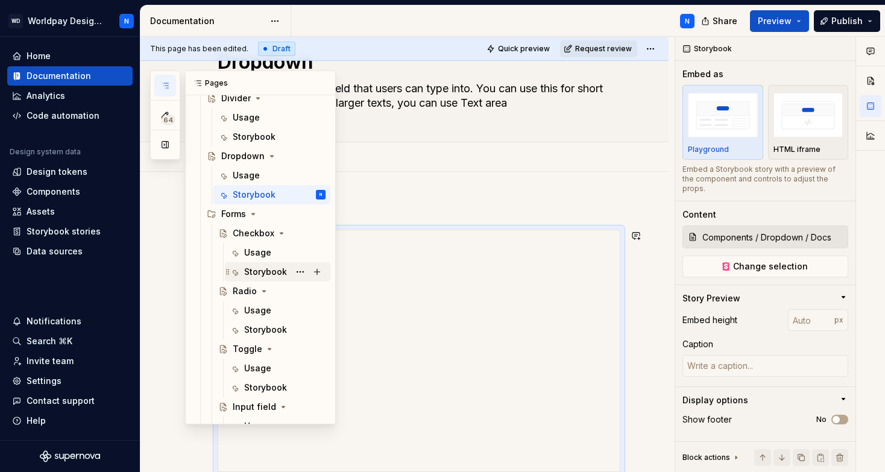
click at [267, 273] on div "Storybook" at bounding box center [265, 272] width 43 height 12
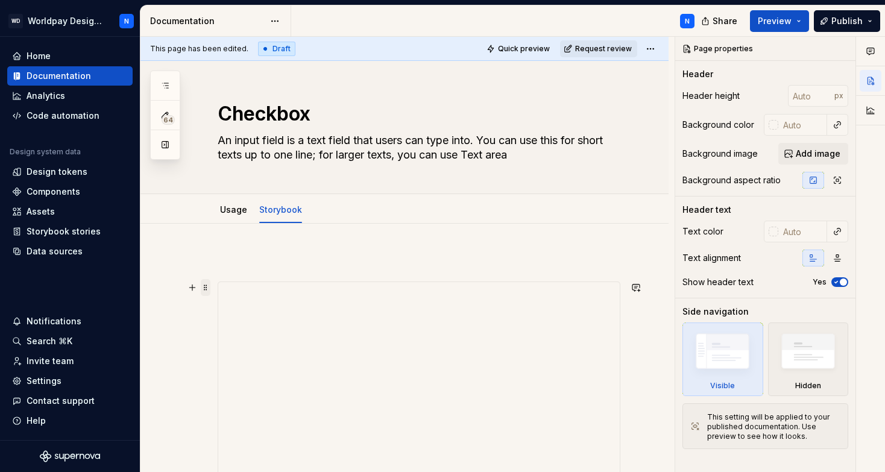
click at [209, 291] on span at bounding box center [206, 287] width 10 height 17
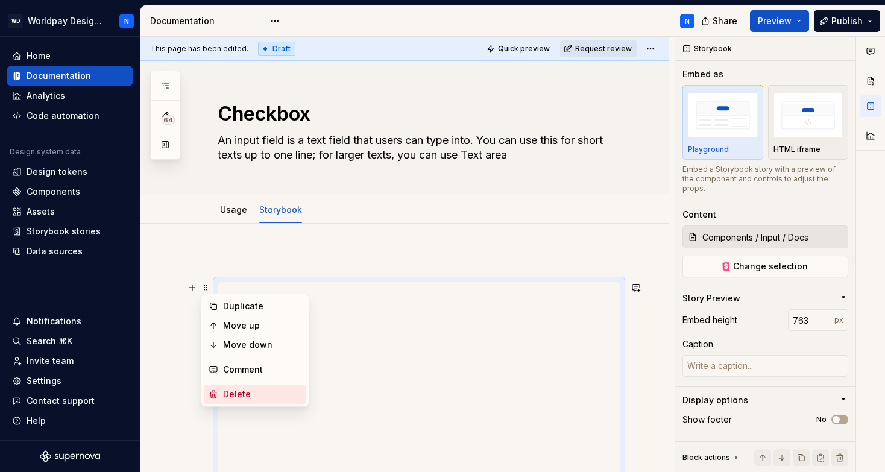
click at [247, 398] on div "Delete" at bounding box center [262, 394] width 78 height 12
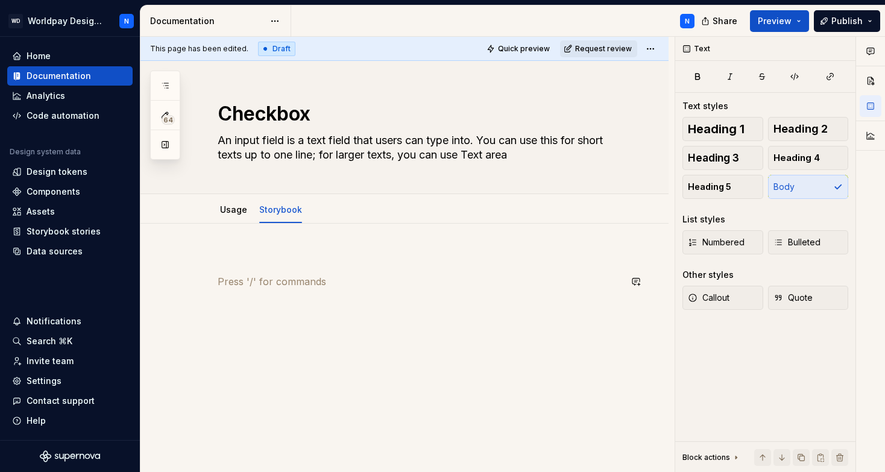
type textarea "*"
click at [217, 241] on div at bounding box center [405, 367] width 528 height 286
click at [194, 259] on button "button" at bounding box center [192, 260] width 17 height 17
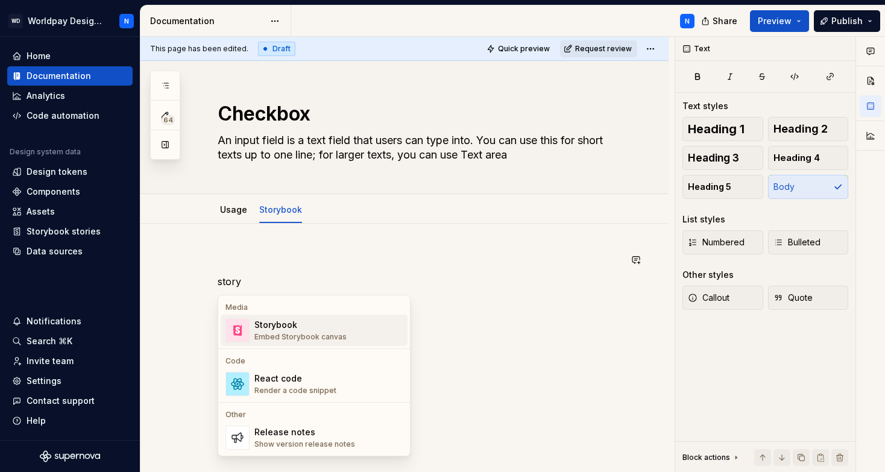
click at [314, 329] on div "Storybook" at bounding box center [301, 325] width 92 height 12
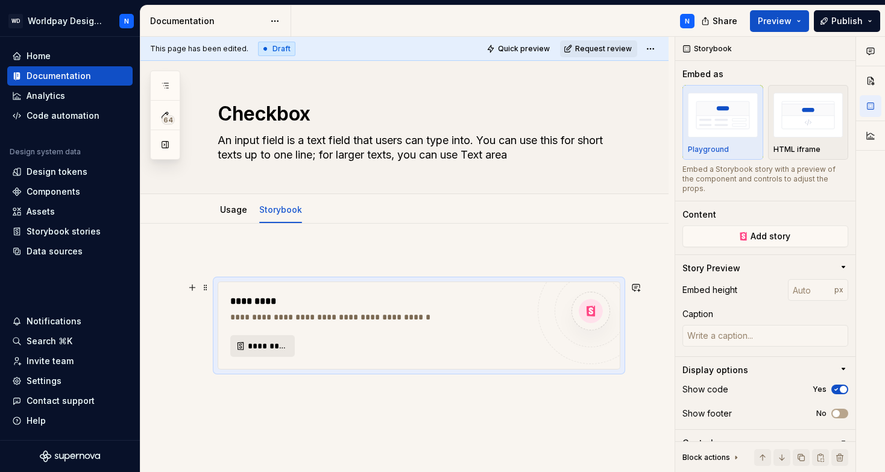
click at [274, 348] on span "*********" at bounding box center [267, 346] width 39 height 12
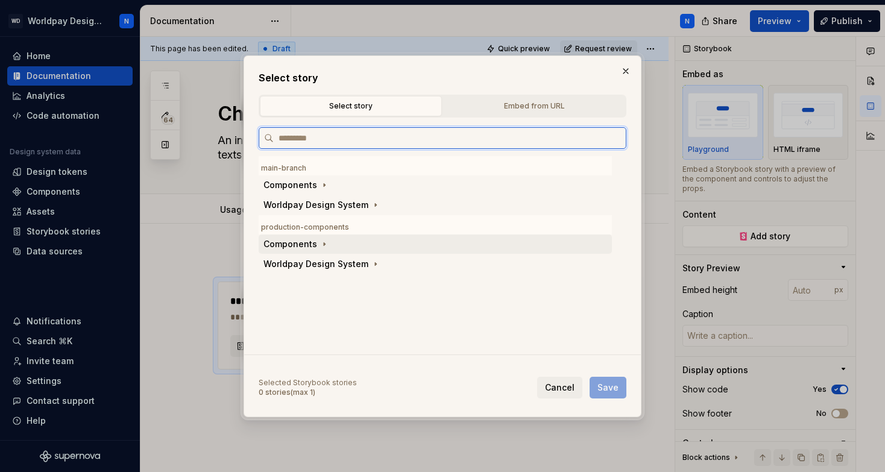
click at [309, 243] on div "Components" at bounding box center [291, 244] width 54 height 12
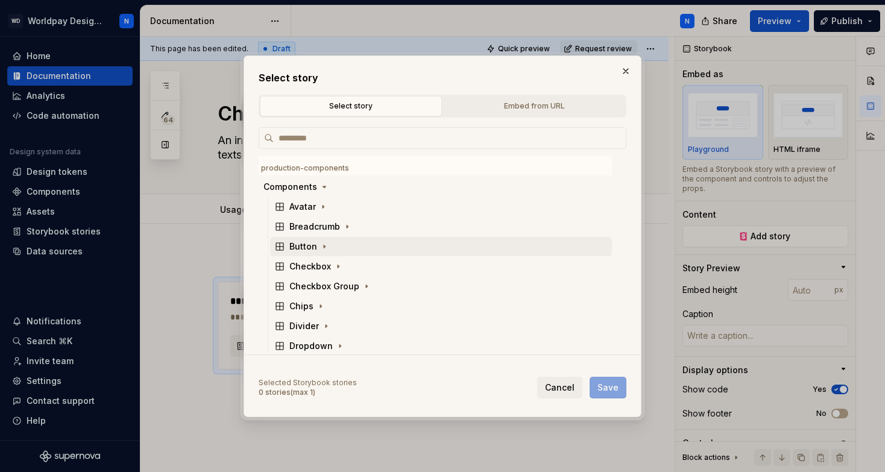
scroll to position [61, 0]
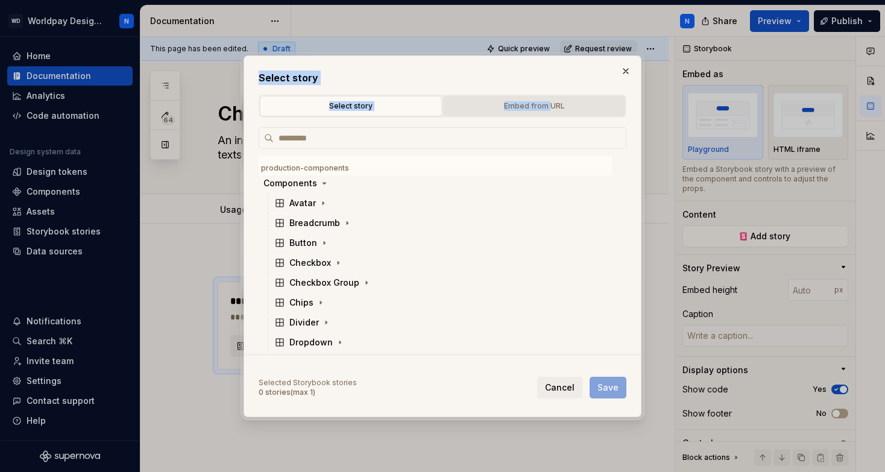
drag, startPoint x: 530, startPoint y: 60, endPoint x: 549, endPoint y: 106, distance: 50.0
click at [549, 106] on div "Select story Select story Embed from URL production-components Components Avata…" at bounding box center [443, 236] width 398 height 362
click at [625, 72] on button "button" at bounding box center [626, 71] width 17 height 17
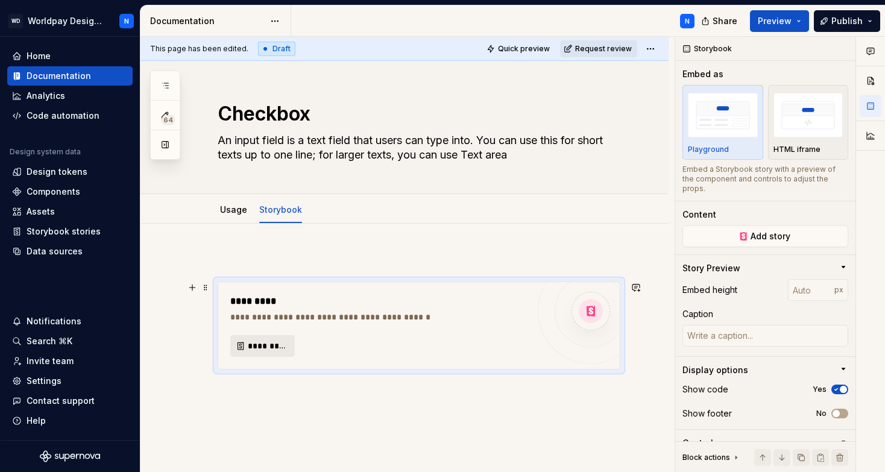
click at [274, 346] on span "*********" at bounding box center [267, 346] width 39 height 12
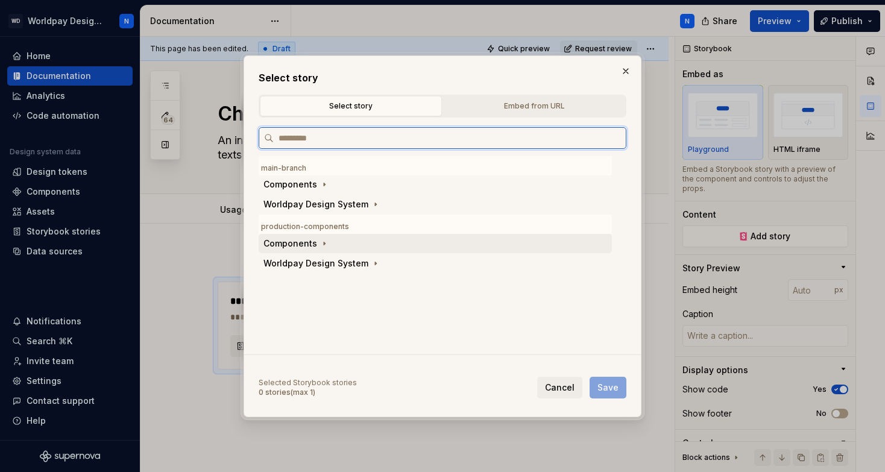
click at [304, 244] on div "Components" at bounding box center [291, 244] width 54 height 12
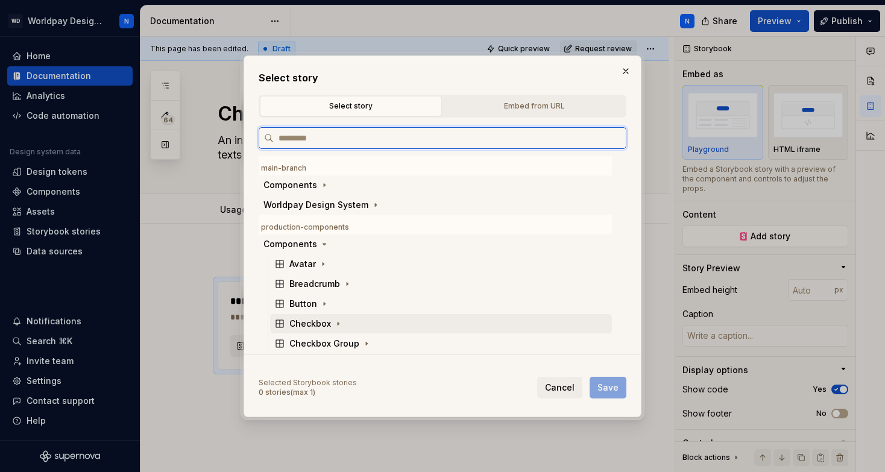
click at [320, 322] on div "Checkbox" at bounding box center [311, 324] width 42 height 12
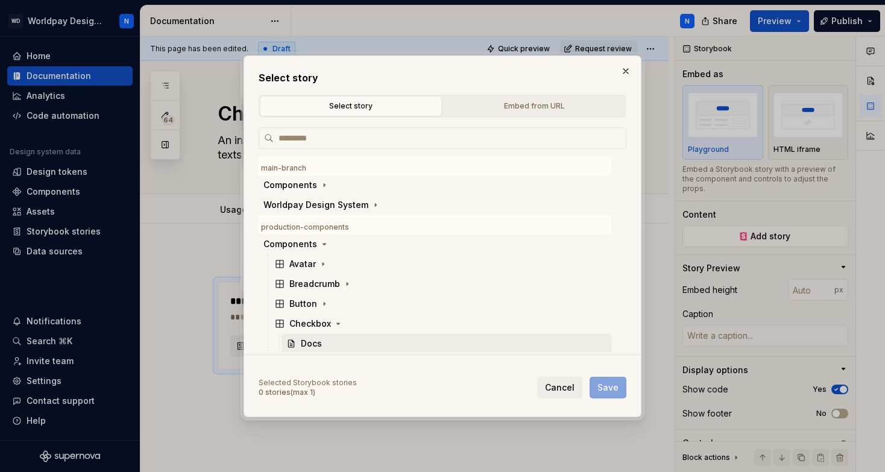
scroll to position [24, 0]
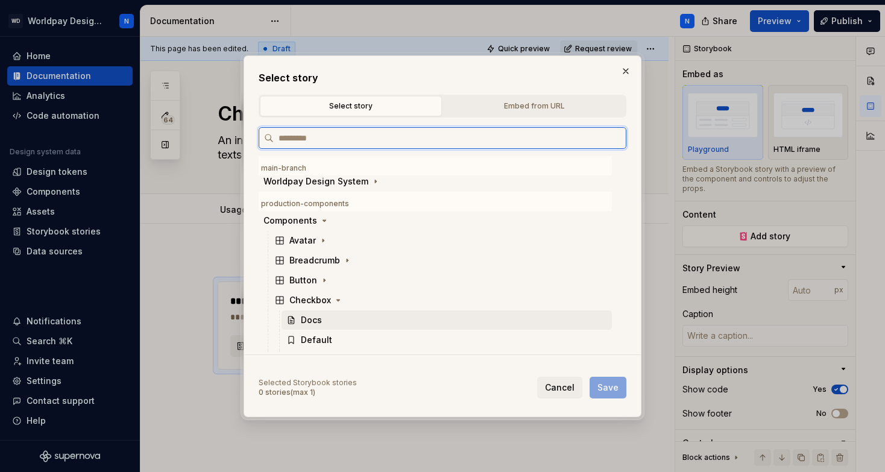
click at [354, 317] on div "Docs" at bounding box center [447, 320] width 331 height 19
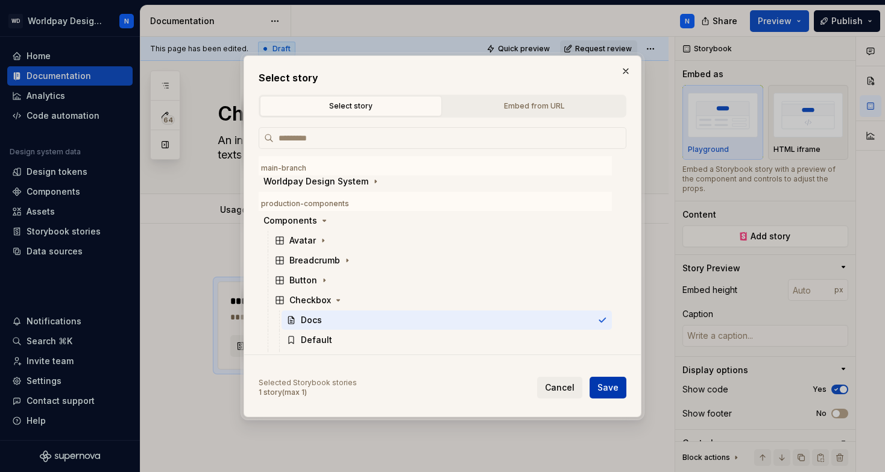
click at [619, 390] on button "Save" at bounding box center [608, 388] width 37 height 22
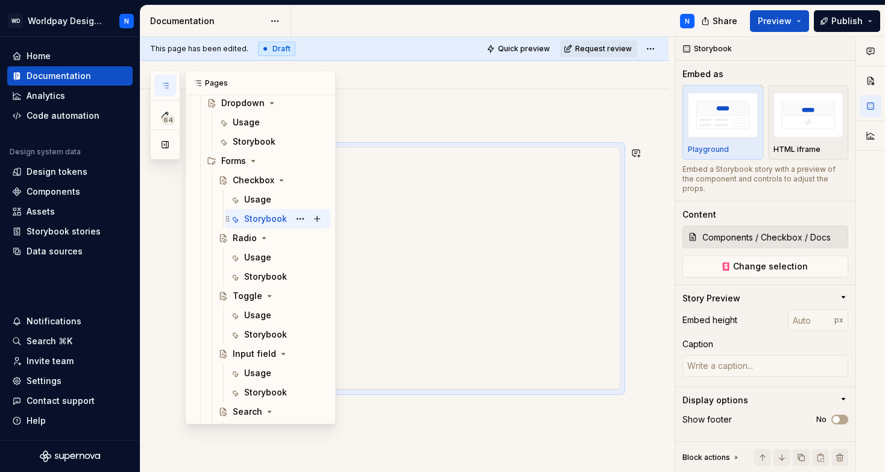
scroll to position [880, 0]
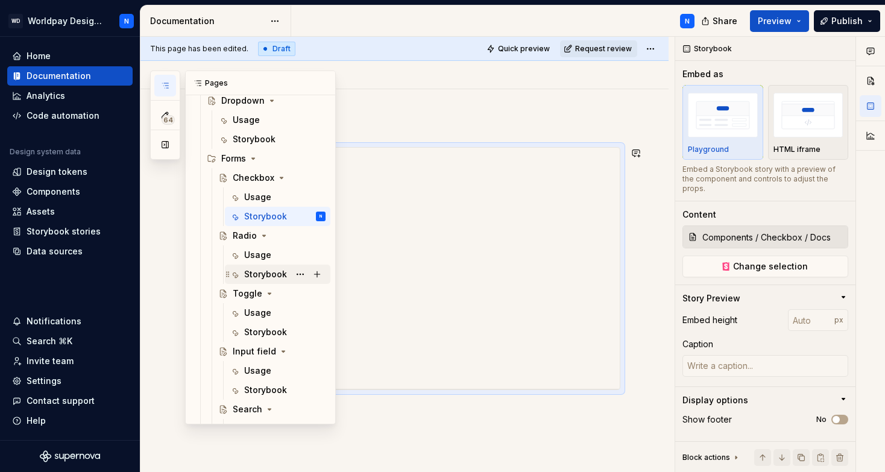
click at [266, 276] on div "Storybook" at bounding box center [265, 274] width 43 height 12
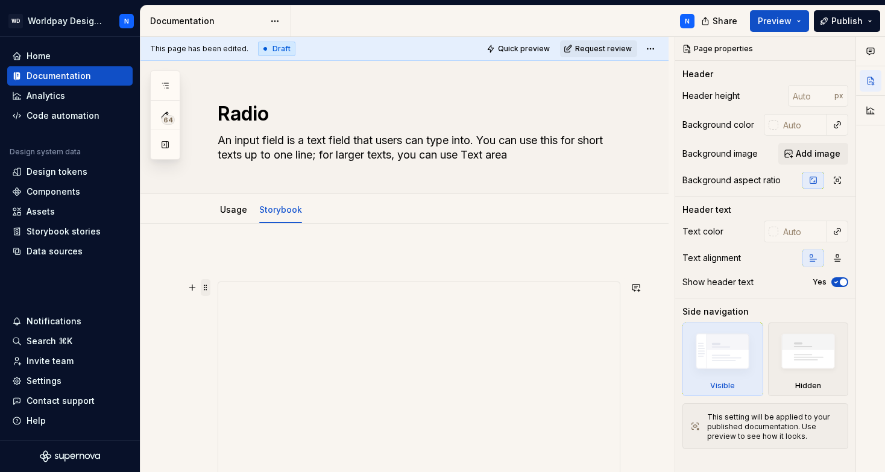
click at [207, 290] on span at bounding box center [206, 287] width 10 height 17
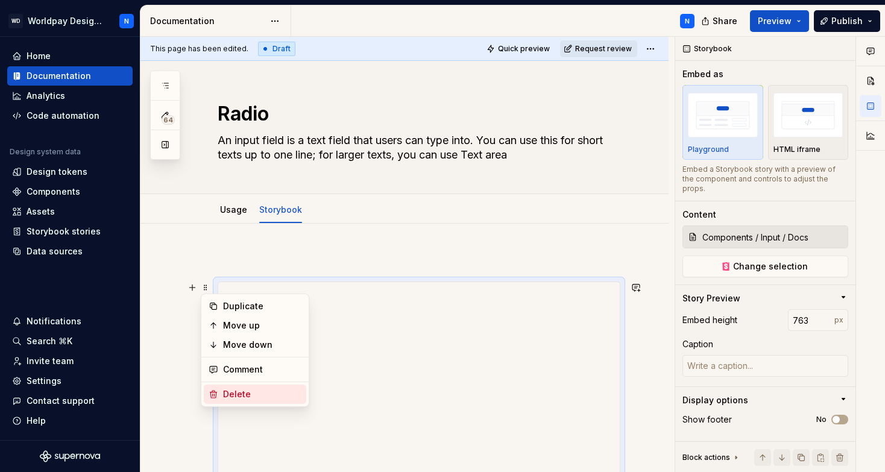
click at [250, 396] on div "Delete" at bounding box center [262, 394] width 78 height 12
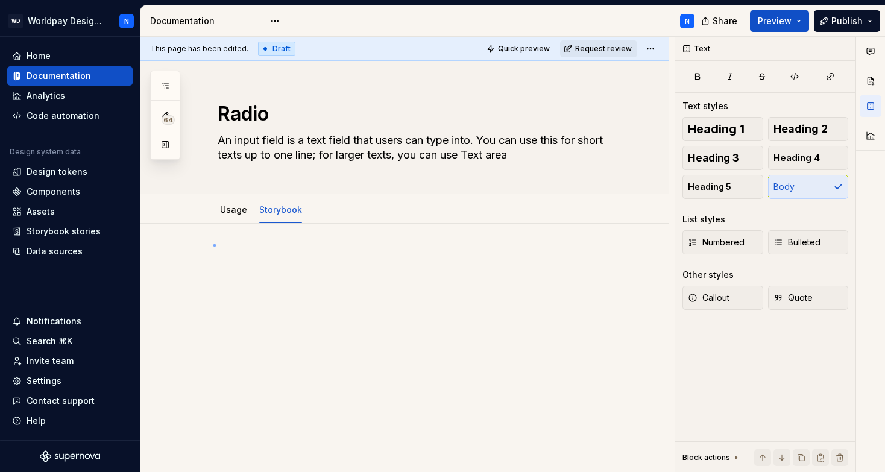
click at [214, 244] on div "This page has been edited. Draft Quick preview Request review Radio An input fi…" at bounding box center [408, 255] width 534 height 436
type textarea "*"
click at [194, 259] on button "button" at bounding box center [192, 260] width 17 height 17
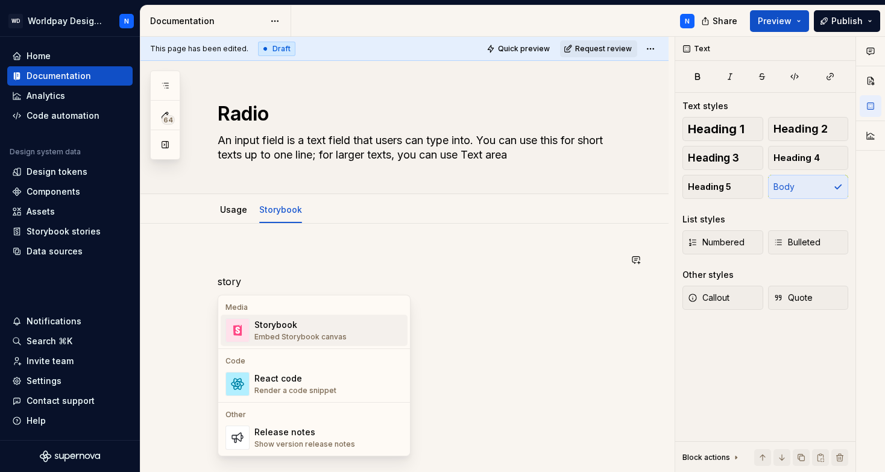
click at [341, 331] on div "Storybook Embed Storybook canvas" at bounding box center [301, 330] width 92 height 23
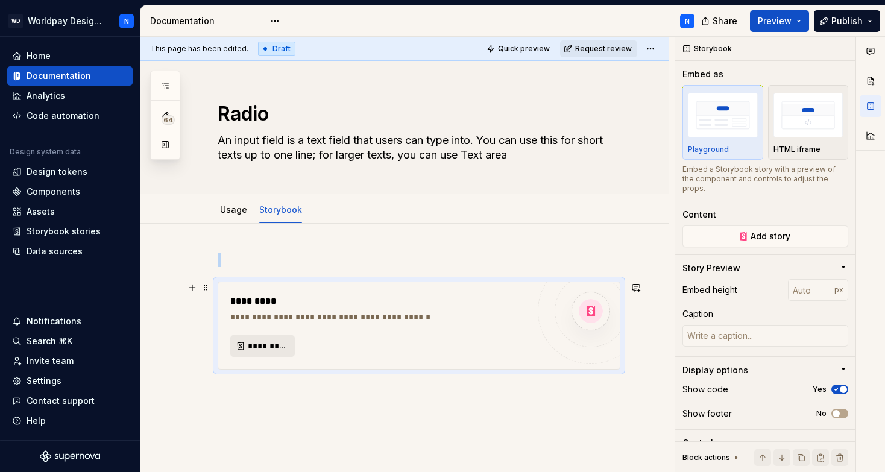
click at [272, 344] on span "*********" at bounding box center [267, 346] width 39 height 12
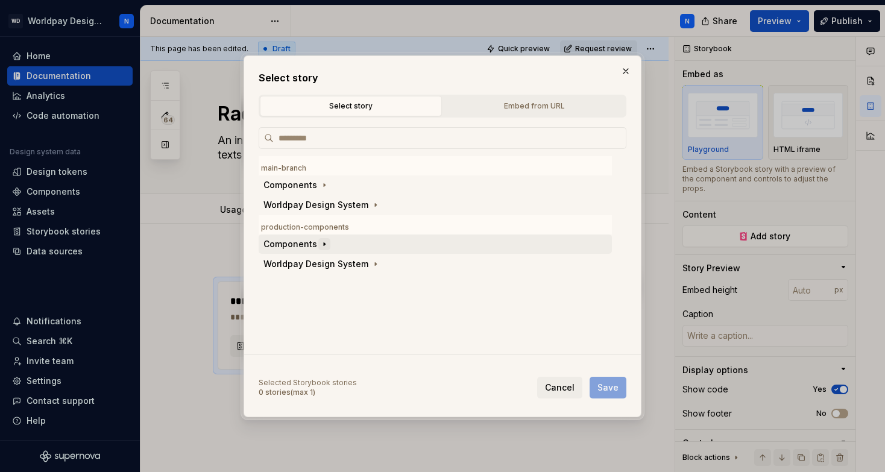
click at [324, 243] on icon "button" at bounding box center [324, 243] width 1 height 3
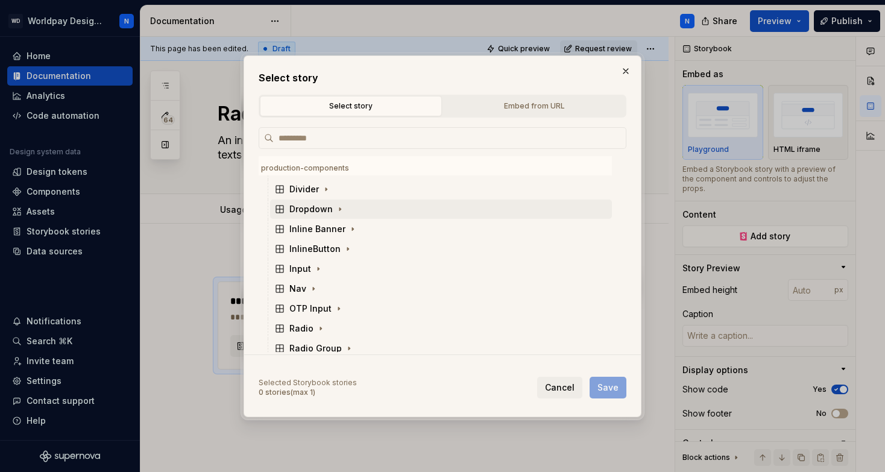
scroll to position [210, 0]
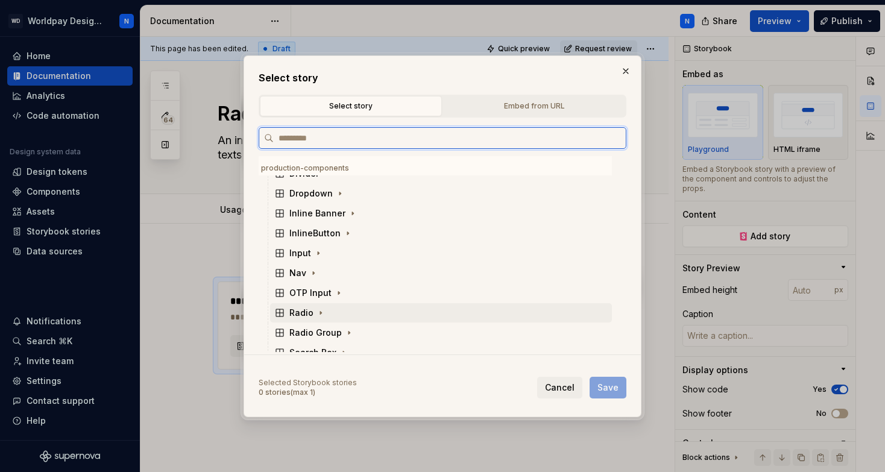
click at [306, 314] on div "Radio" at bounding box center [302, 313] width 24 height 12
click at [321, 332] on div "Docs" at bounding box center [311, 333] width 21 height 12
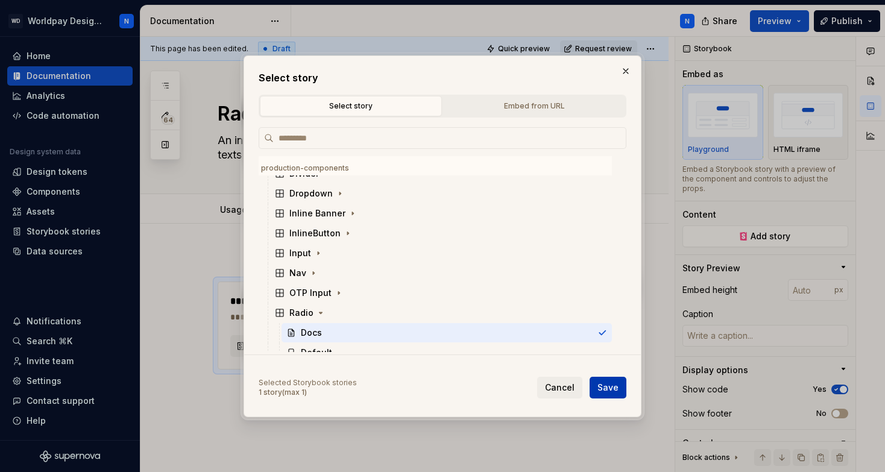
click at [612, 390] on span "Save" at bounding box center [608, 388] width 21 height 12
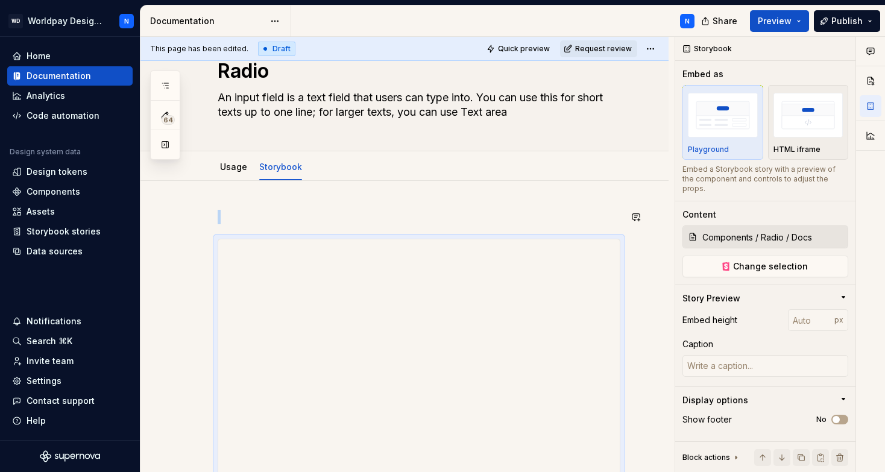
scroll to position [42, 0]
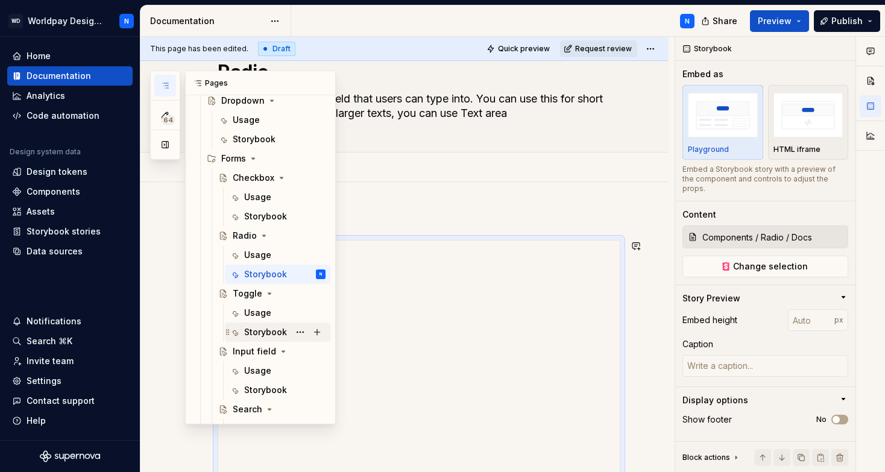
click at [274, 330] on div "Storybook" at bounding box center [265, 332] width 43 height 12
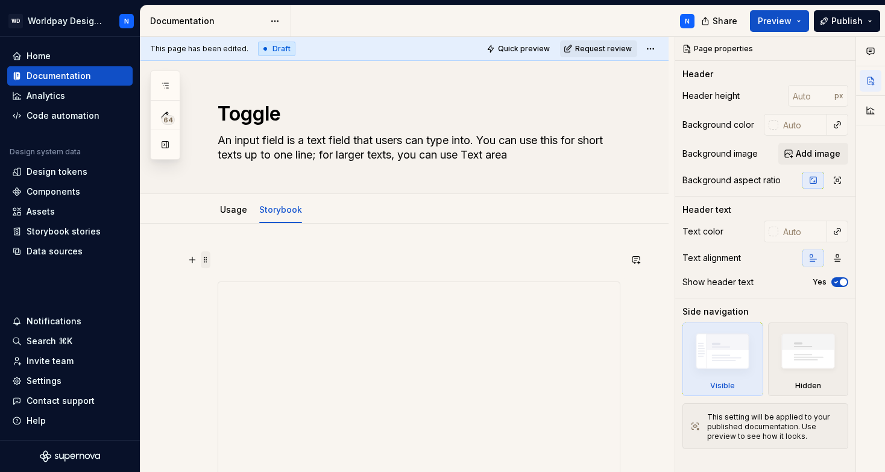
click at [206, 261] on span at bounding box center [206, 260] width 10 height 17
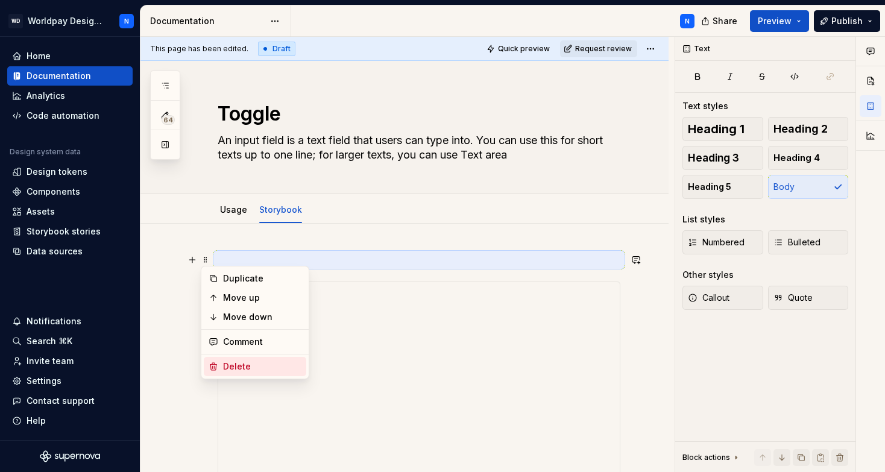
click at [238, 364] on div "Delete" at bounding box center [262, 367] width 78 height 12
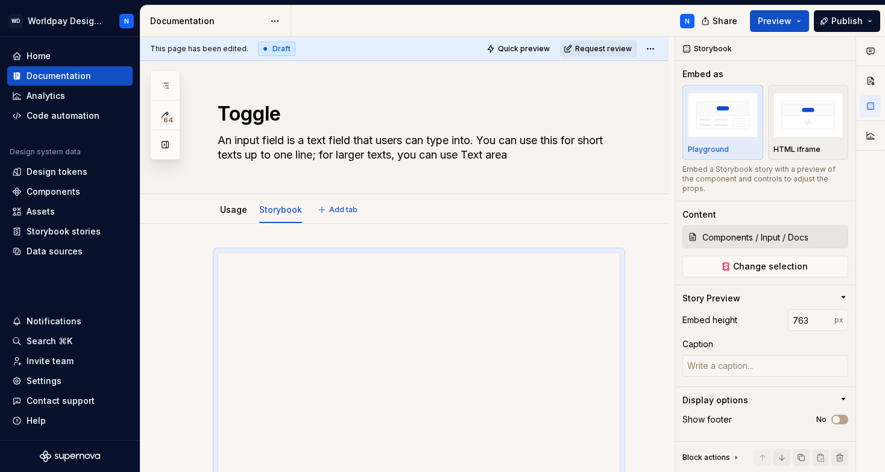
type textarea "*"
click at [206, 258] on span at bounding box center [206, 258] width 10 height 17
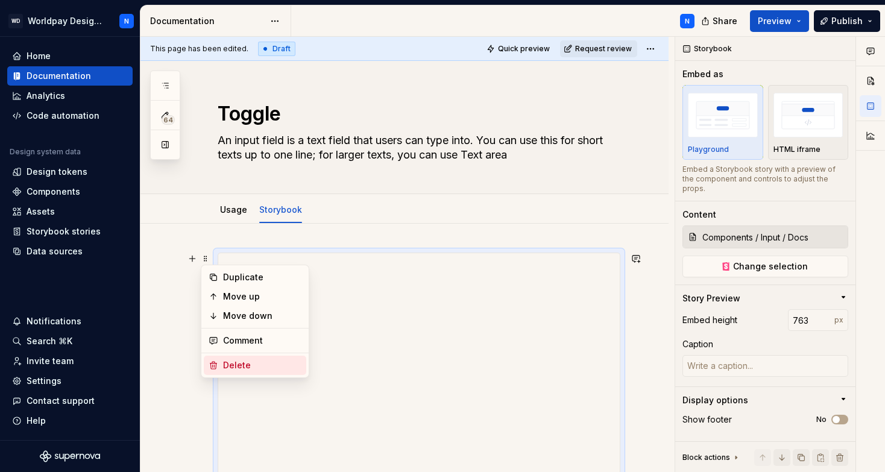
click at [236, 364] on div "Delete" at bounding box center [262, 365] width 78 height 12
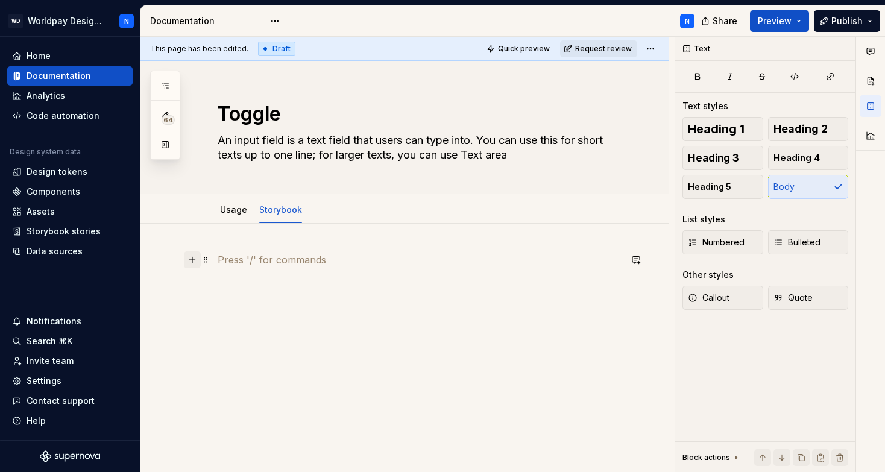
click at [194, 260] on button "button" at bounding box center [192, 260] width 17 height 17
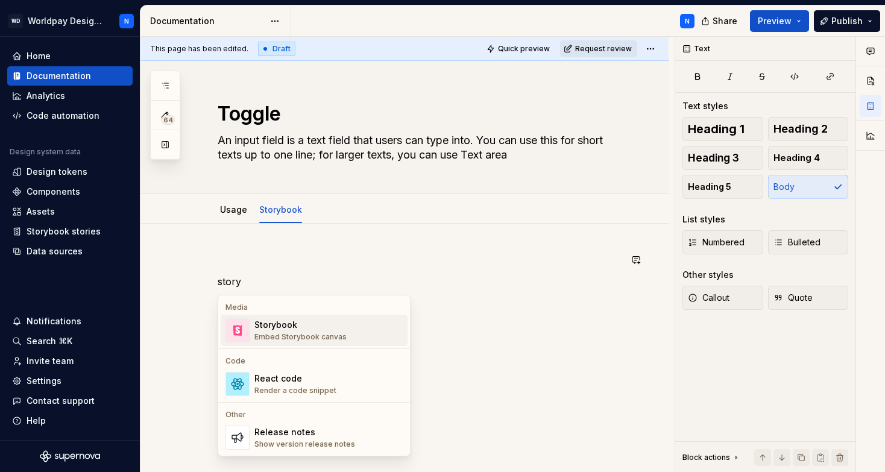
click at [316, 328] on div "Storybook" at bounding box center [301, 325] width 92 height 12
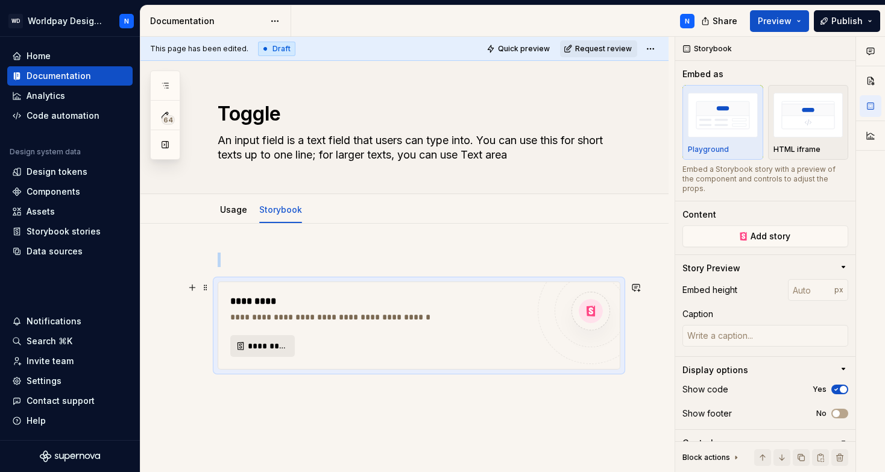
click at [268, 344] on span "*********" at bounding box center [267, 346] width 39 height 12
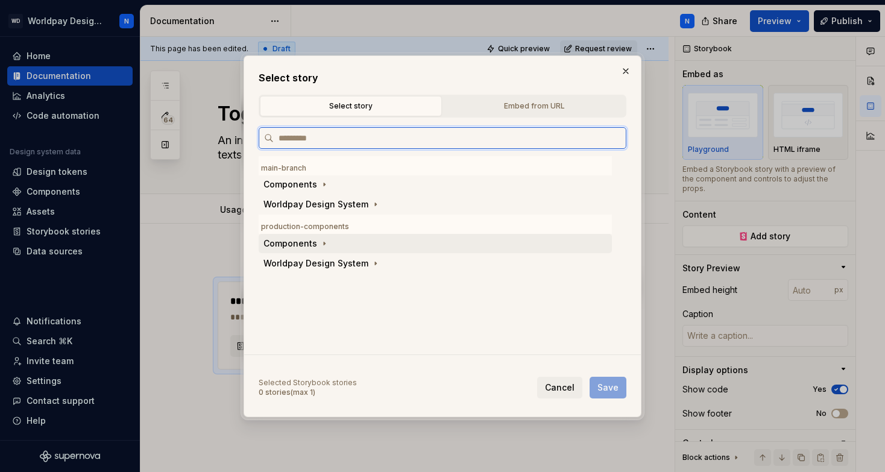
click at [314, 244] on div "Components" at bounding box center [291, 244] width 54 height 12
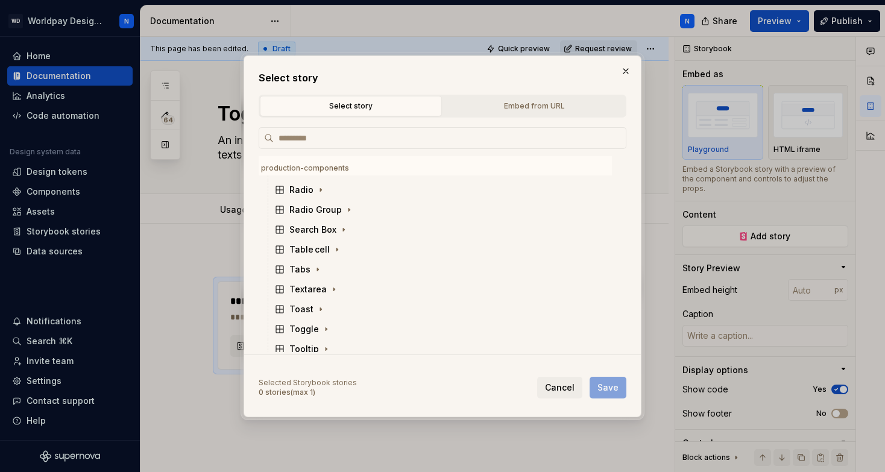
scroll to position [336, 0]
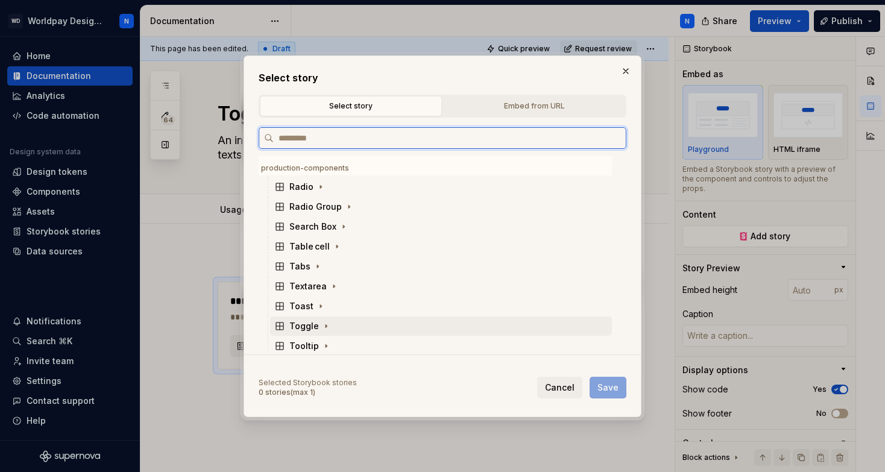
click at [308, 324] on div "Toggle" at bounding box center [305, 326] width 30 height 12
click at [334, 347] on div "Docs" at bounding box center [447, 346] width 331 height 19
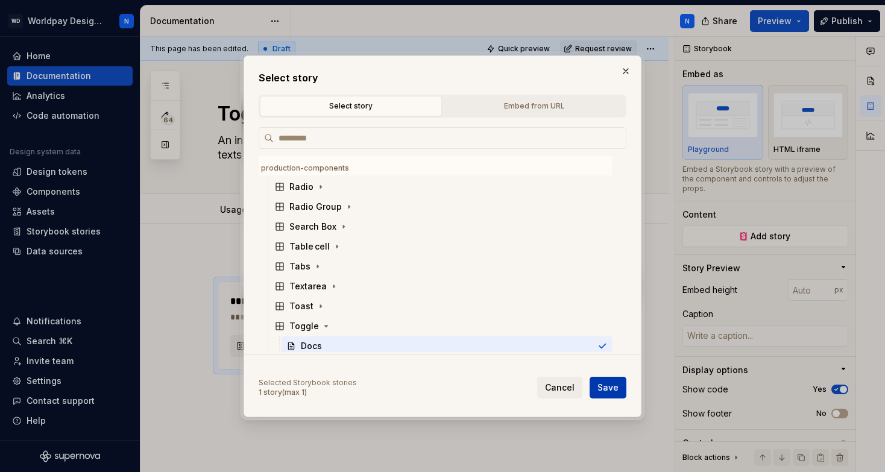
click at [609, 390] on span "Save" at bounding box center [608, 388] width 21 height 12
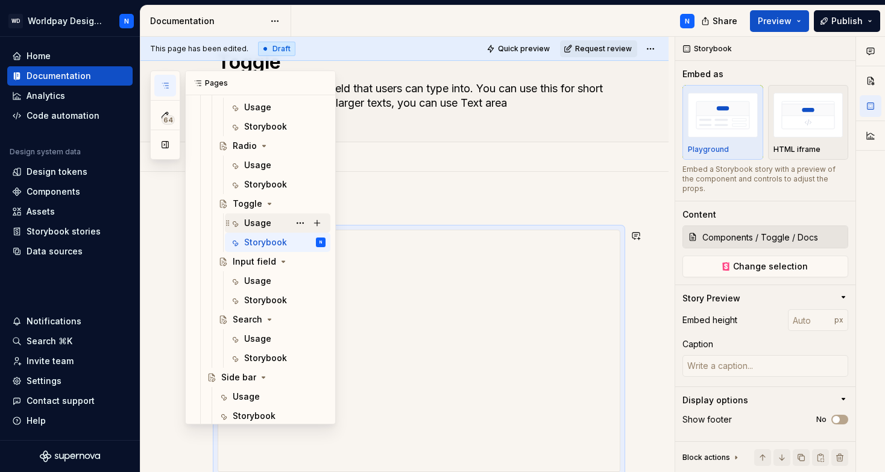
scroll to position [966, 0]
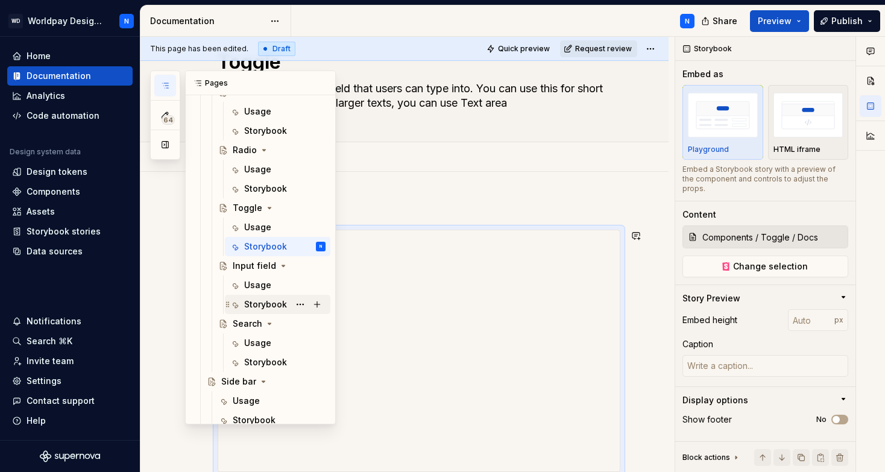
click at [273, 305] on div "Storybook" at bounding box center [265, 305] width 43 height 12
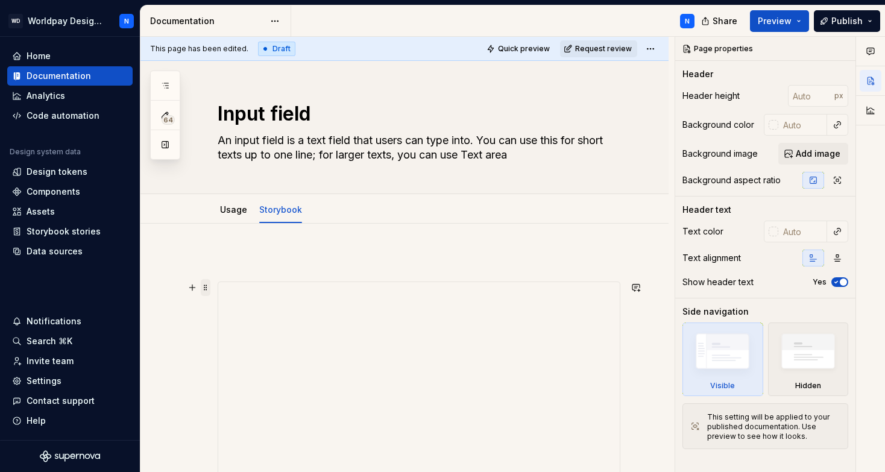
click at [206, 291] on span at bounding box center [206, 287] width 10 height 17
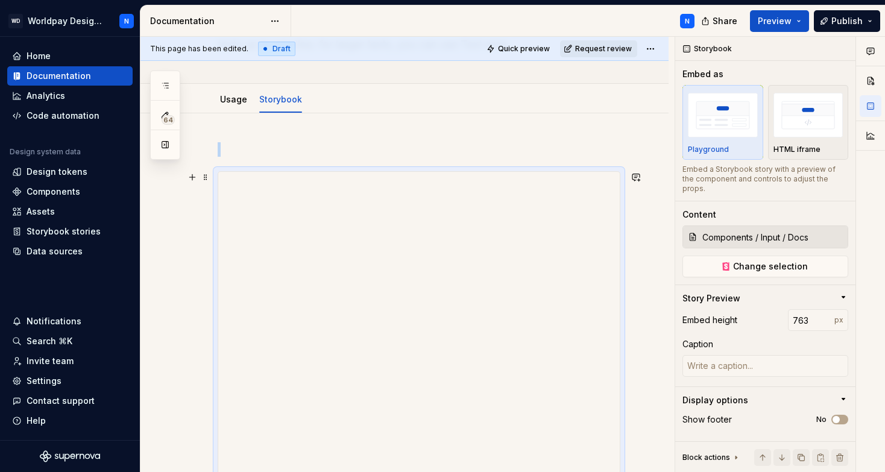
scroll to position [91, 0]
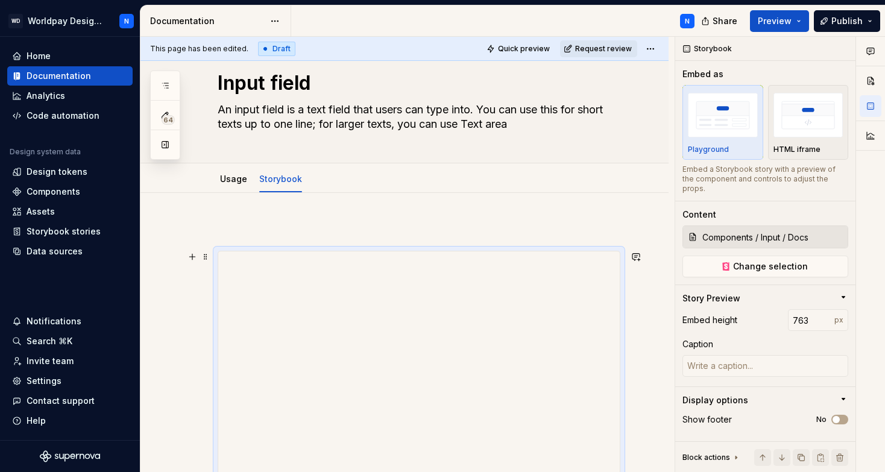
scroll to position [8, 0]
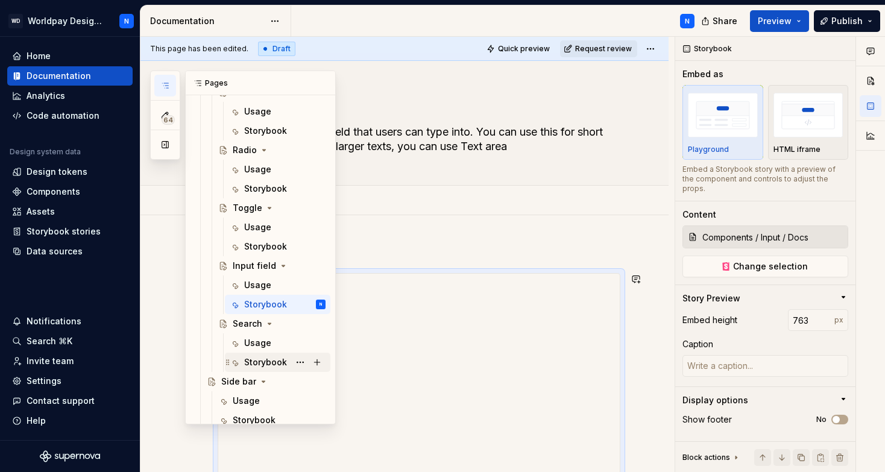
click at [274, 361] on div "Storybook" at bounding box center [265, 362] width 43 height 12
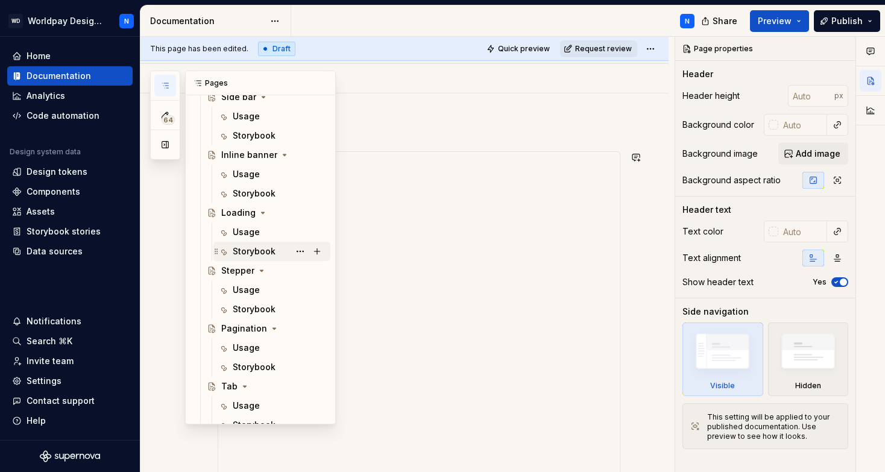
scroll to position [1252, 0]
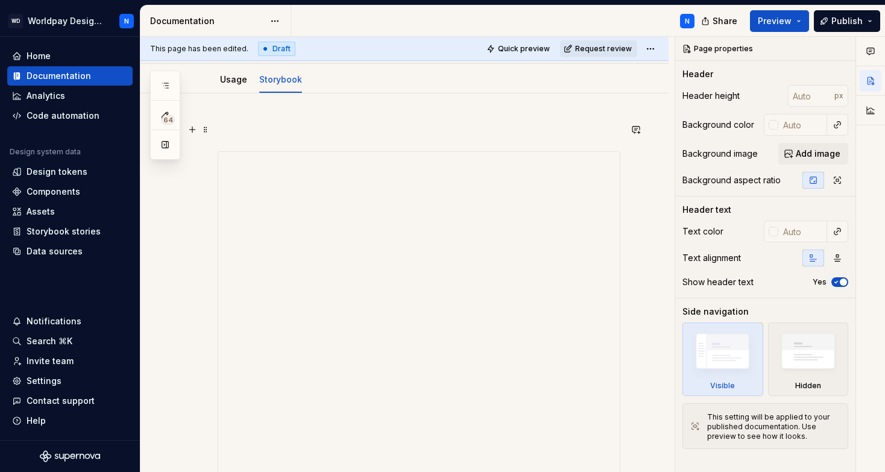
click at [471, 133] on p at bounding box center [419, 129] width 403 height 14
click at [783, 19] on span "Preview" at bounding box center [775, 21] width 34 height 12
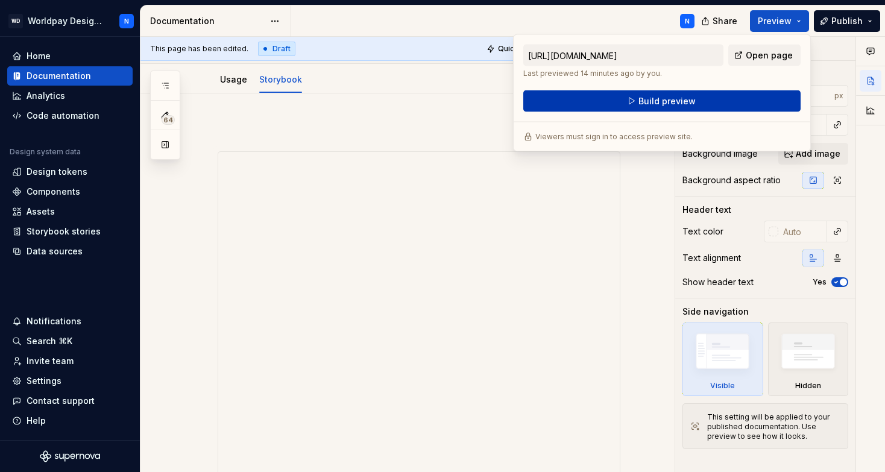
click at [663, 101] on span "Build preview" at bounding box center [667, 101] width 57 height 12
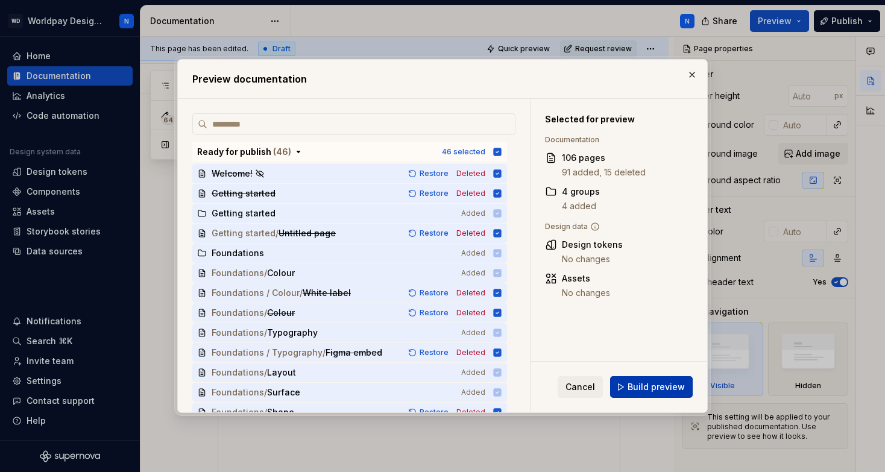
click at [660, 389] on span "Build preview" at bounding box center [656, 387] width 57 height 12
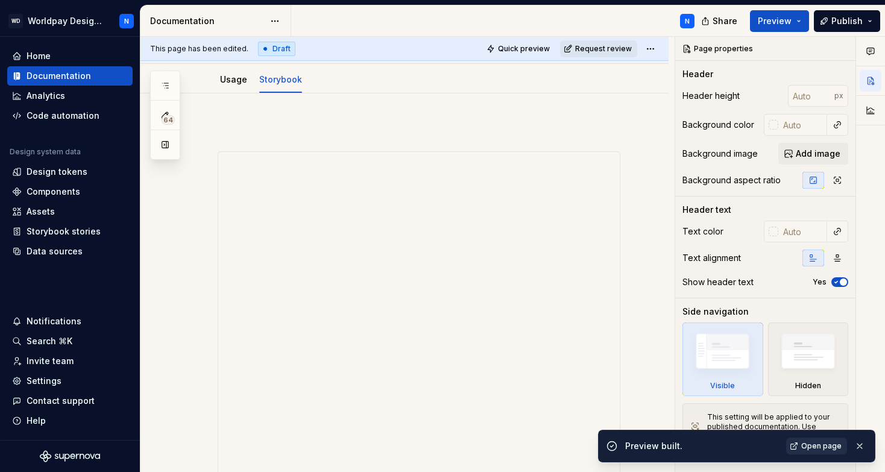
click at [810, 445] on span "Open page" at bounding box center [822, 447] width 40 height 10
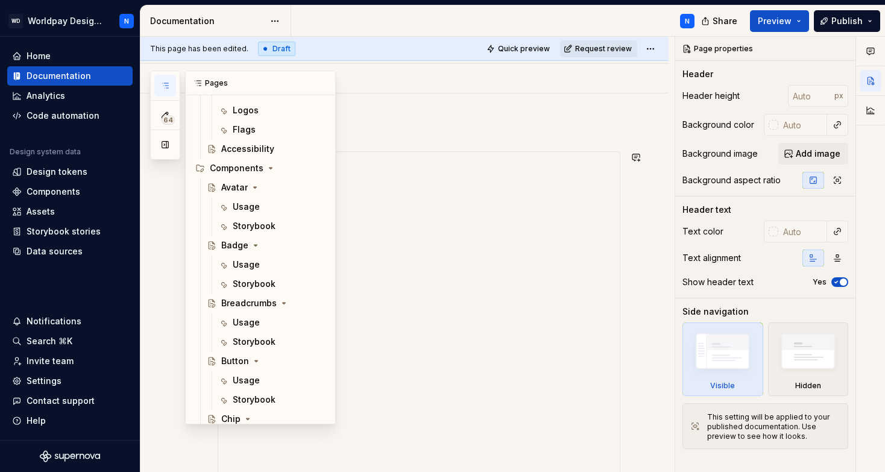
scroll to position [470, 0]
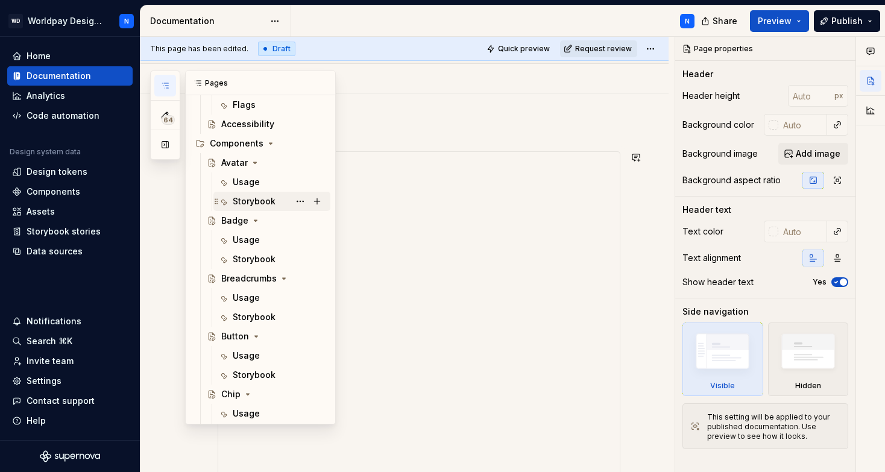
click at [265, 197] on div "Storybook" at bounding box center [254, 201] width 43 height 12
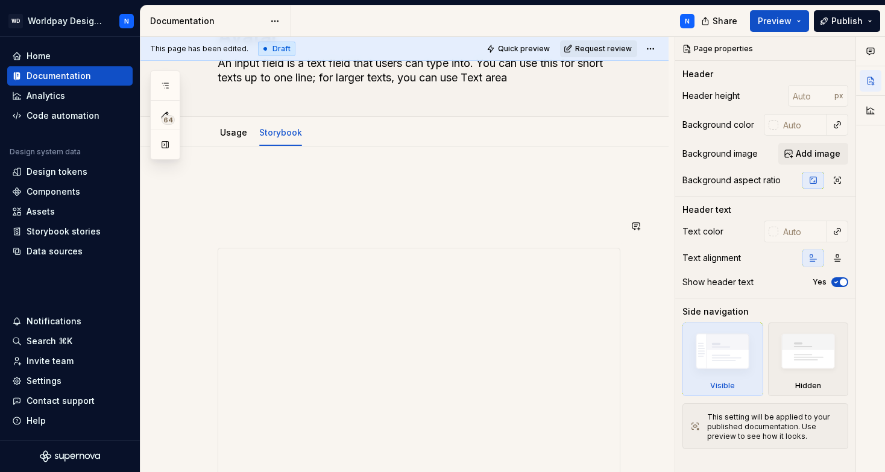
scroll to position [72, 0]
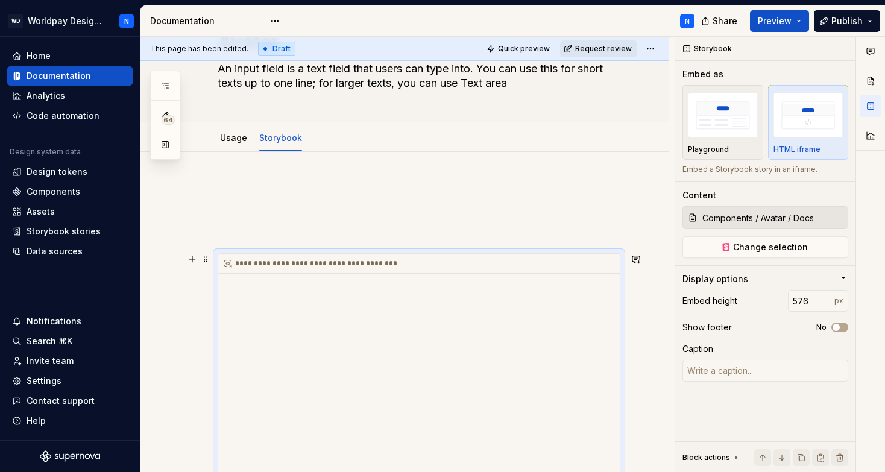
click at [489, 273] on div "**********" at bounding box center [422, 264] width 408 height 20
click at [718, 124] on img "button" at bounding box center [723, 115] width 70 height 44
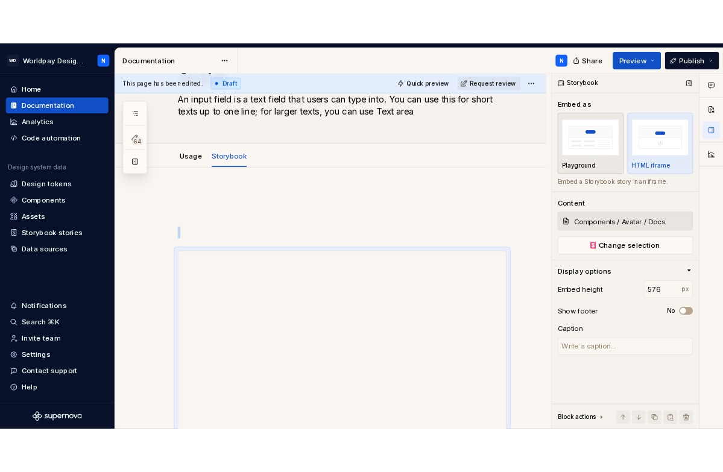
scroll to position [201, 0]
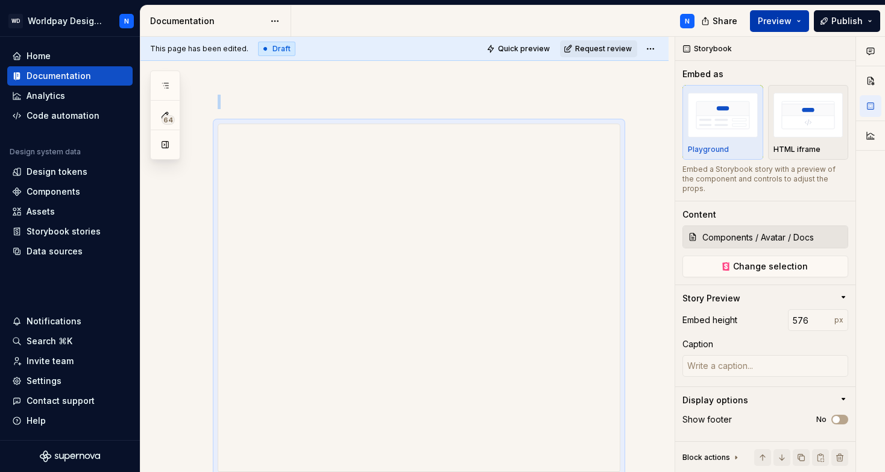
click at [779, 19] on span "Preview" at bounding box center [775, 21] width 34 height 12
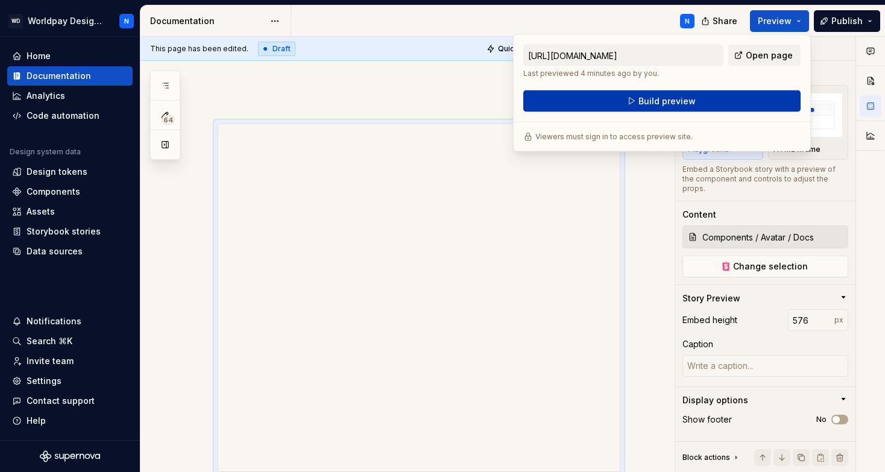
click at [677, 103] on span "Build preview" at bounding box center [667, 101] width 57 height 12
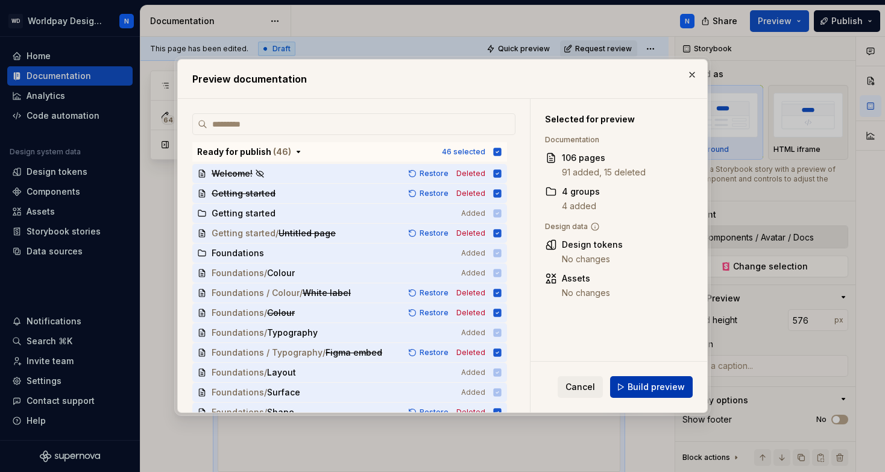
click at [666, 387] on span "Build preview" at bounding box center [656, 387] width 57 height 12
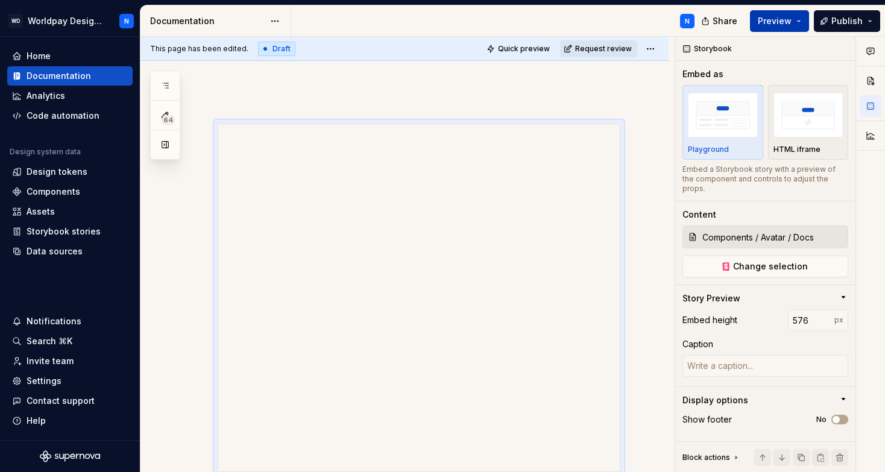
click at [795, 19] on button "Preview" at bounding box center [779, 21] width 59 height 22
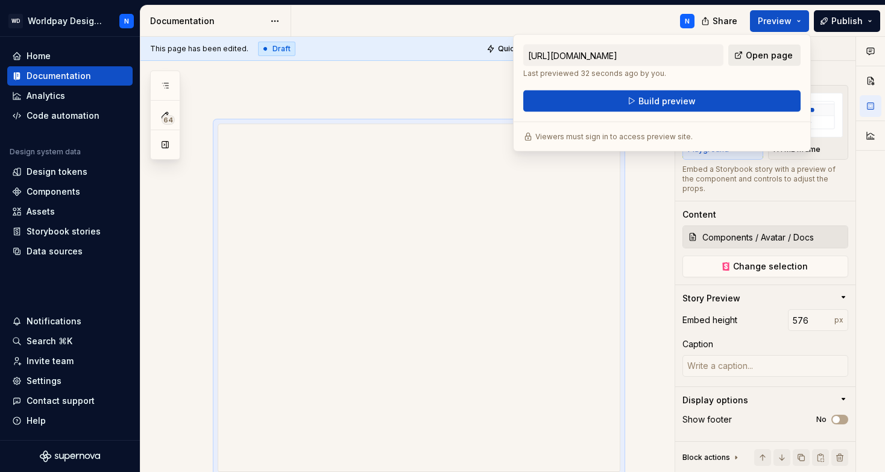
click at [761, 54] on span "Open page" at bounding box center [769, 55] width 47 height 12
type textarea "*"
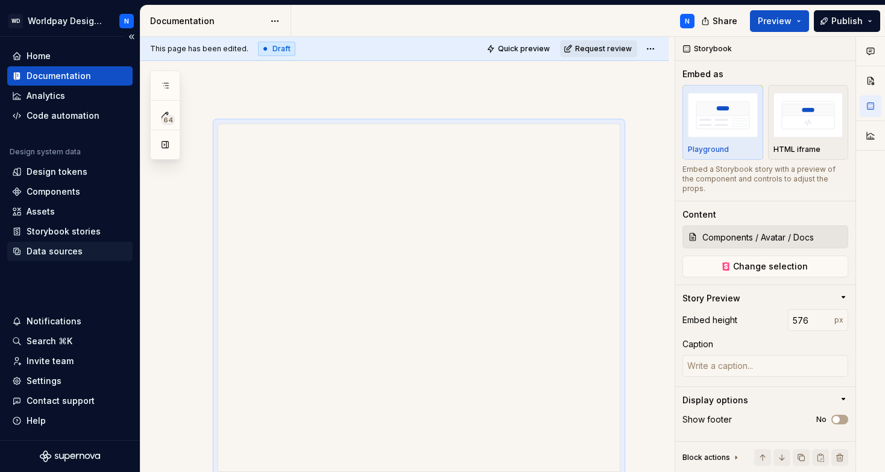
click at [71, 253] on div "Data sources" at bounding box center [55, 251] width 56 height 12
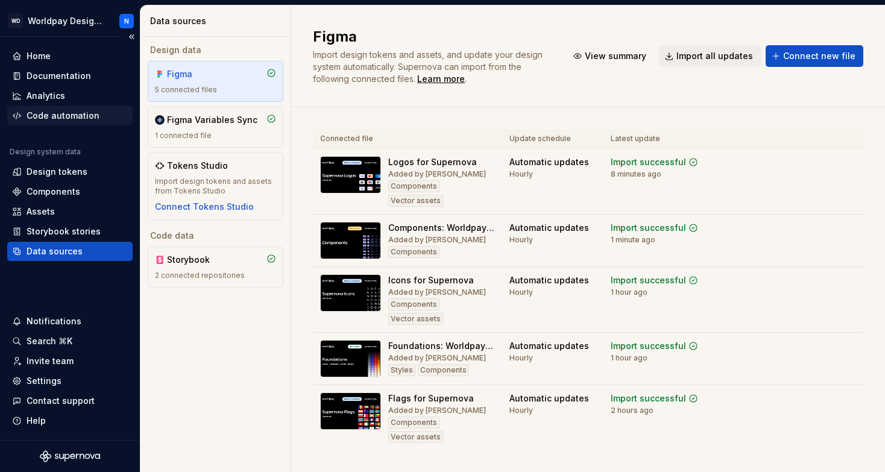
click at [72, 119] on div "Code automation" at bounding box center [63, 116] width 73 height 12
